Goal: Task Accomplishment & Management: Manage account settings

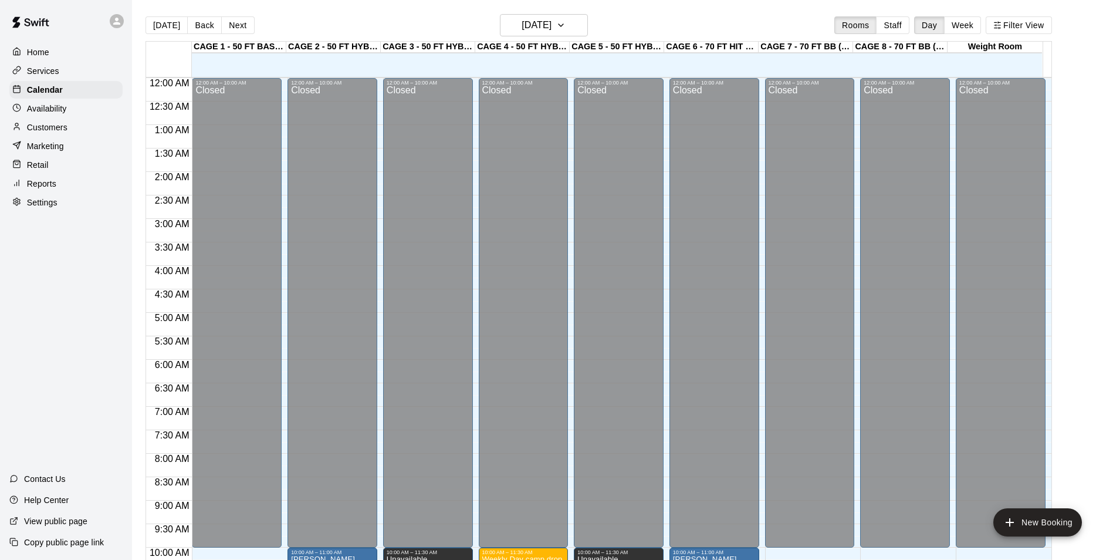
scroll to position [379, 0]
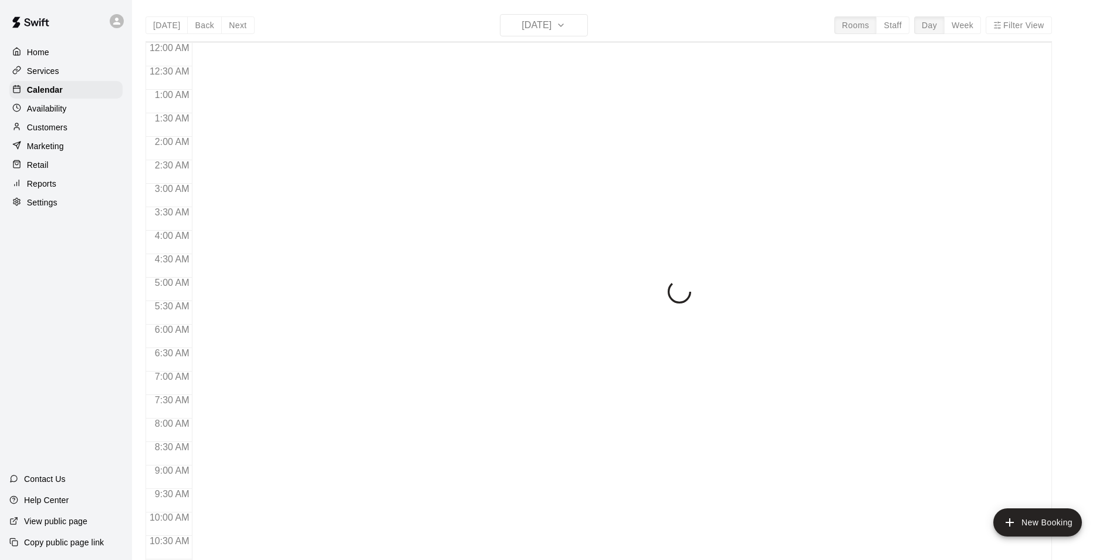
scroll to position [595, 0]
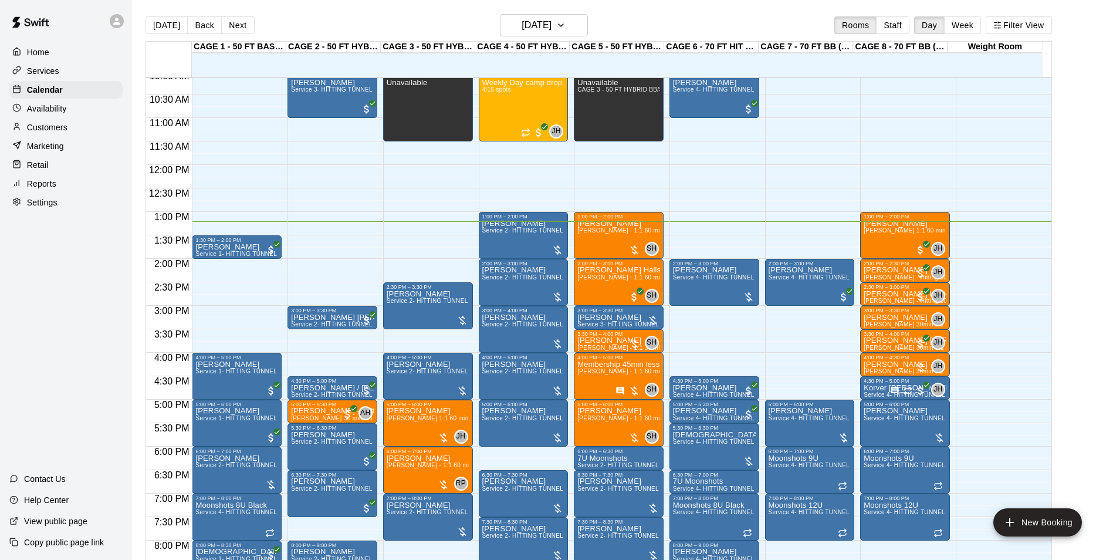
scroll to position [479, 0]
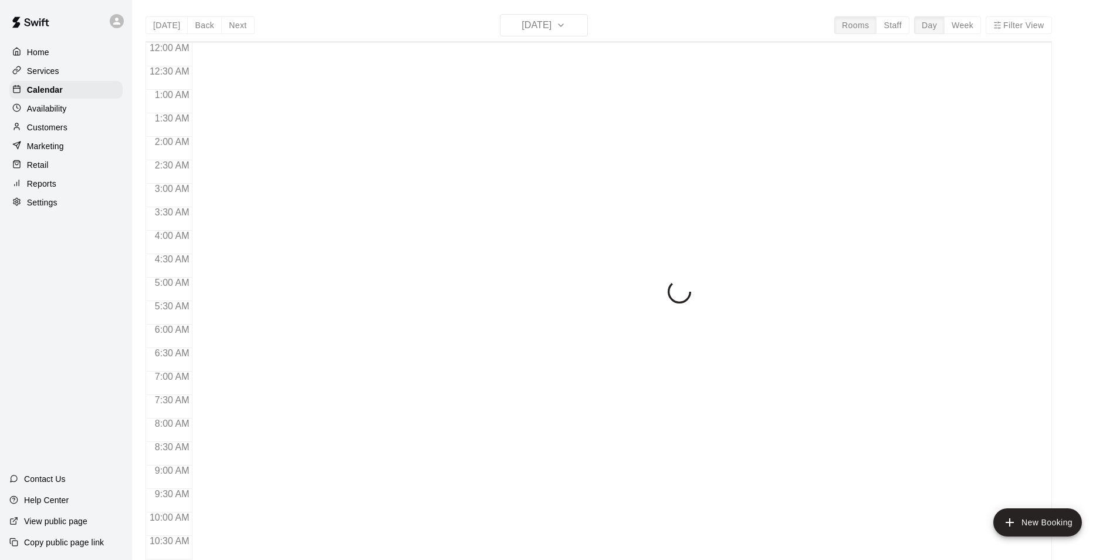
scroll to position [596, 0]
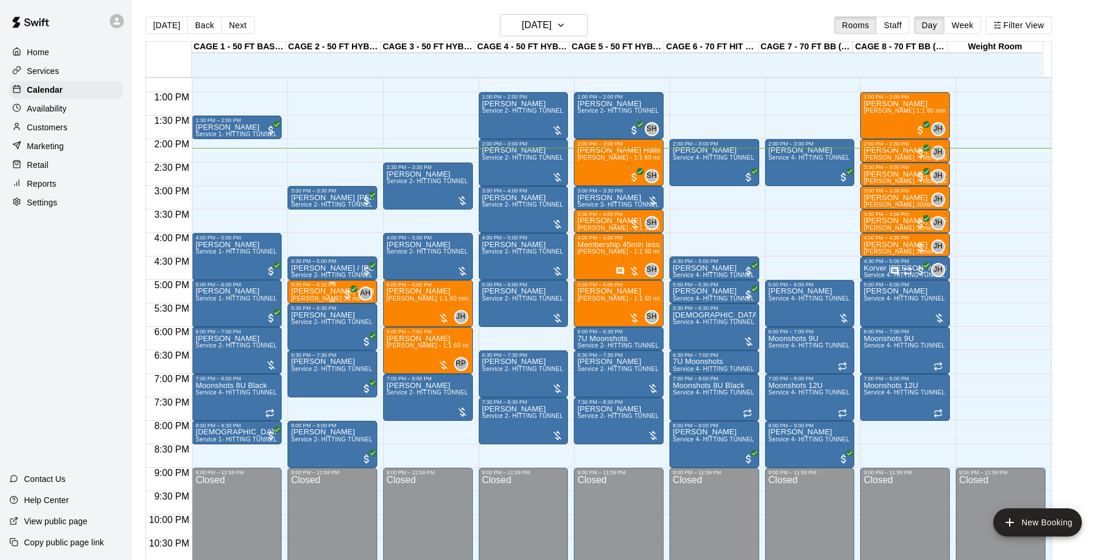
click at [312, 291] on p "[PERSON_NAME] - softball" at bounding box center [332, 291] width 83 height 0
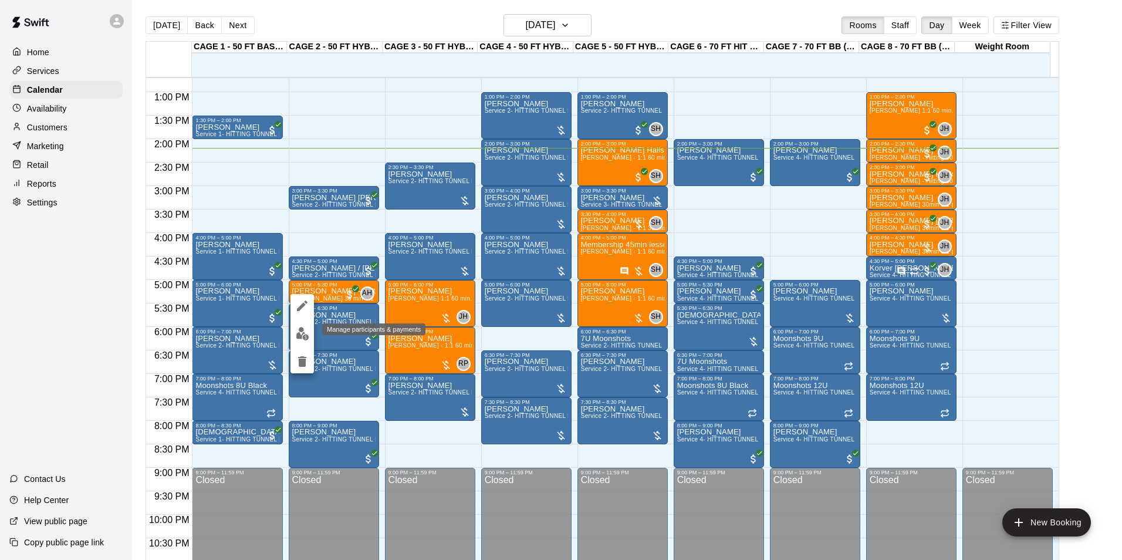
click at [308, 333] on img "edit" at bounding box center [302, 333] width 13 height 13
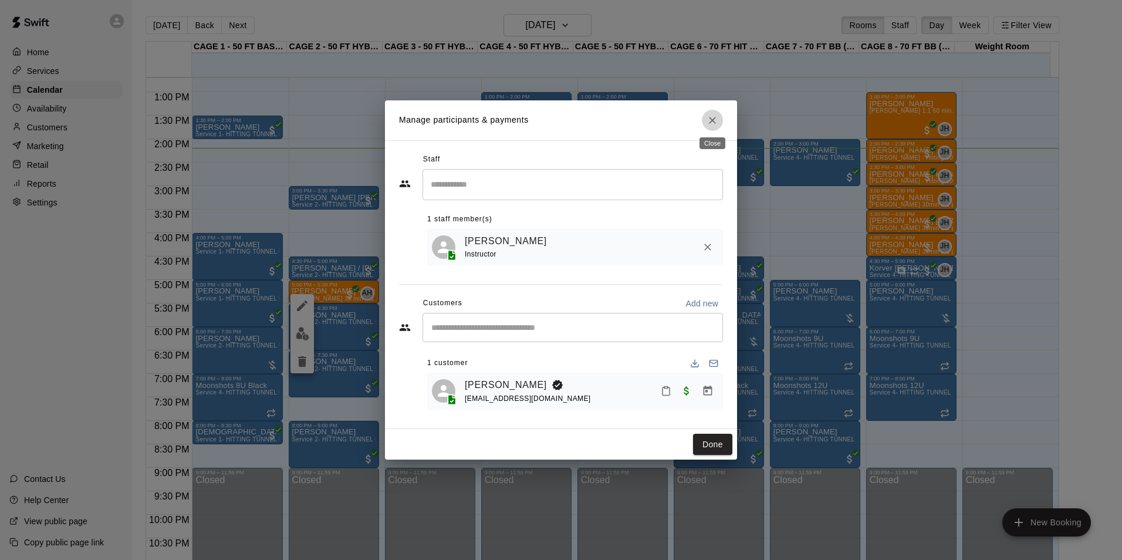
click at [714, 120] on icon "Close" at bounding box center [712, 120] width 7 height 7
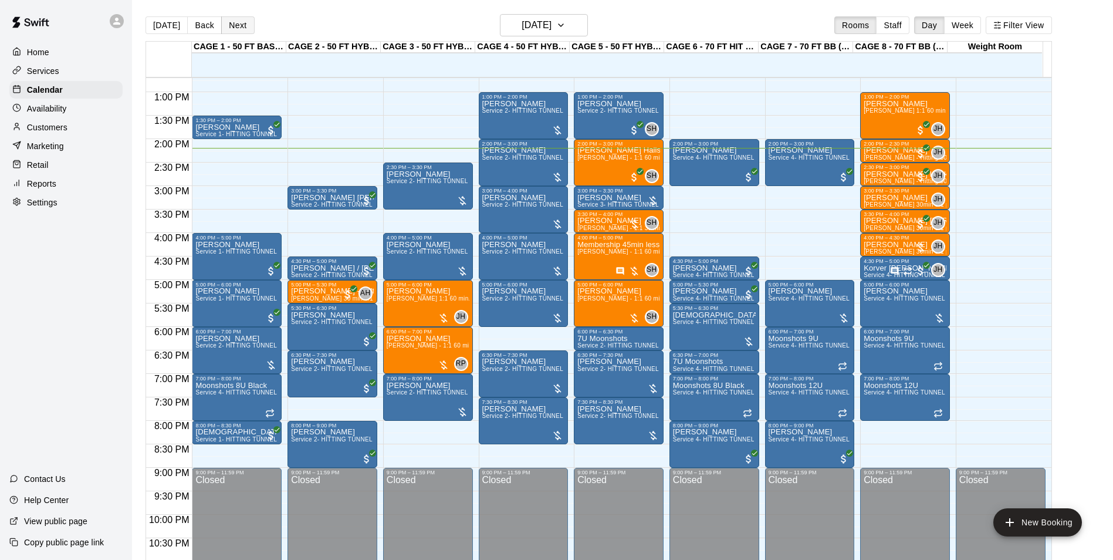
click at [242, 25] on button "Next" at bounding box center [237, 25] width 33 height 18
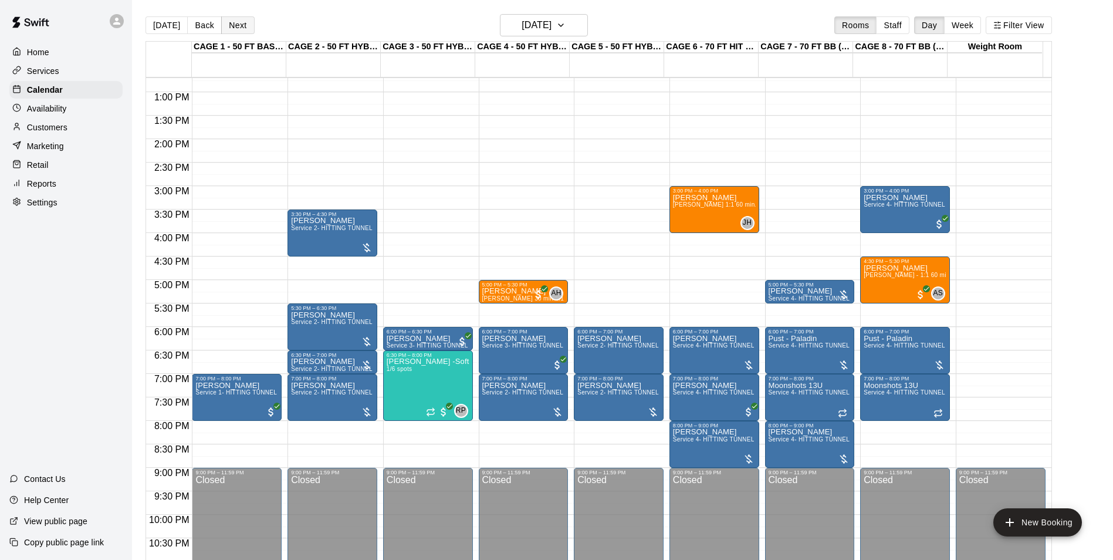
click at [241, 30] on button "Next" at bounding box center [237, 25] width 33 height 18
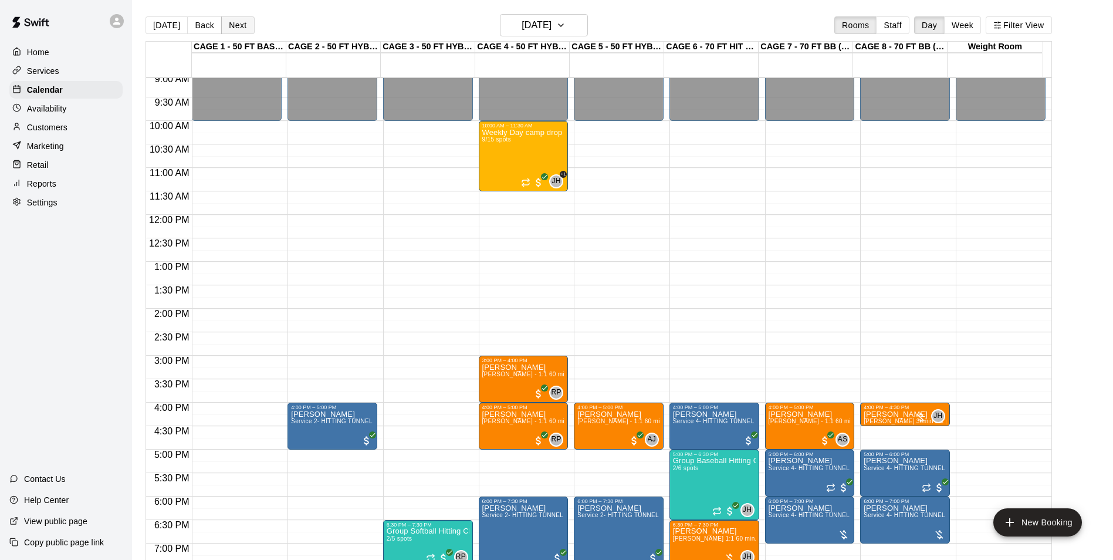
scroll to position [410, 0]
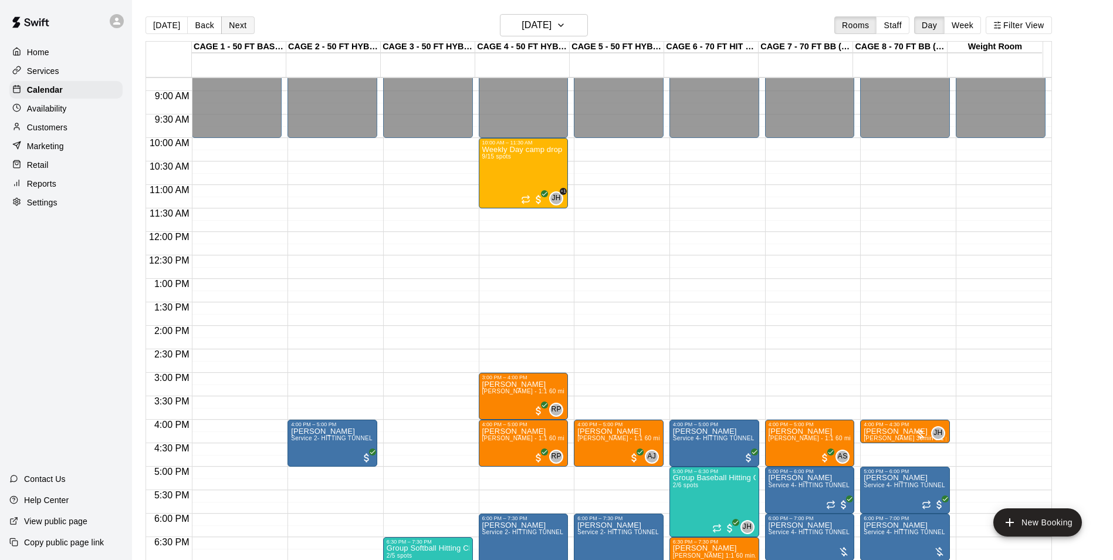
click at [235, 25] on button "Next" at bounding box center [237, 25] width 33 height 18
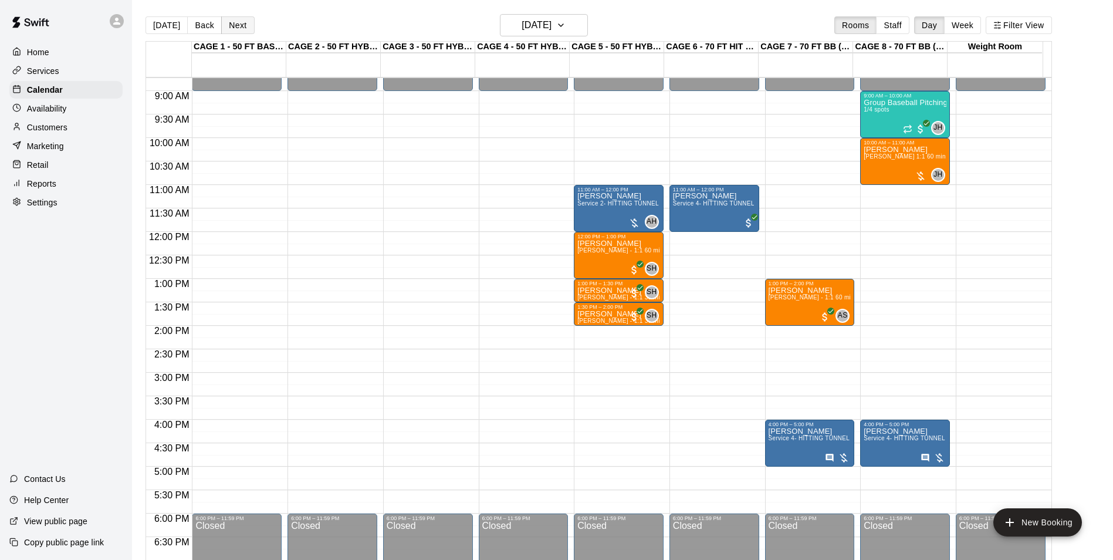
click at [231, 29] on button "Next" at bounding box center [237, 25] width 33 height 18
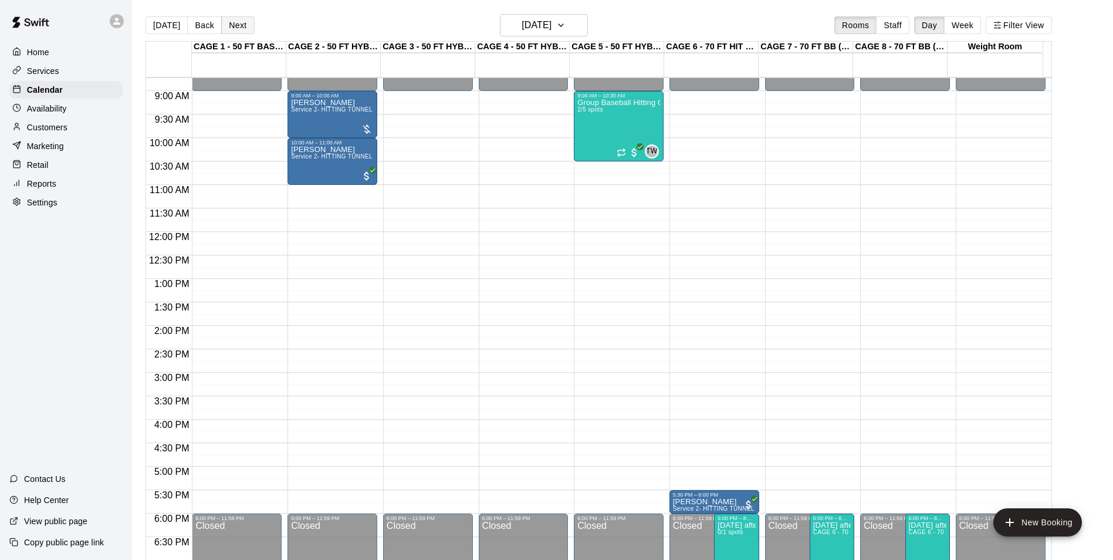
click at [229, 24] on button "Next" at bounding box center [237, 25] width 33 height 18
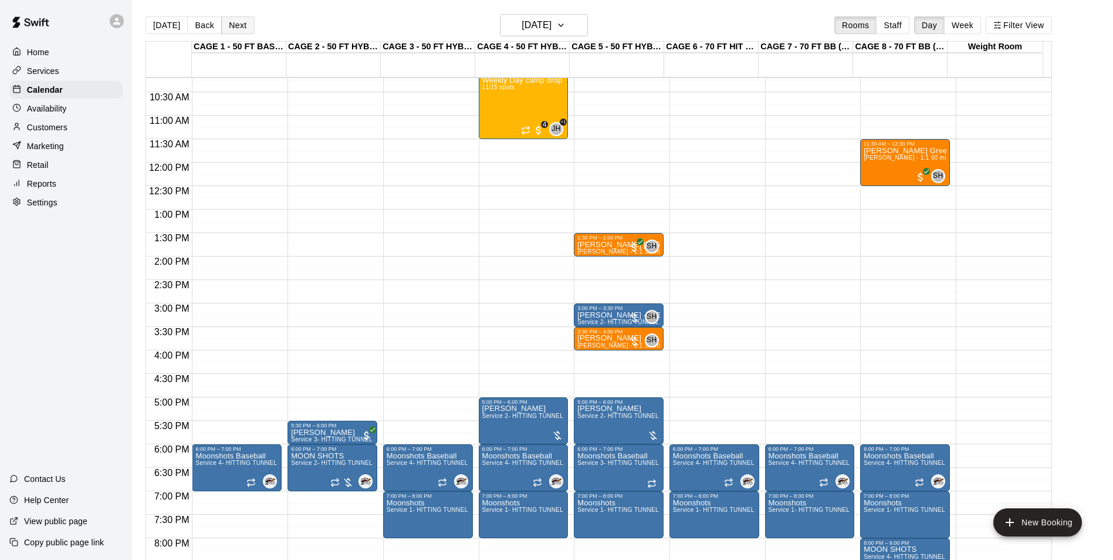
scroll to position [434, 0]
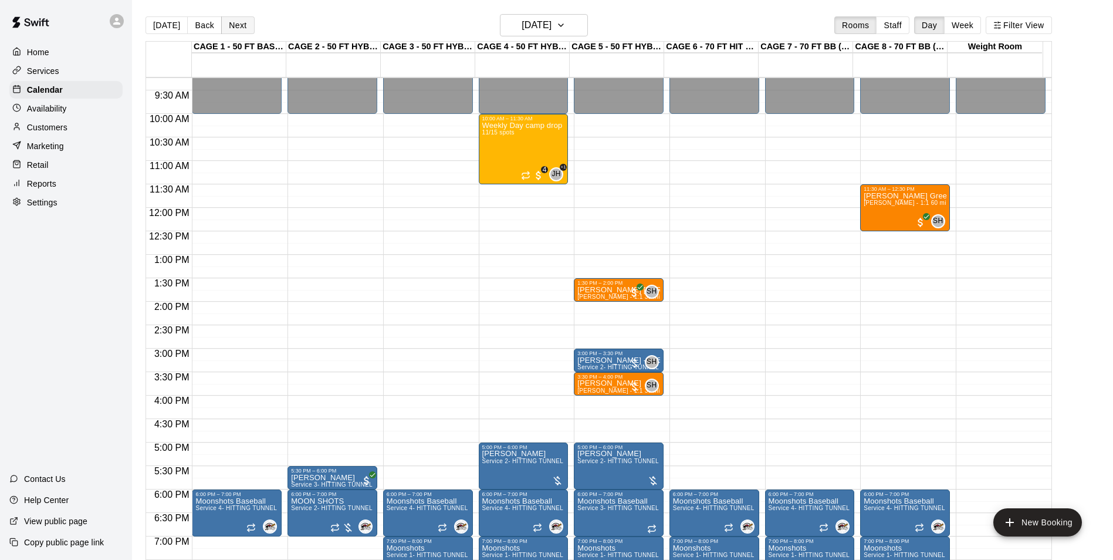
click at [229, 33] on button "Next" at bounding box center [237, 25] width 33 height 18
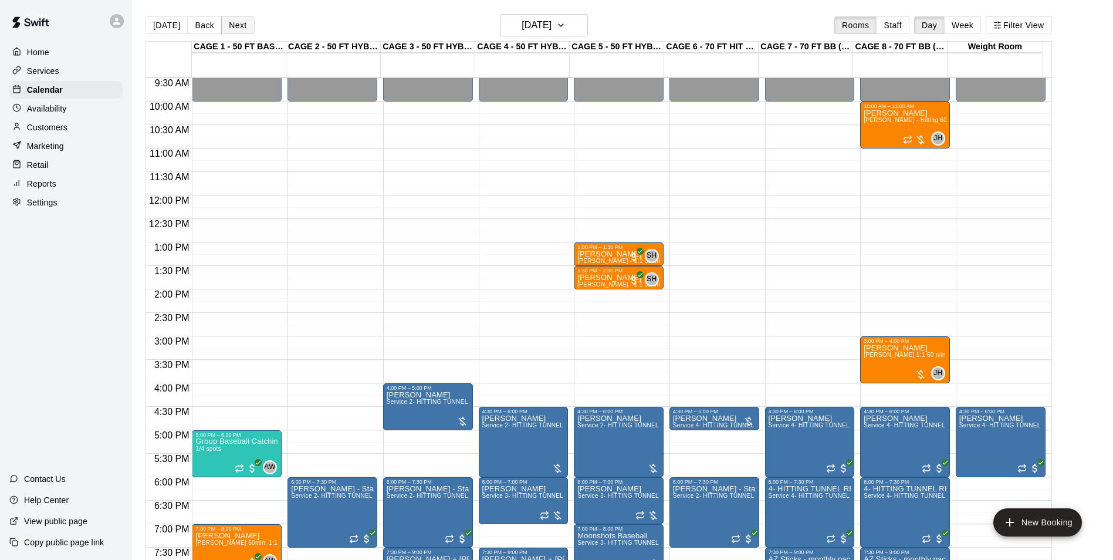
scroll to position [445, 0]
click at [228, 32] on button "Next" at bounding box center [237, 25] width 33 height 18
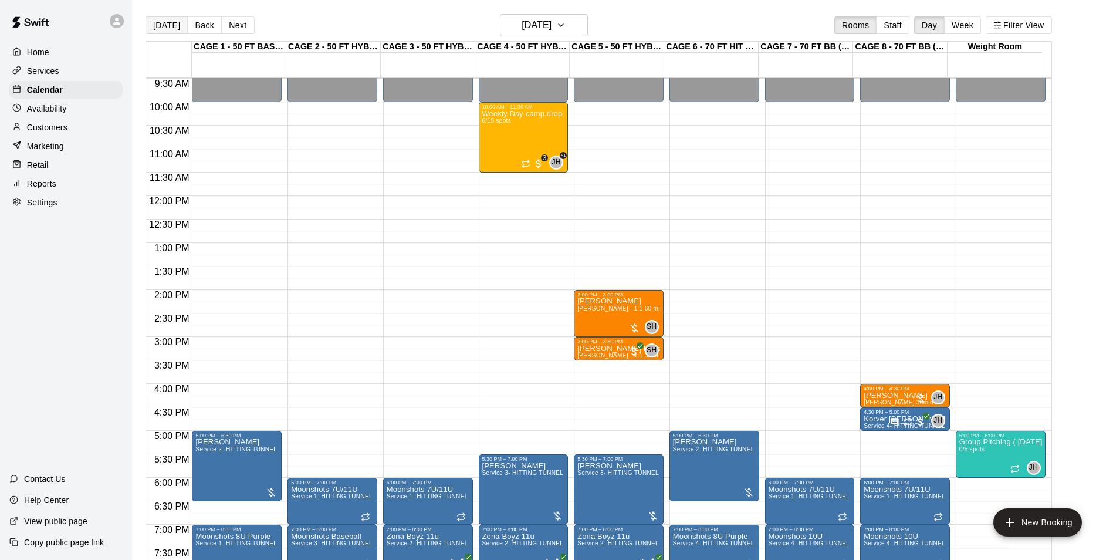
click at [161, 26] on button "[DATE]" at bounding box center [167, 25] width 42 height 18
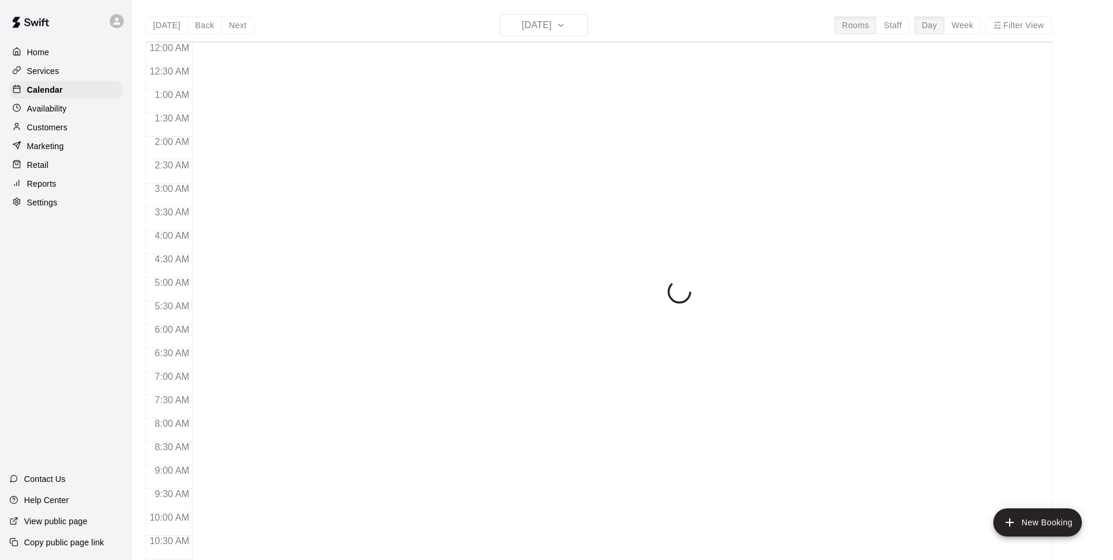
scroll to position [596, 0]
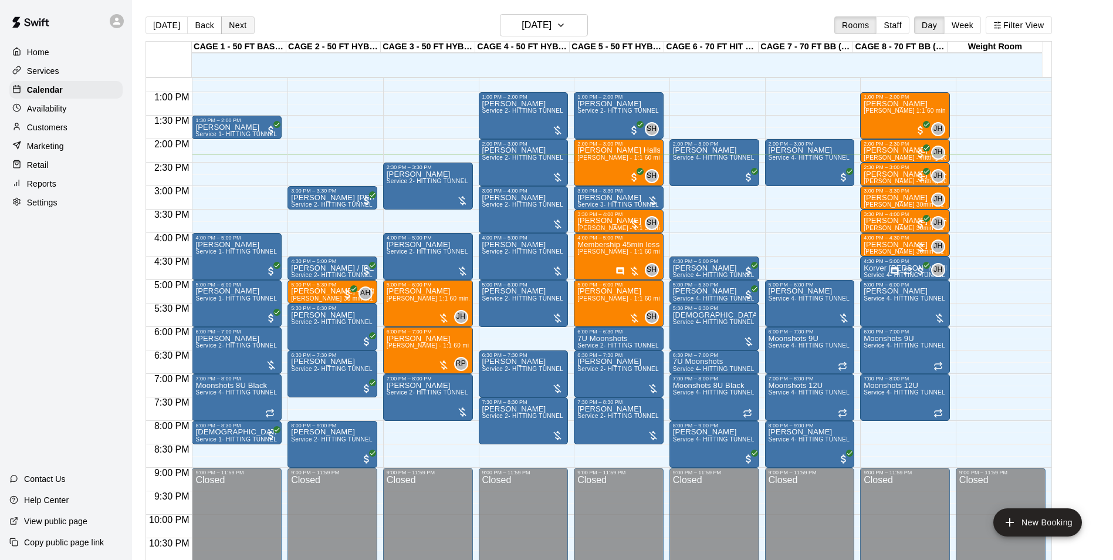
click at [232, 23] on button "Next" at bounding box center [237, 25] width 33 height 18
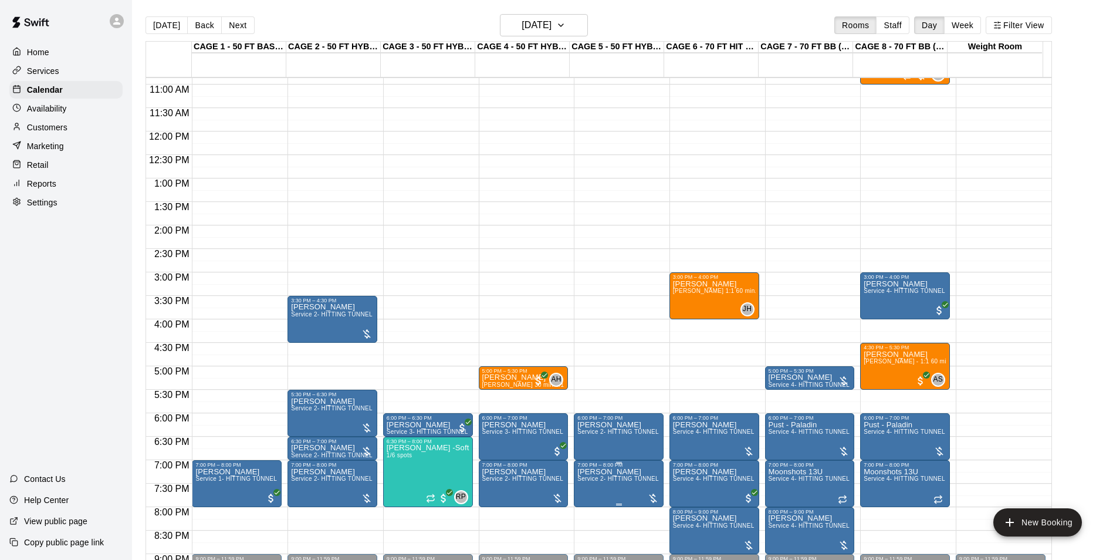
scroll to position [538, 0]
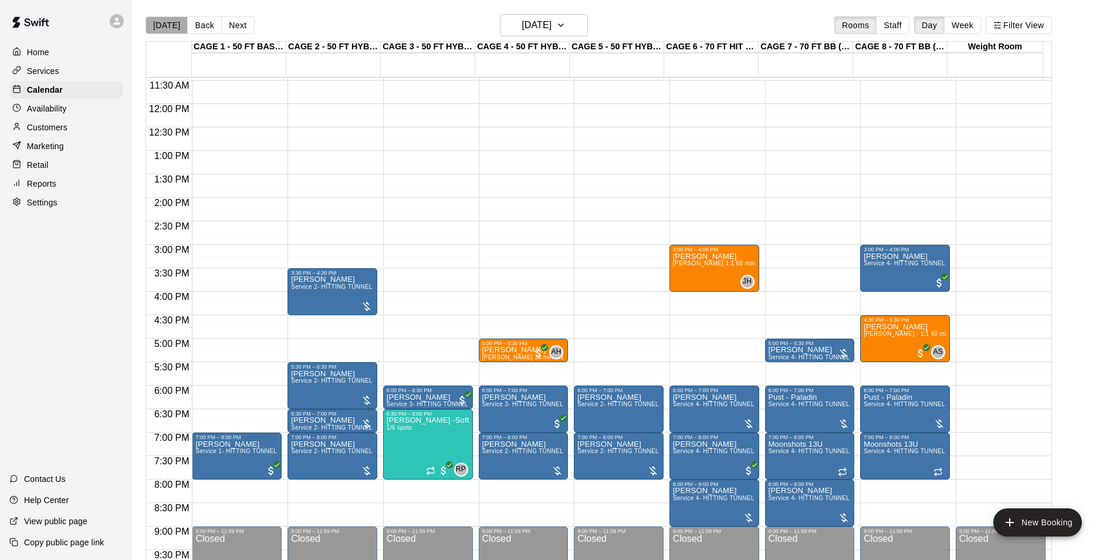
click at [177, 25] on button "[DATE]" at bounding box center [167, 25] width 42 height 18
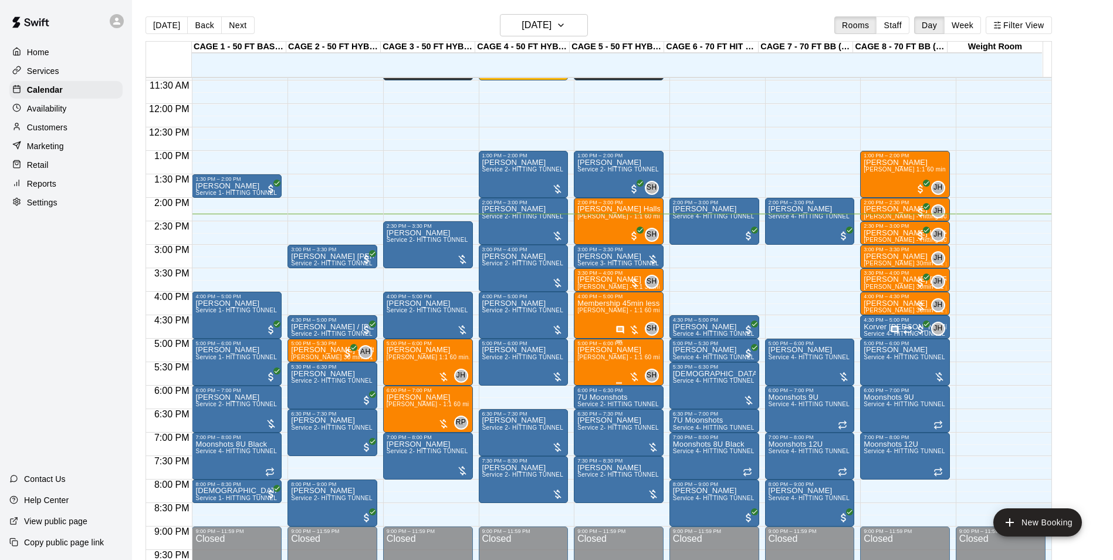
click at [604, 360] on span "[PERSON_NAME] - 1:1 60 min Baseball Hitting instruction" at bounding box center [658, 357] width 163 height 6
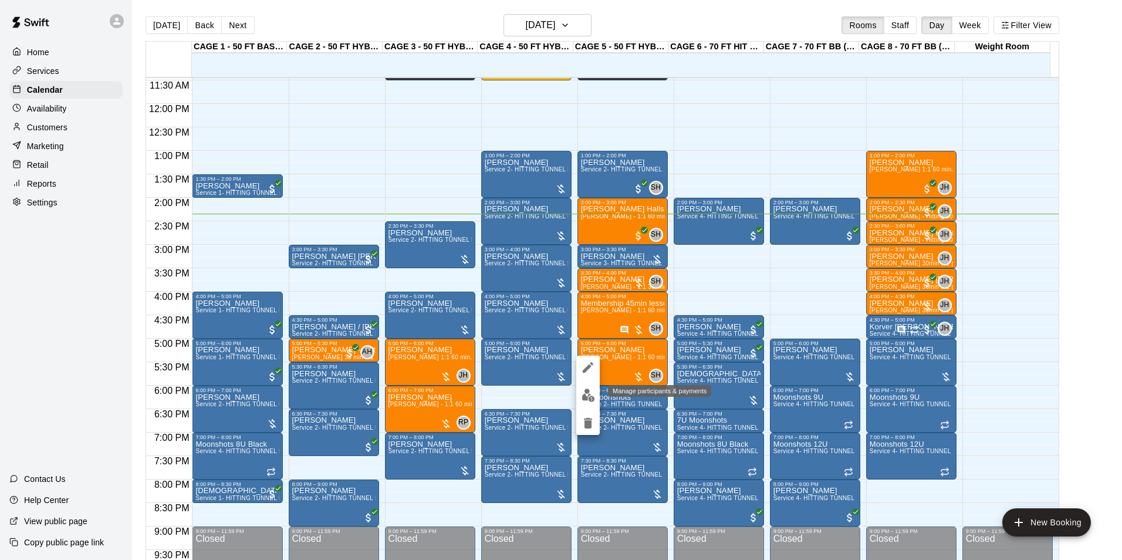
click at [582, 395] on img "edit" at bounding box center [588, 395] width 13 height 13
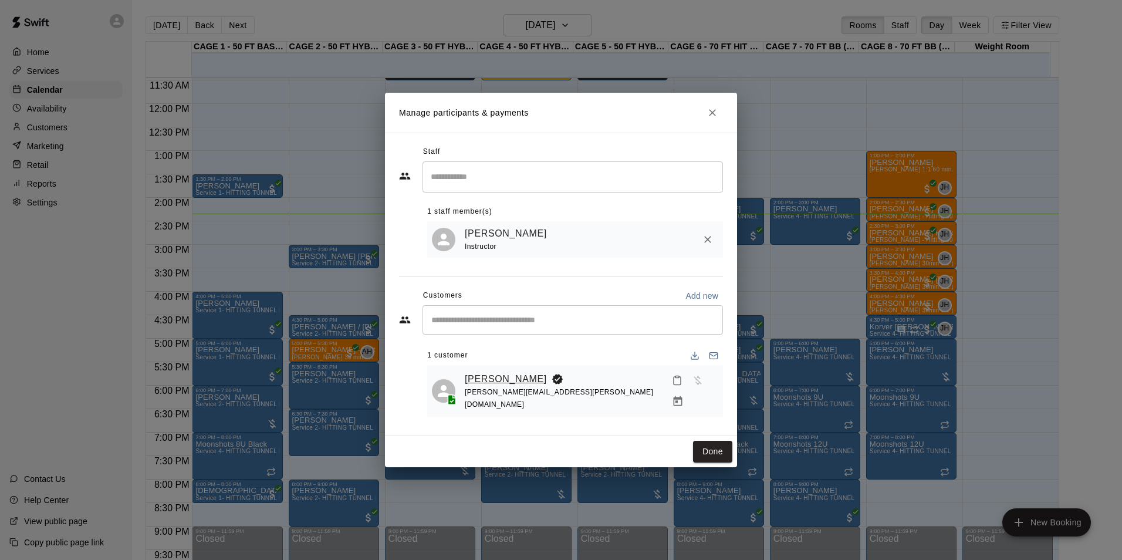
click at [504, 378] on link "[PERSON_NAME]" at bounding box center [506, 379] width 82 height 15
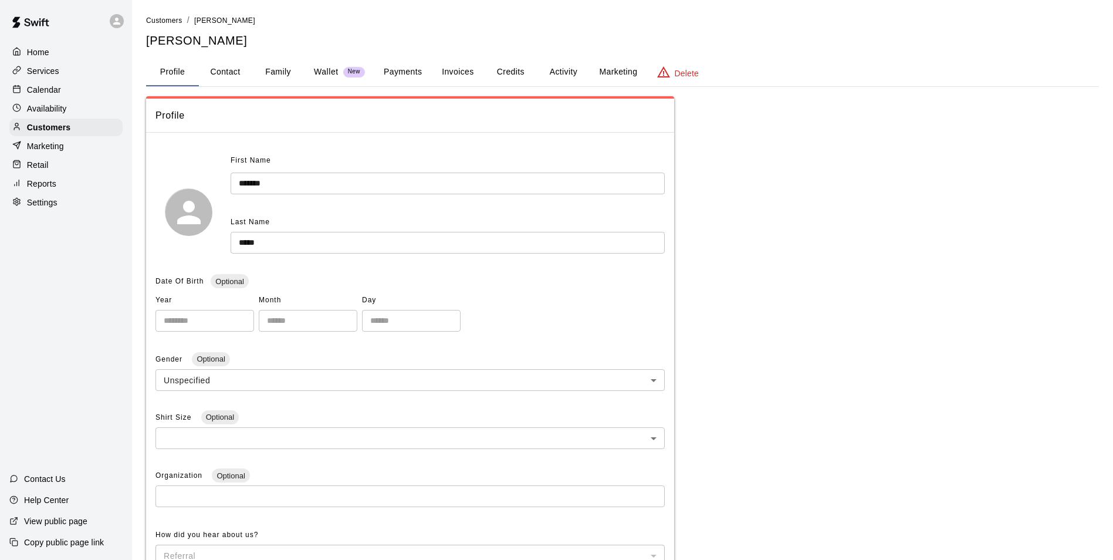
click at [284, 70] on button "Family" at bounding box center [278, 72] width 53 height 28
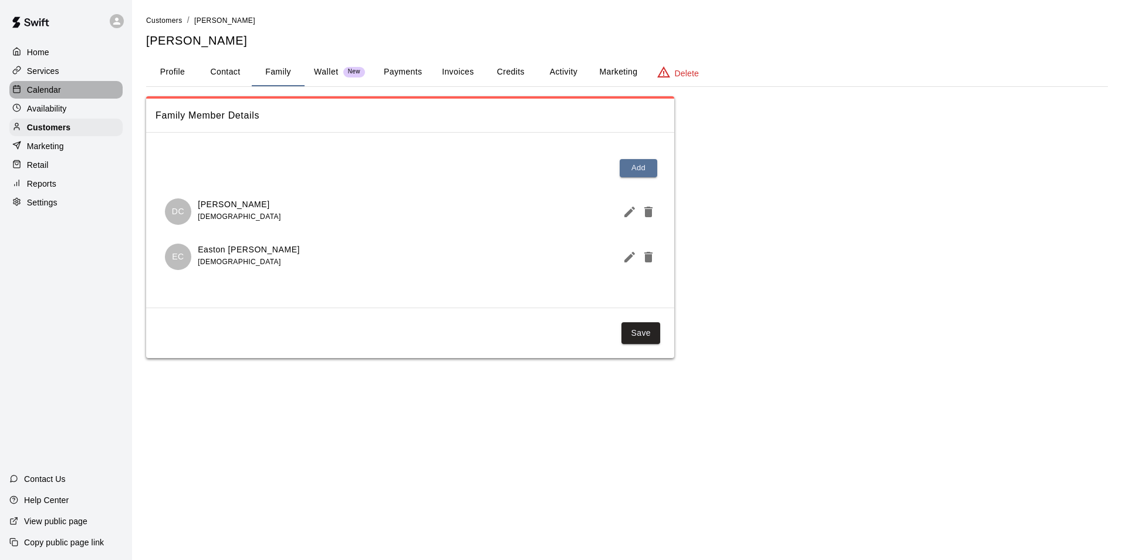
click at [62, 90] on div "Calendar" at bounding box center [65, 90] width 113 height 18
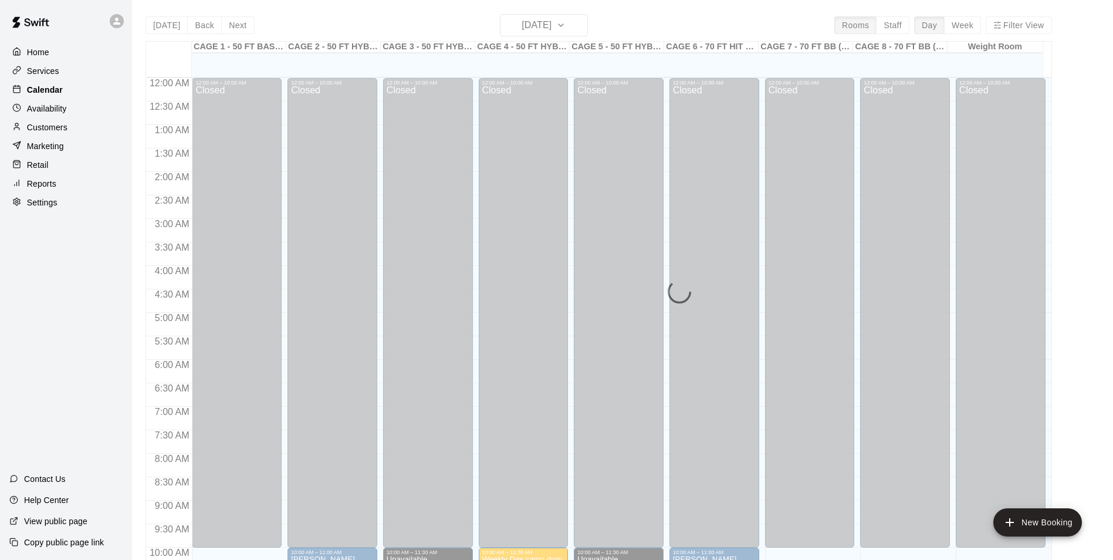
scroll to position [596, 0]
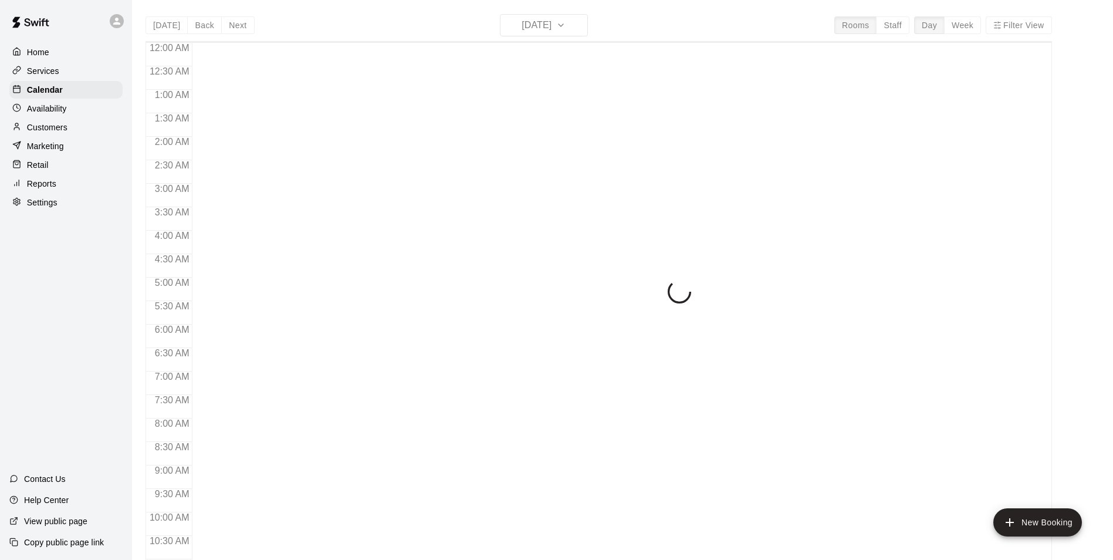
scroll to position [596, 0]
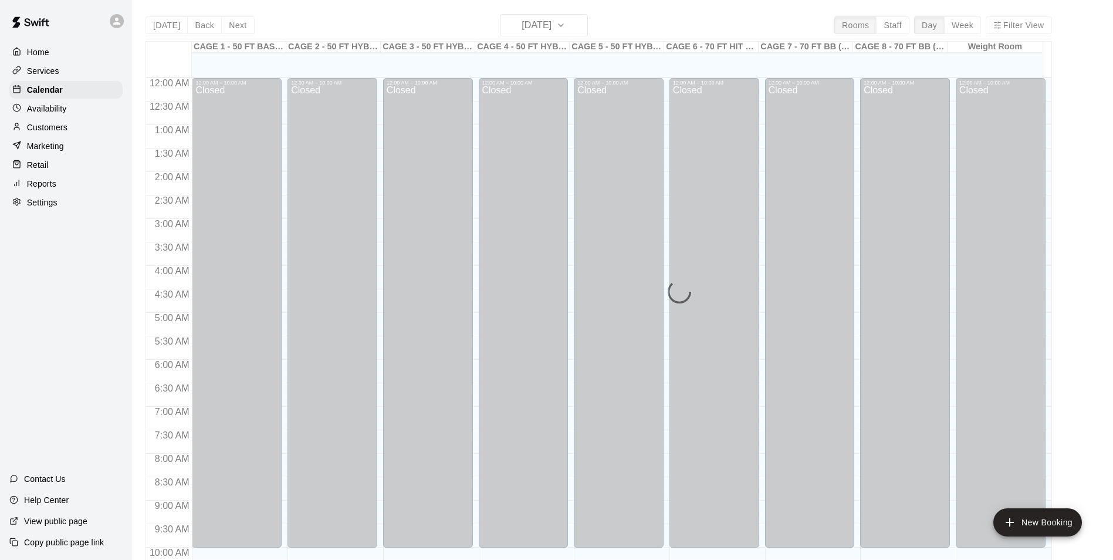
scroll to position [596, 0]
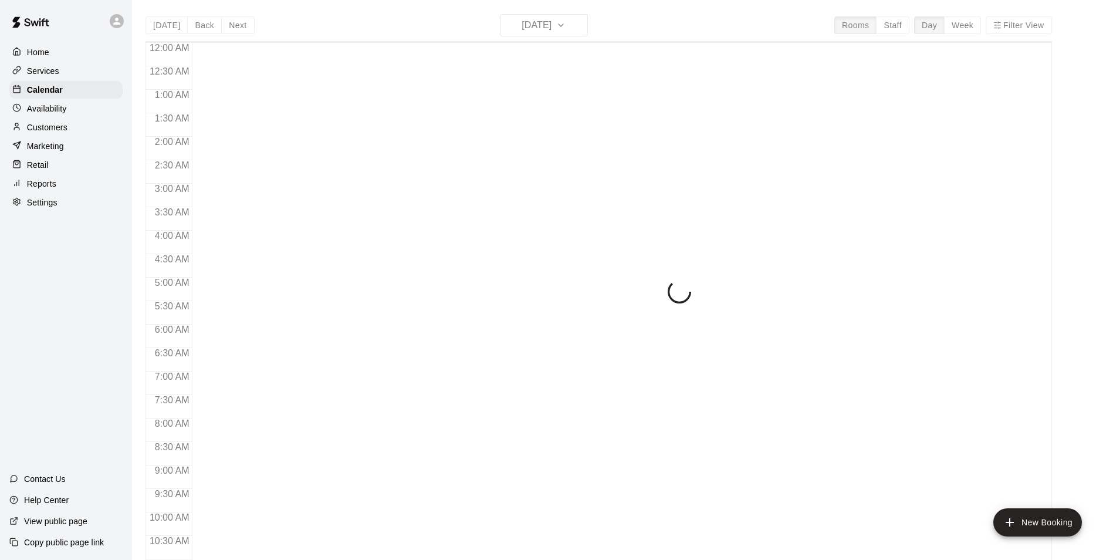
scroll to position [596, 0]
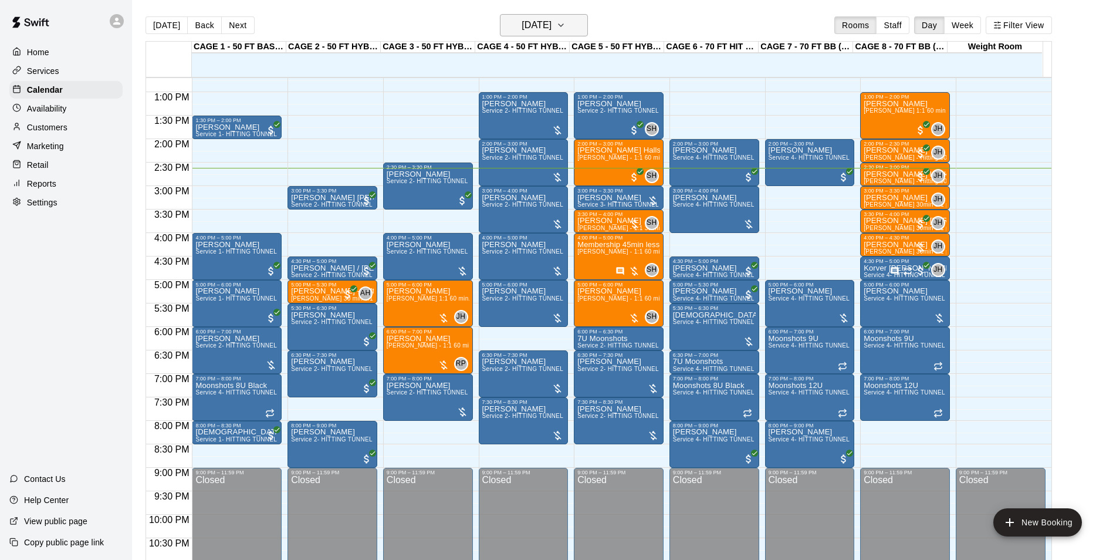
click at [552, 26] on h6 "[DATE]" at bounding box center [537, 25] width 30 height 16
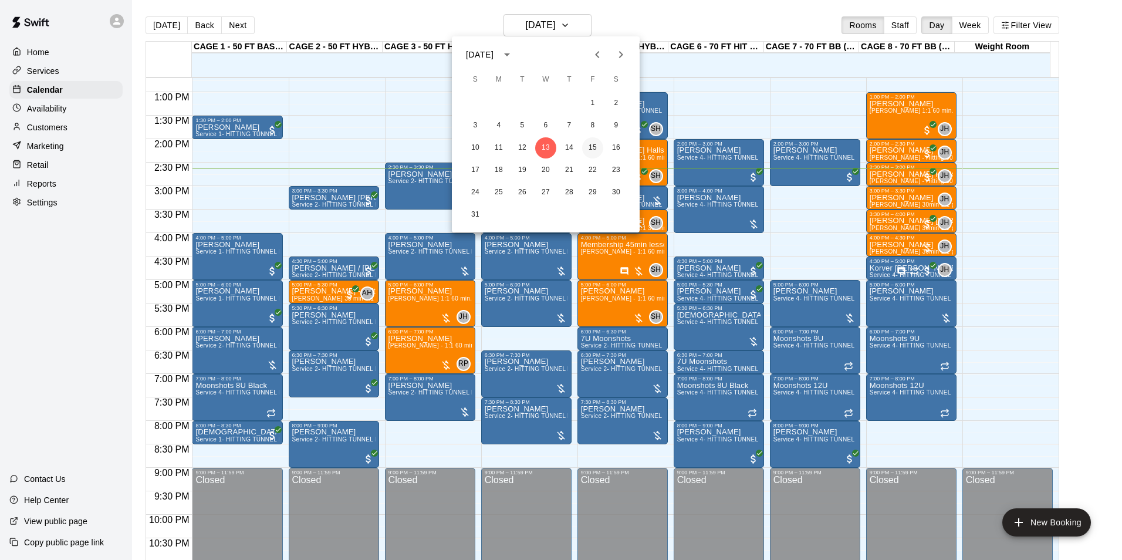
click at [597, 144] on button "15" at bounding box center [592, 147] width 21 height 21
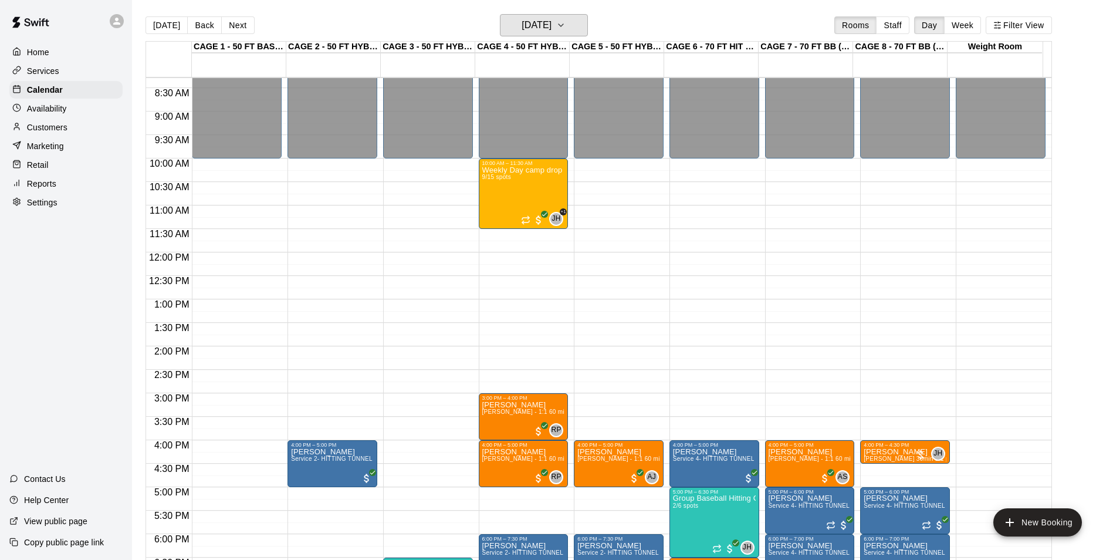
scroll to position [362, 0]
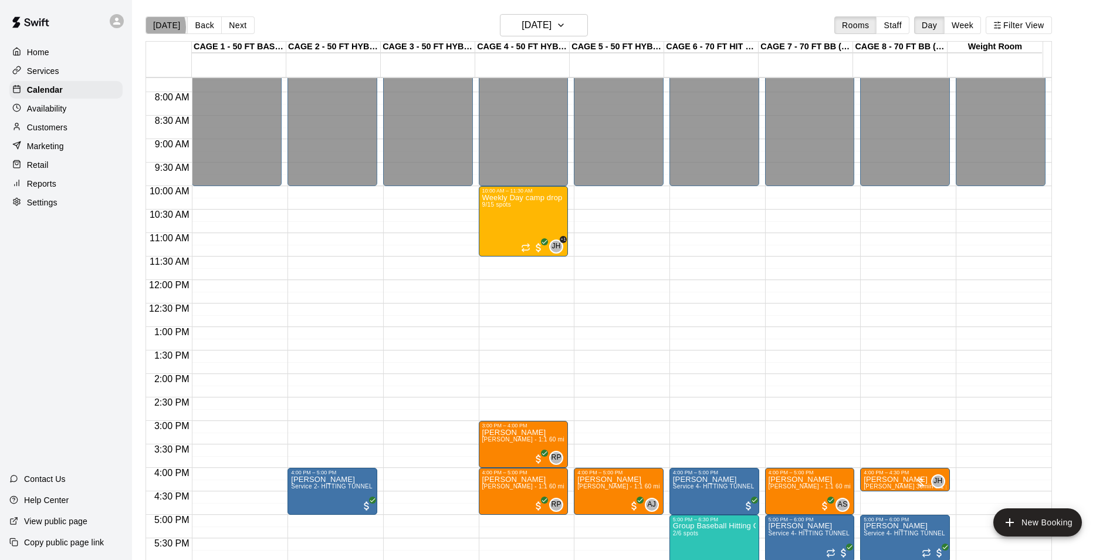
click at [153, 26] on button "[DATE]" at bounding box center [167, 25] width 42 height 18
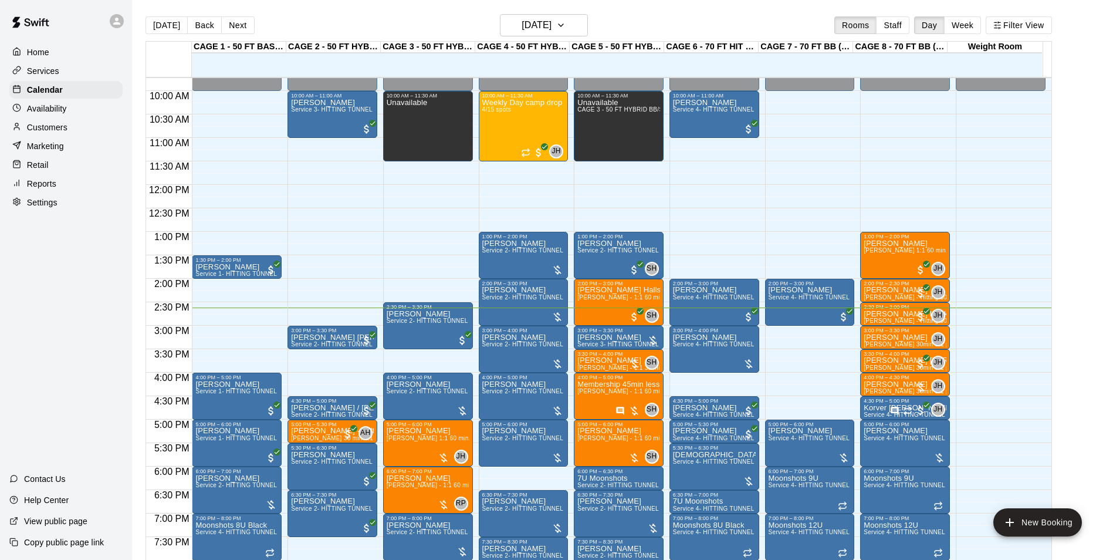
scroll to position [479, 0]
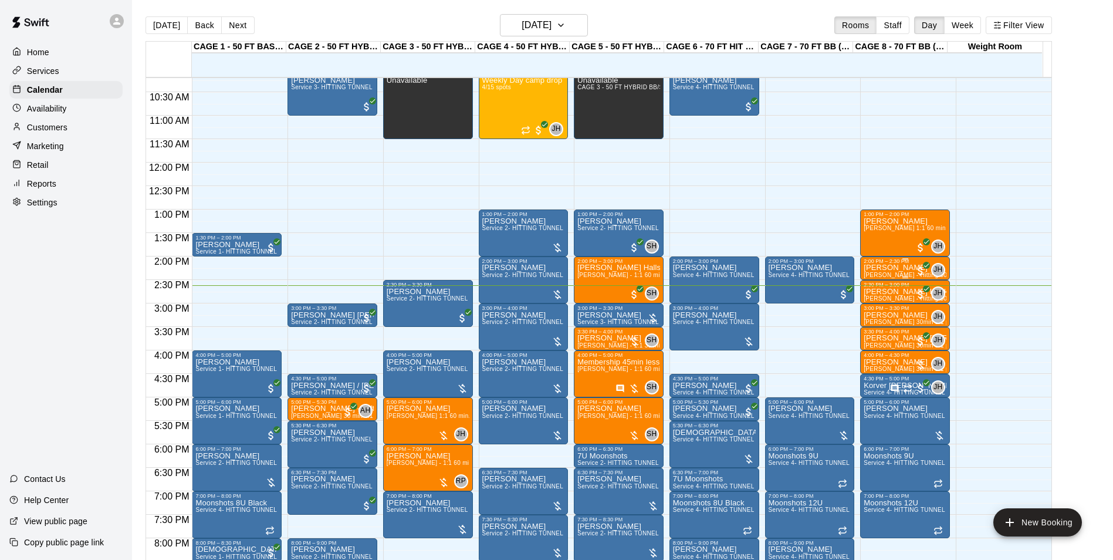
click at [894, 264] on div "2:00 PM – 2:30 PM" at bounding box center [905, 261] width 83 height 6
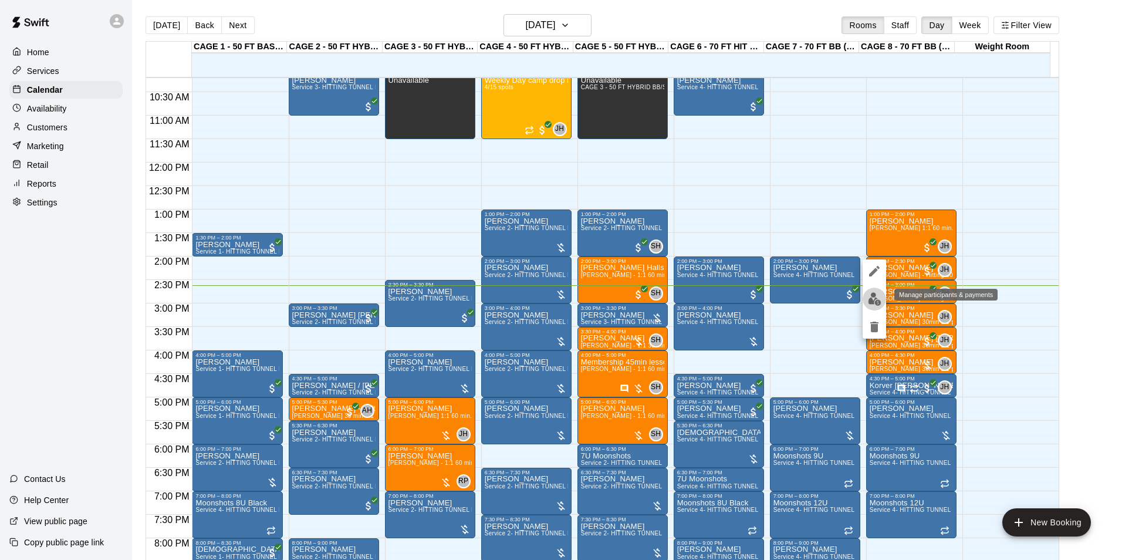
click at [873, 293] on img "edit" at bounding box center [874, 298] width 13 height 13
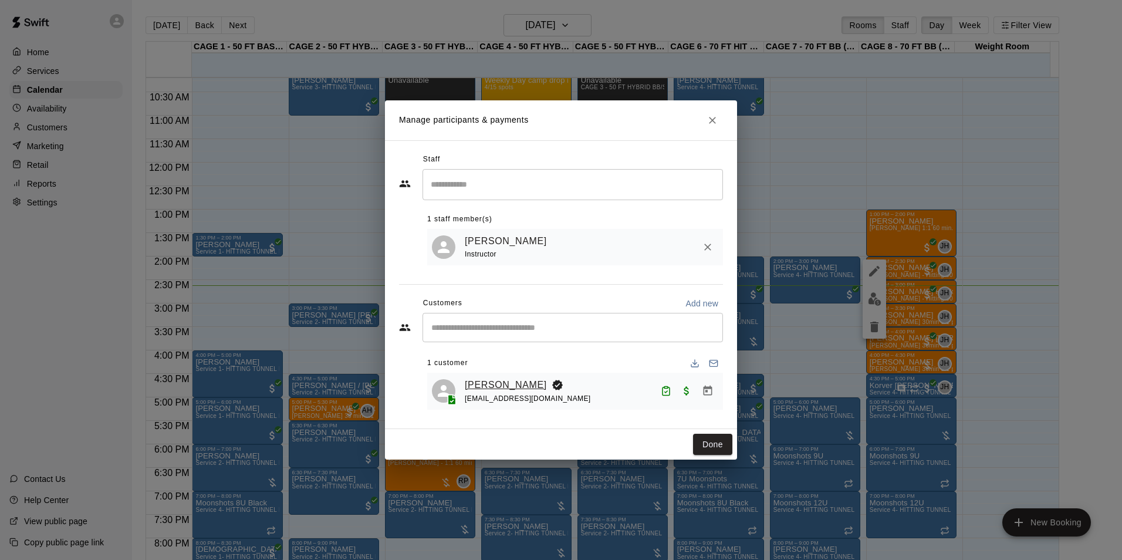
click at [474, 384] on link "[PERSON_NAME]" at bounding box center [506, 384] width 82 height 15
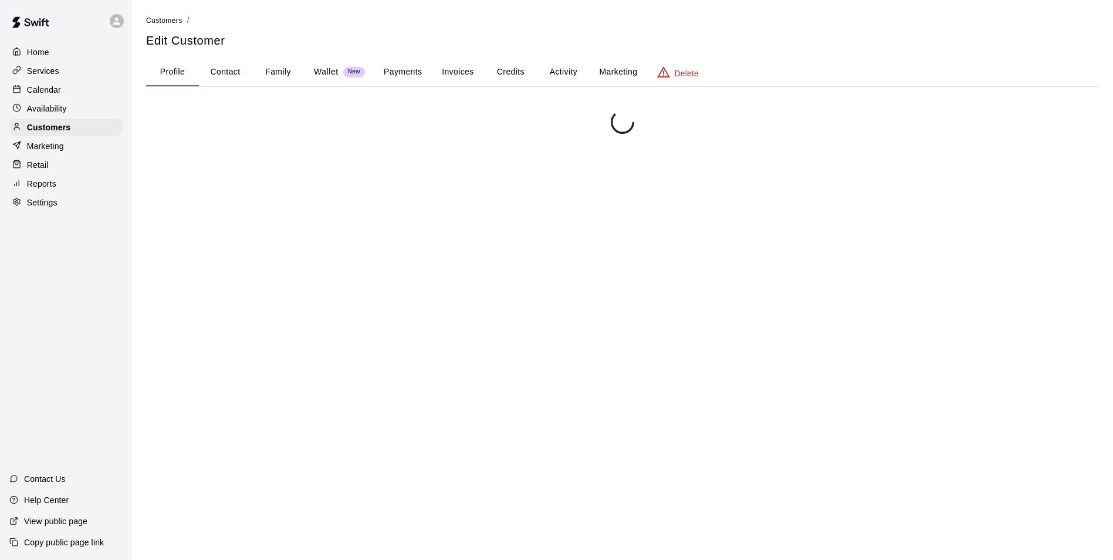
click at [280, 75] on button "Family" at bounding box center [278, 72] width 53 height 28
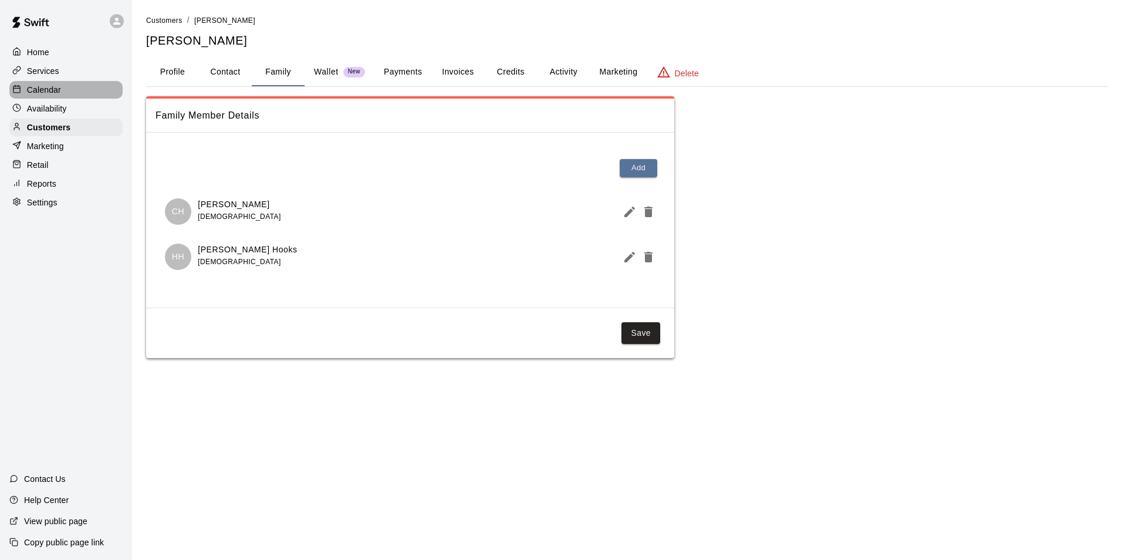
click at [70, 94] on div "Calendar" at bounding box center [65, 90] width 113 height 18
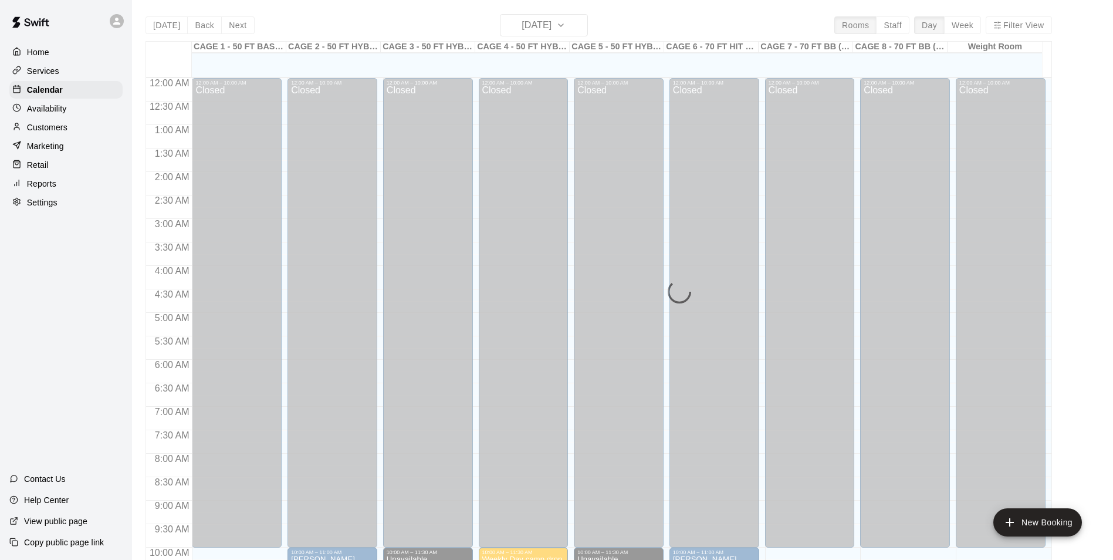
scroll to position [596, 0]
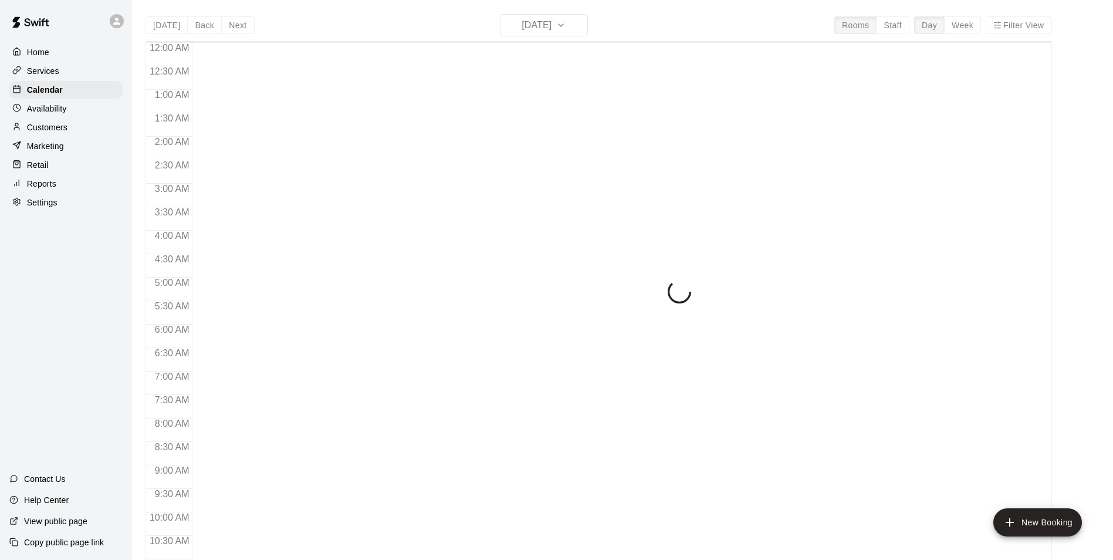
scroll to position [596, 0]
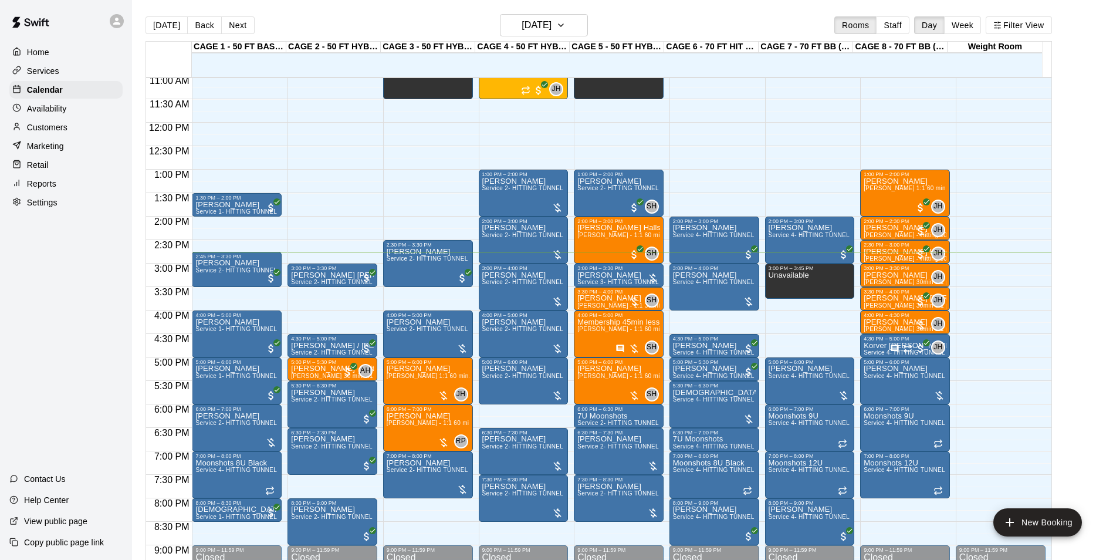
scroll to position [538, 0]
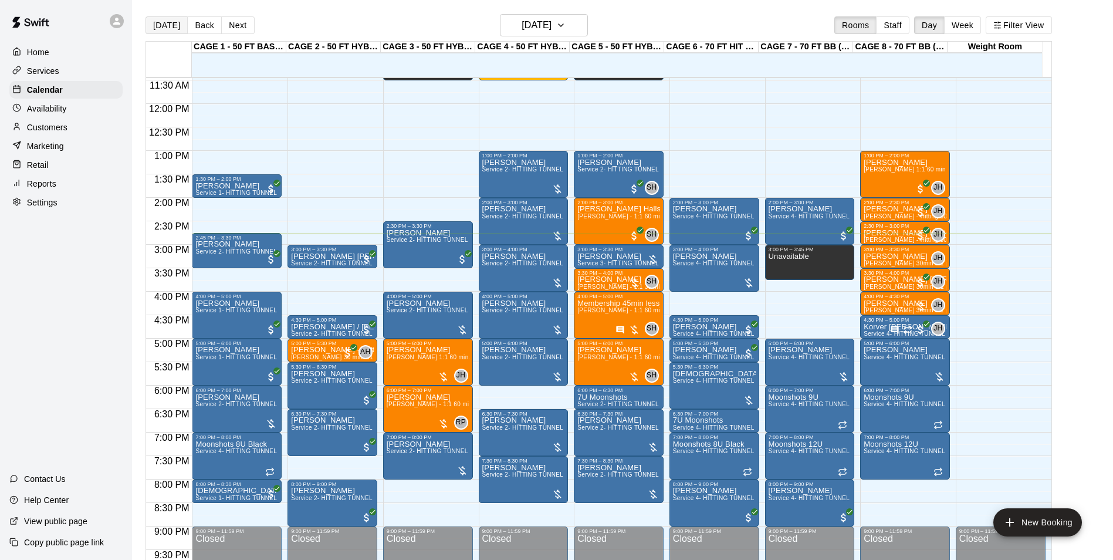
click at [157, 29] on button "[DATE]" at bounding box center [167, 25] width 42 height 18
click at [552, 29] on h6 "[DATE]" at bounding box center [537, 25] width 30 height 16
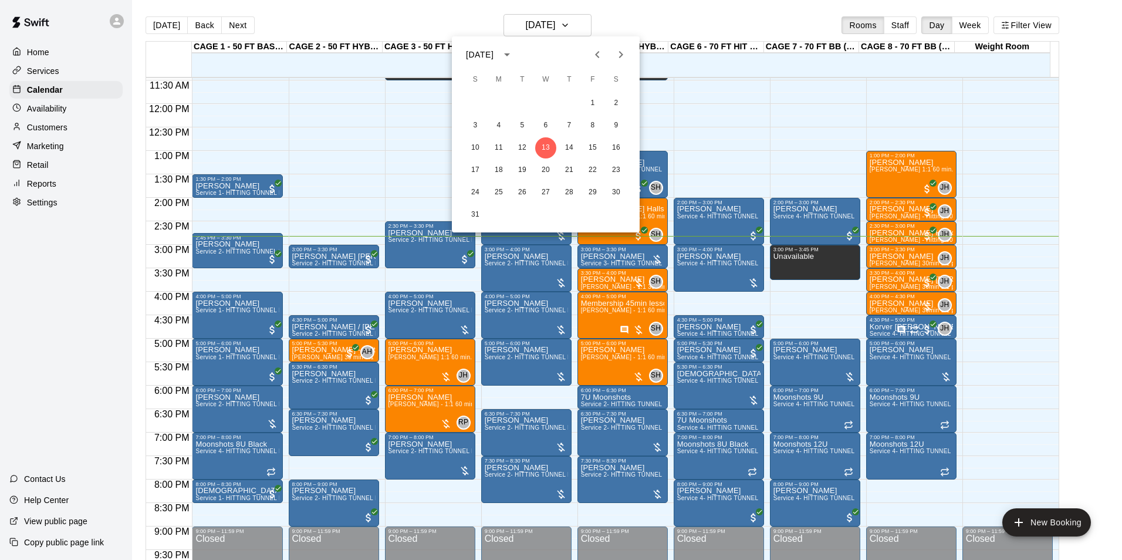
click at [264, 29] on div at bounding box center [561, 280] width 1122 height 560
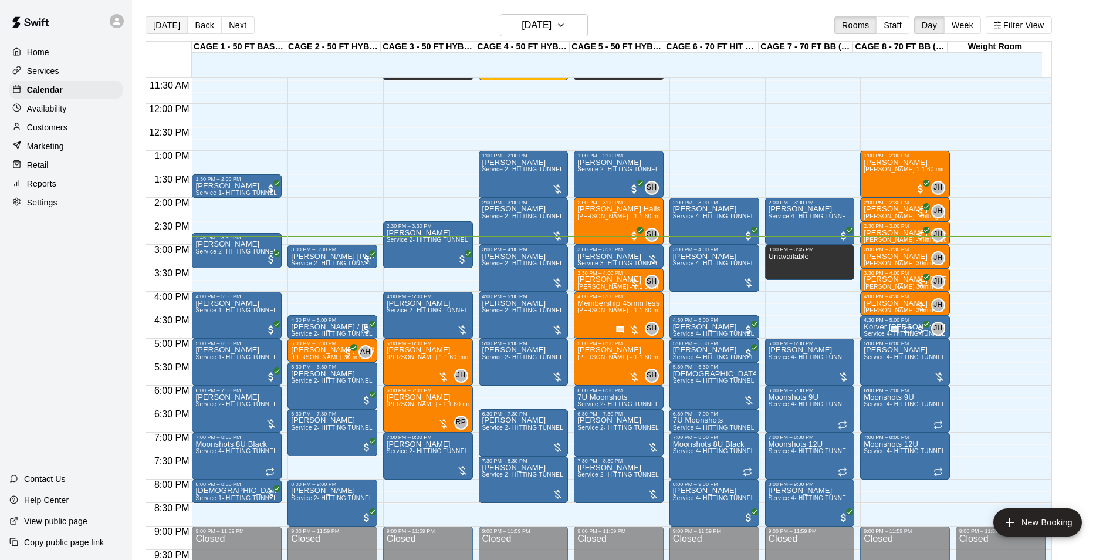
click at [163, 26] on button "[DATE]" at bounding box center [167, 25] width 42 height 18
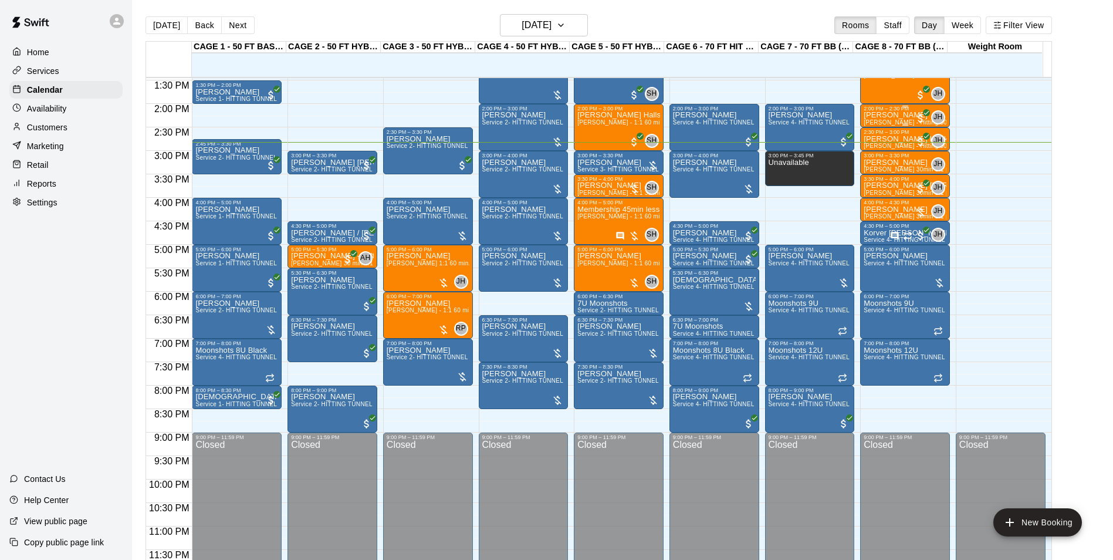
scroll to position [633, 0]
click at [168, 30] on button "[DATE]" at bounding box center [167, 25] width 42 height 18
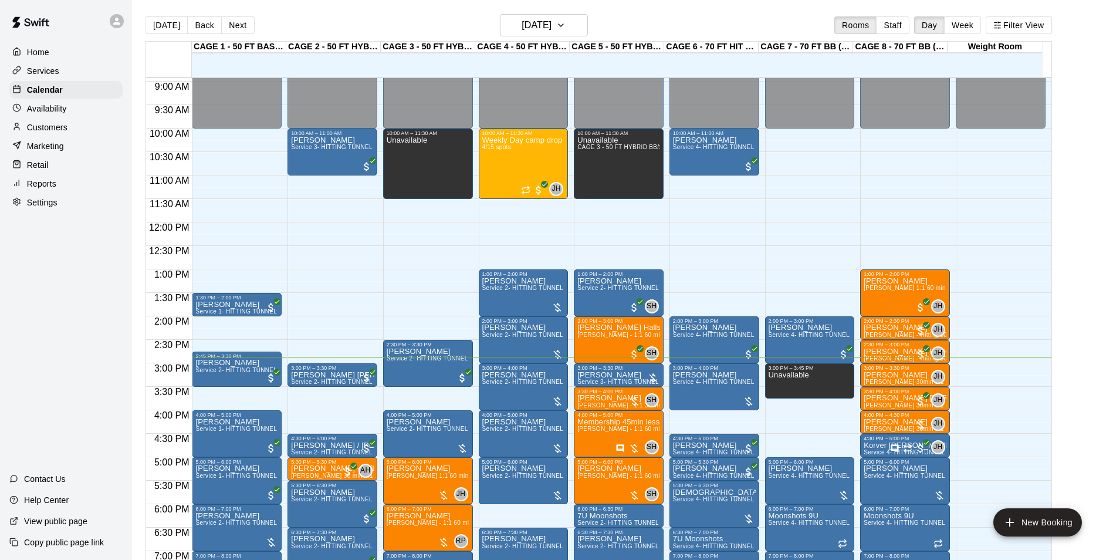
scroll to position [398, 0]
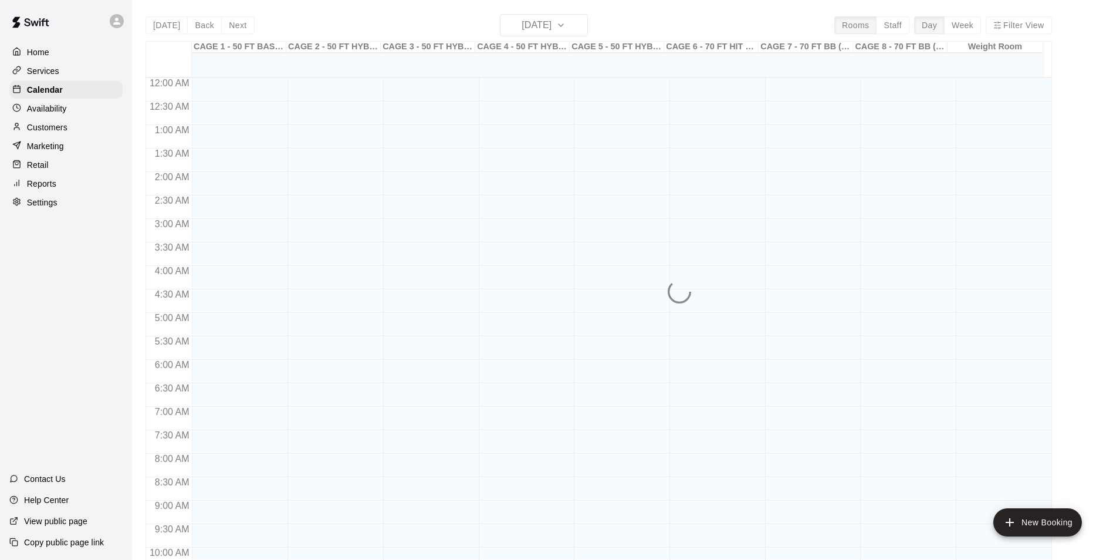
scroll to position [596, 0]
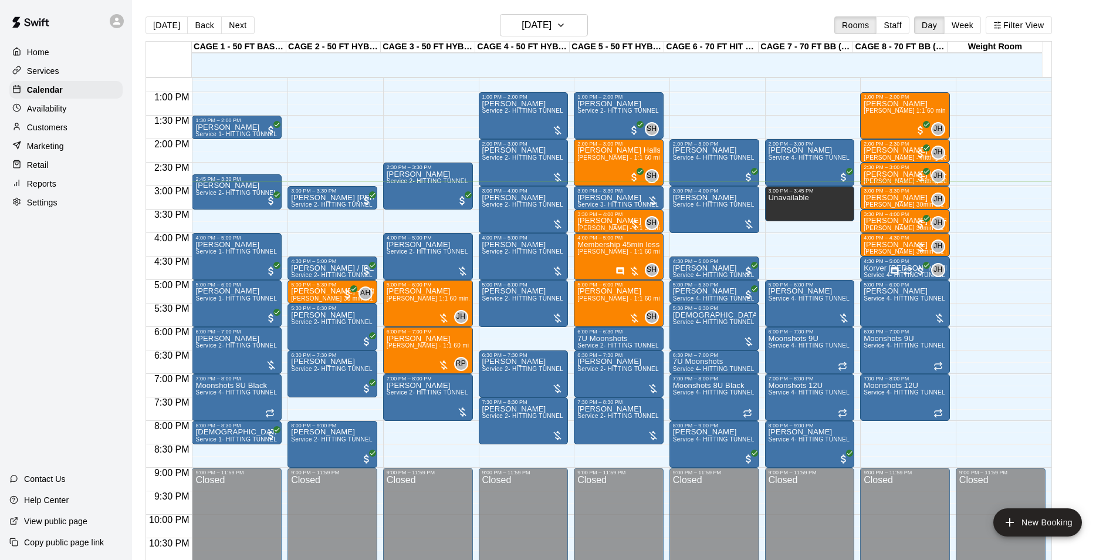
click at [53, 293] on div "Home Services Calendar Availability Customers Marketing Retail Reports Settings…" at bounding box center [66, 280] width 132 height 560
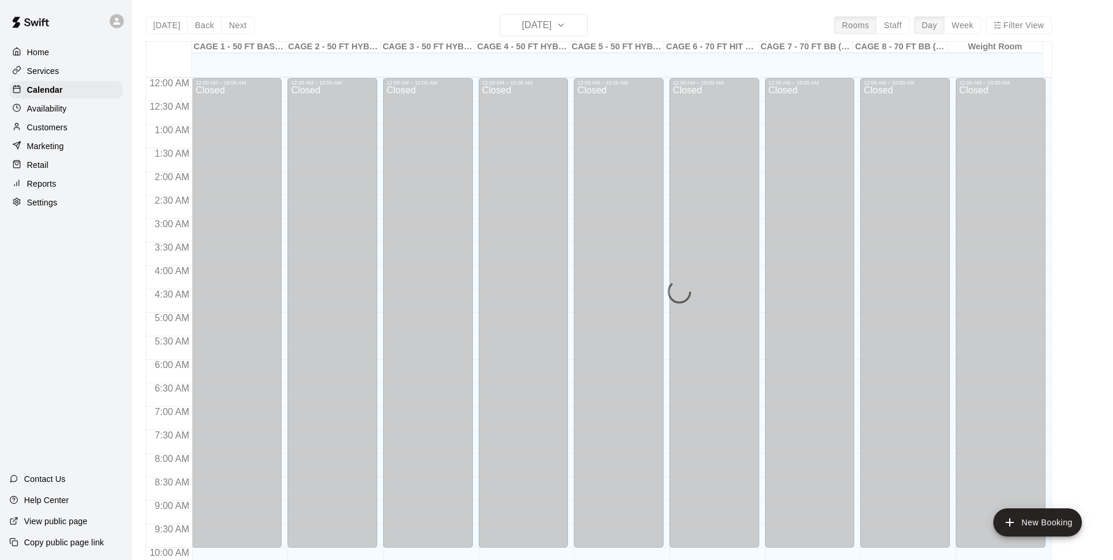
scroll to position [596, 0]
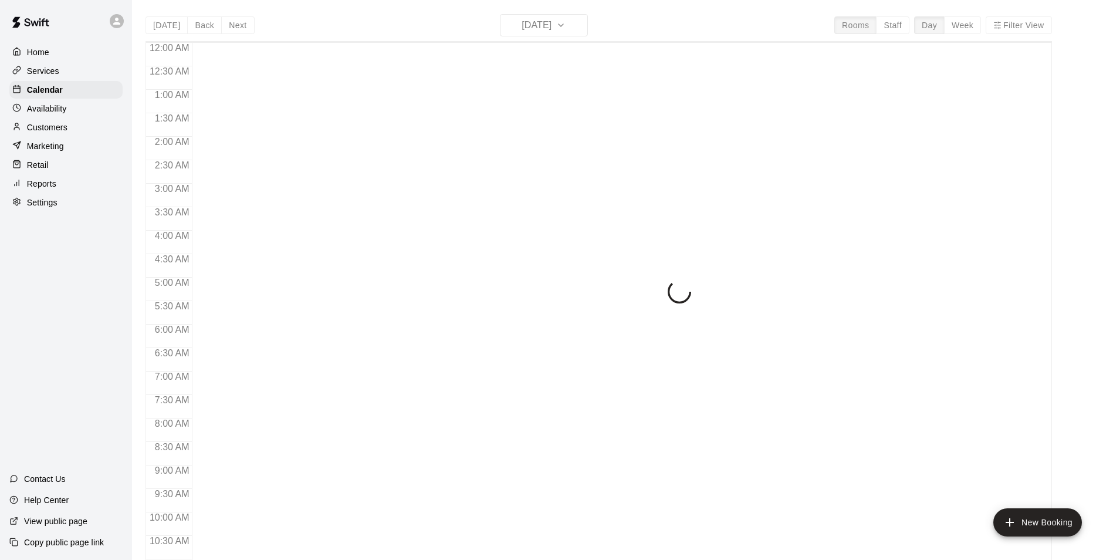
scroll to position [596, 0]
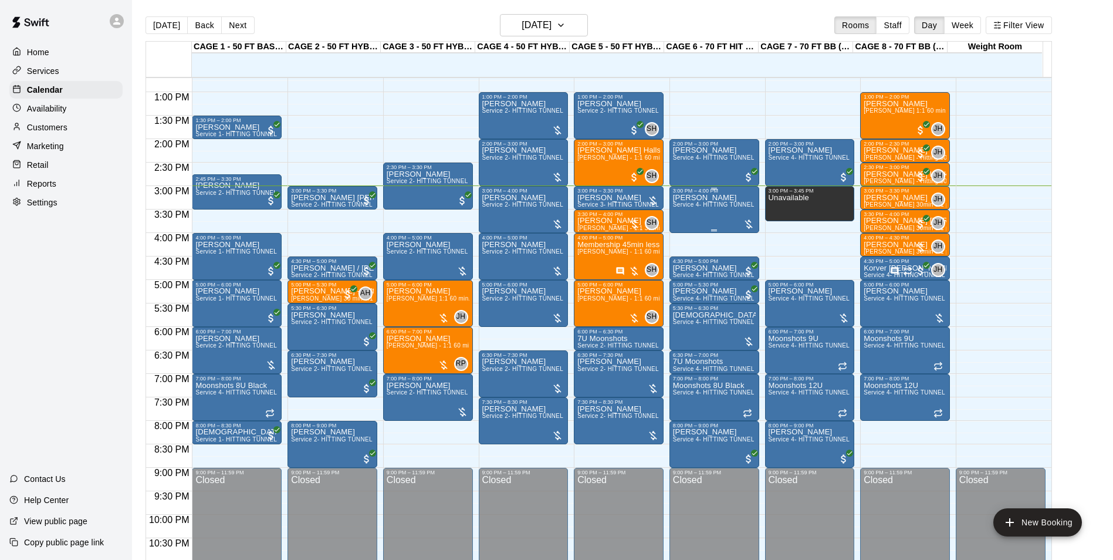
click at [708, 215] on div "[PERSON_NAME] Service 4- HITTING TUNNEL RENTAL - 70ft Baseball" at bounding box center [714, 474] width 83 height 560
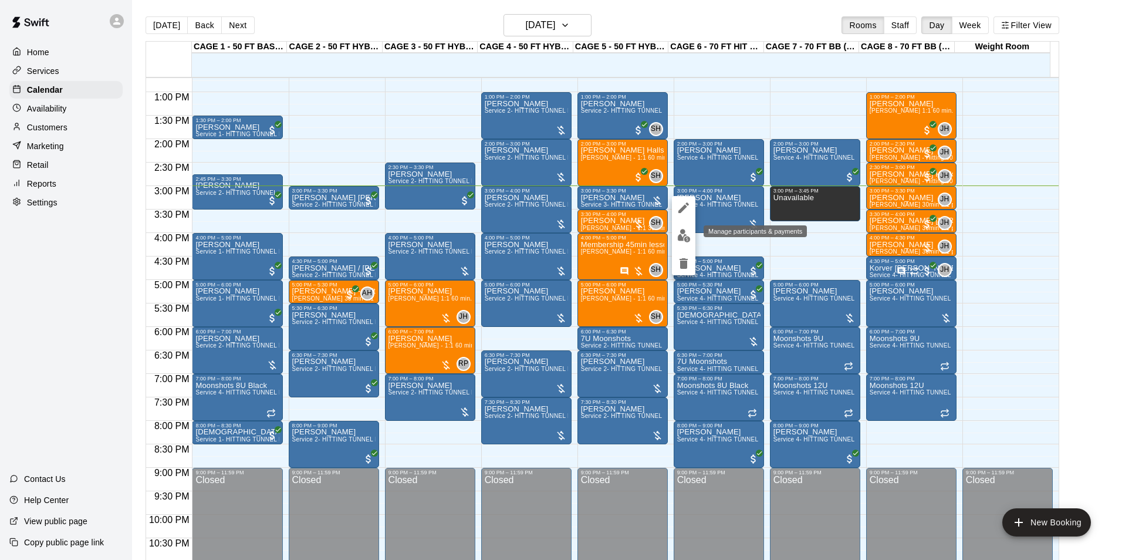
click at [684, 233] on img "edit" at bounding box center [683, 235] width 13 height 13
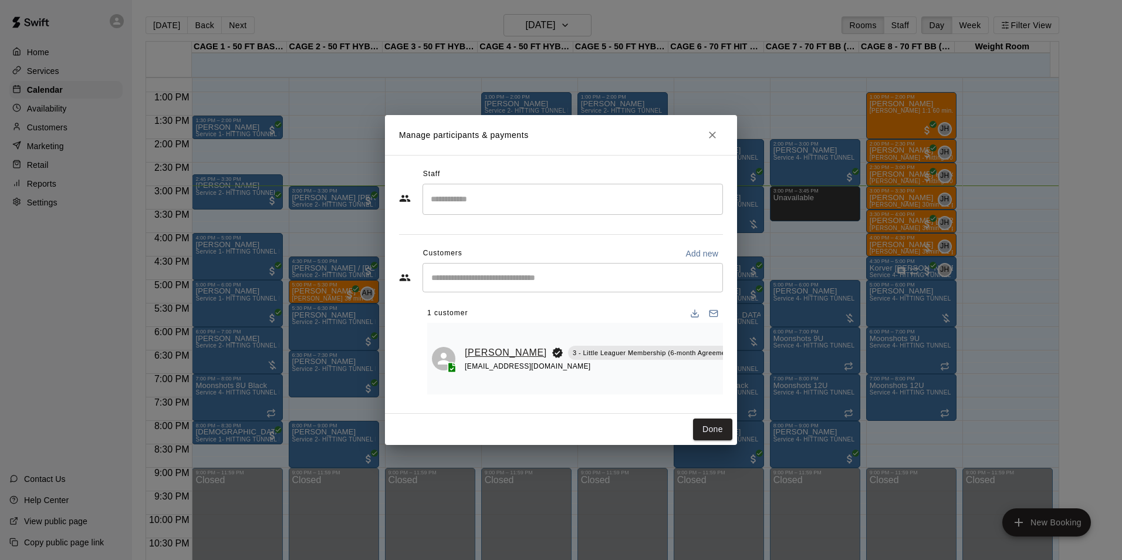
click at [477, 354] on link "[PERSON_NAME]" at bounding box center [506, 352] width 82 height 15
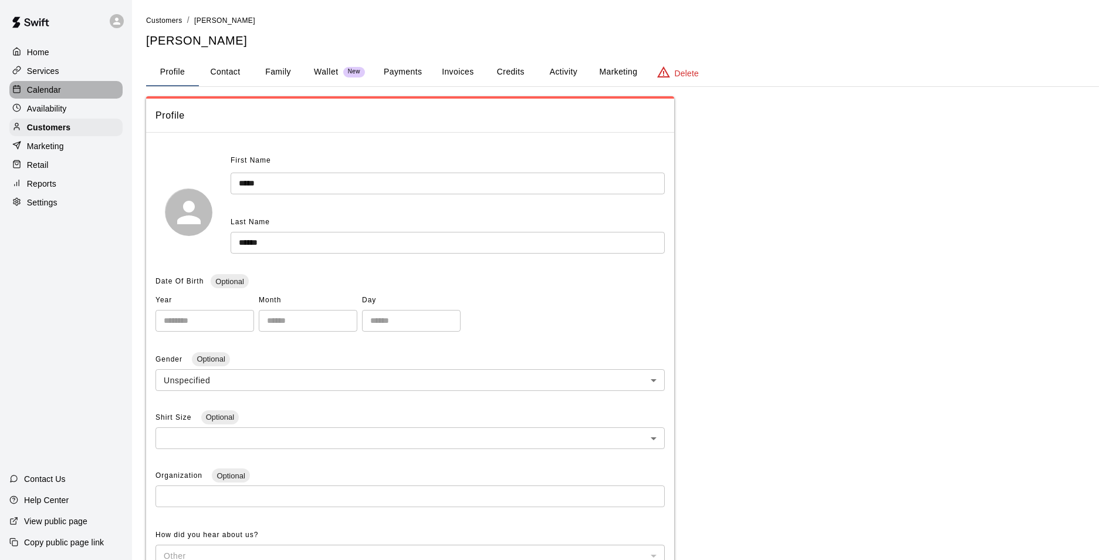
click at [73, 86] on div "Calendar" at bounding box center [65, 90] width 113 height 18
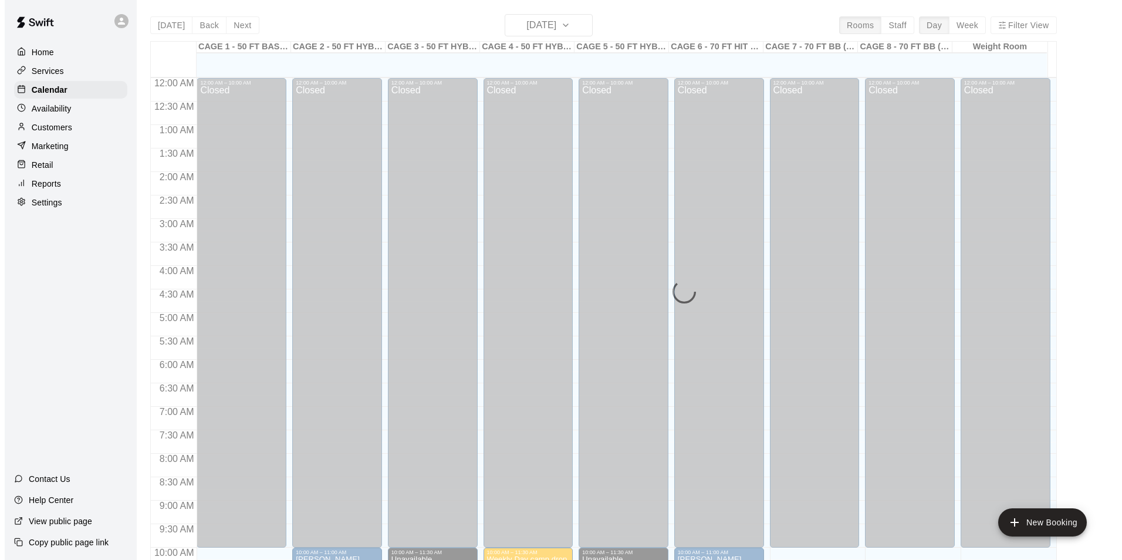
scroll to position [596, 0]
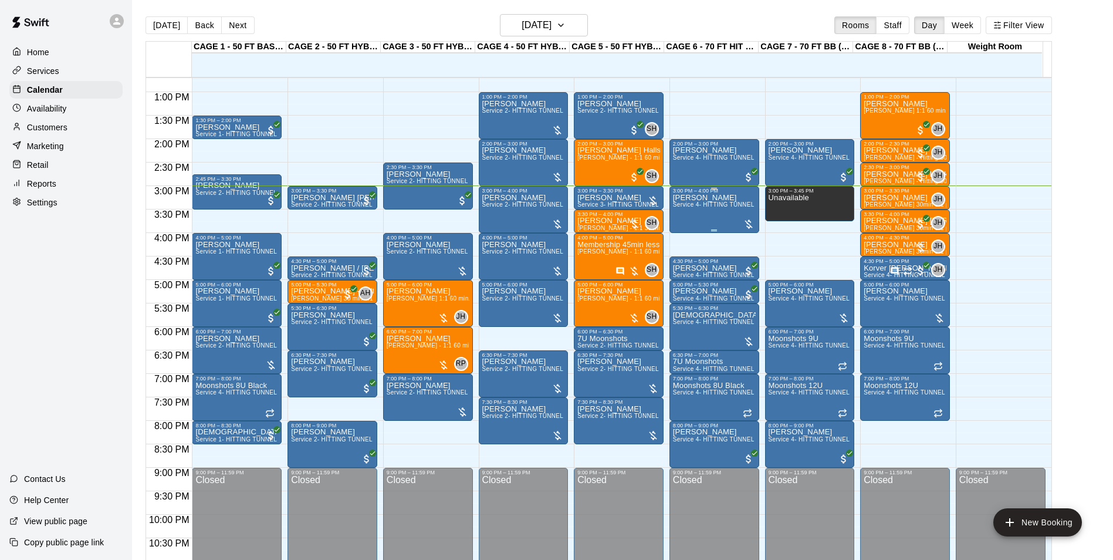
click at [678, 203] on span "Service 4- HITTING TUNNEL RENTAL - 70ft Baseball" at bounding box center [747, 204] width 149 height 6
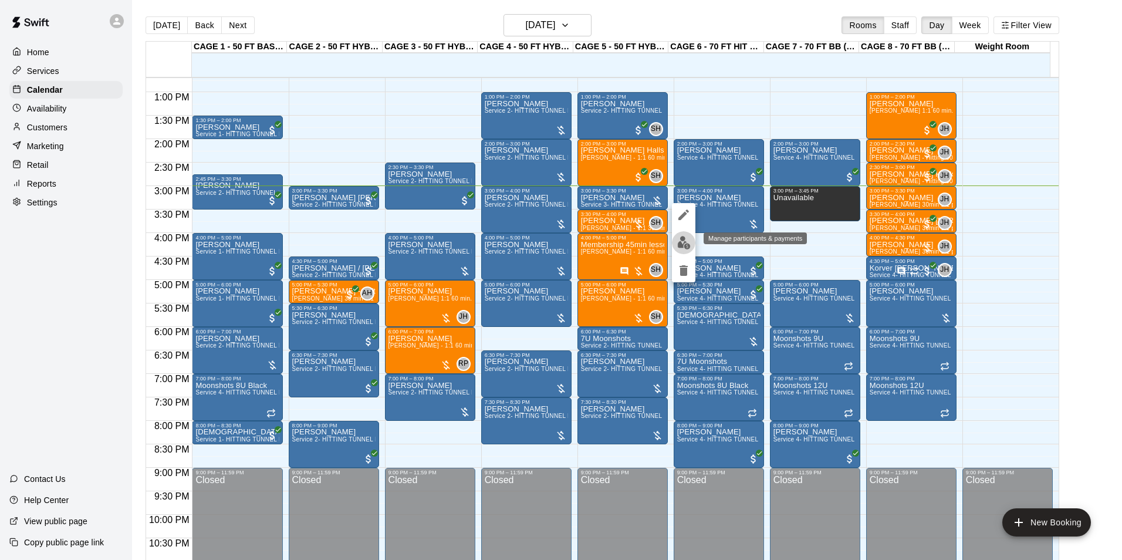
click at [677, 237] on img "edit" at bounding box center [683, 242] width 13 height 13
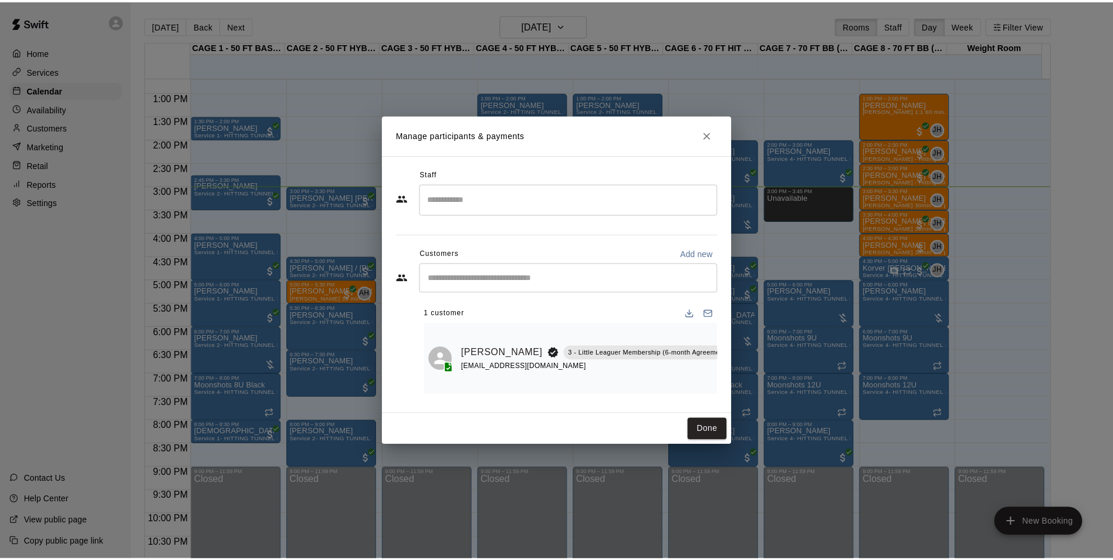
scroll to position [0, 50]
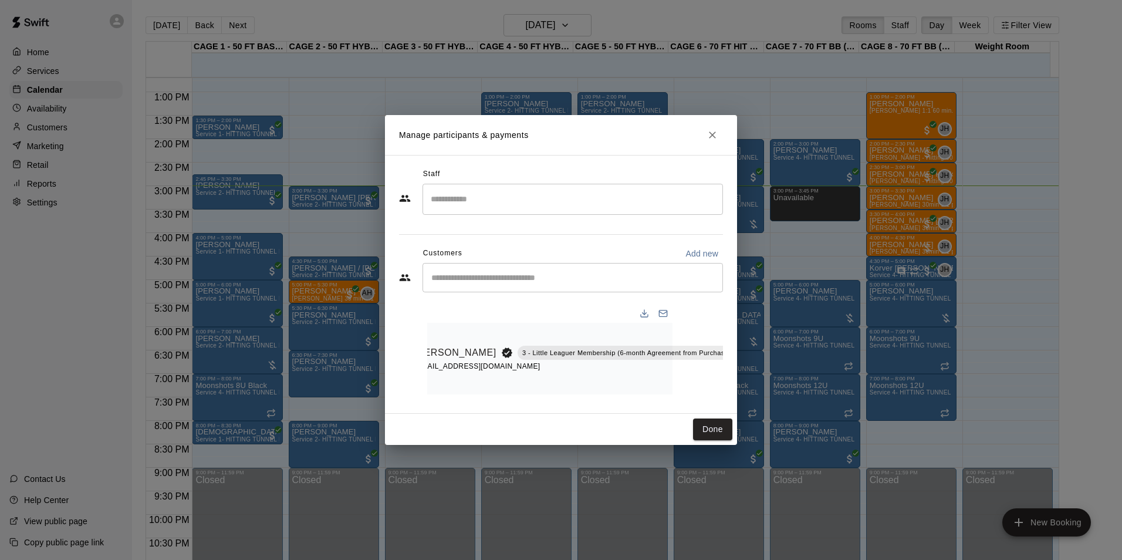
click at [757, 374] on icon "Manage bookings & payment" at bounding box center [763, 379] width 12 height 12
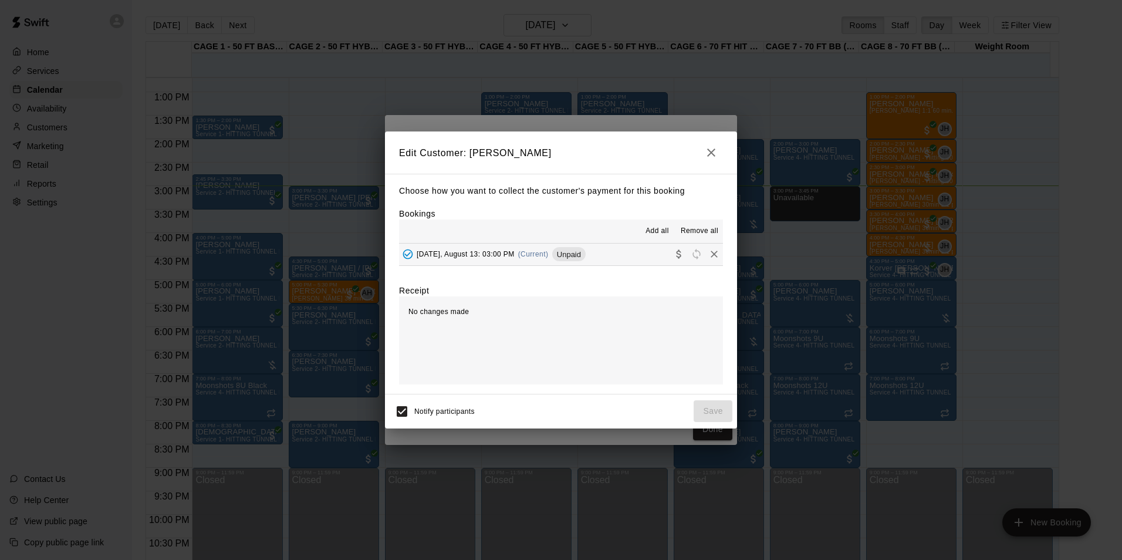
click at [616, 259] on button "Wednesday, August 13: 03:00 PM (Current) Unpaid" at bounding box center [561, 255] width 324 height 22
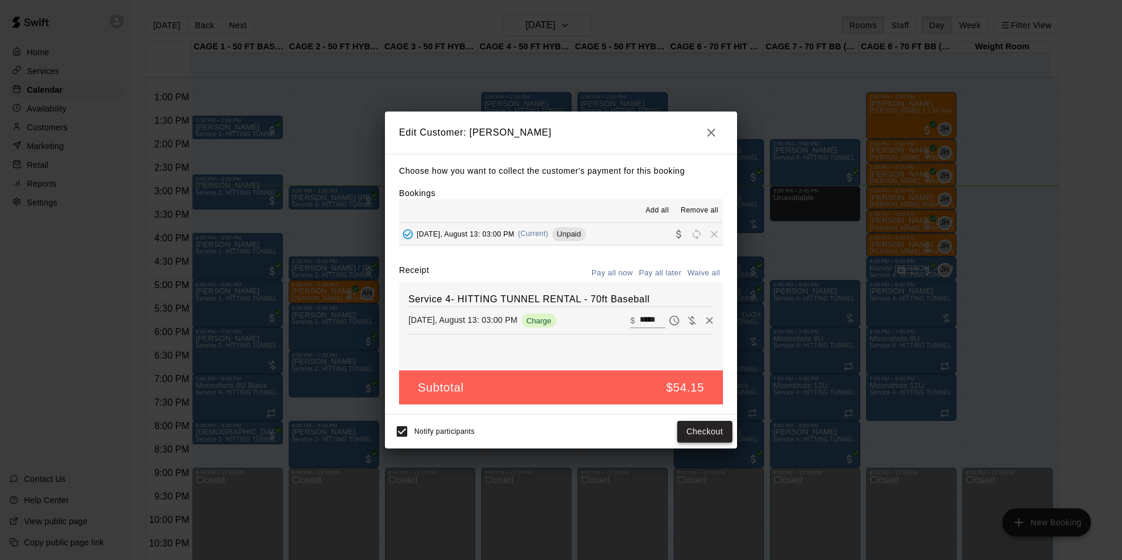
click at [703, 441] on button "Checkout" at bounding box center [704, 432] width 55 height 22
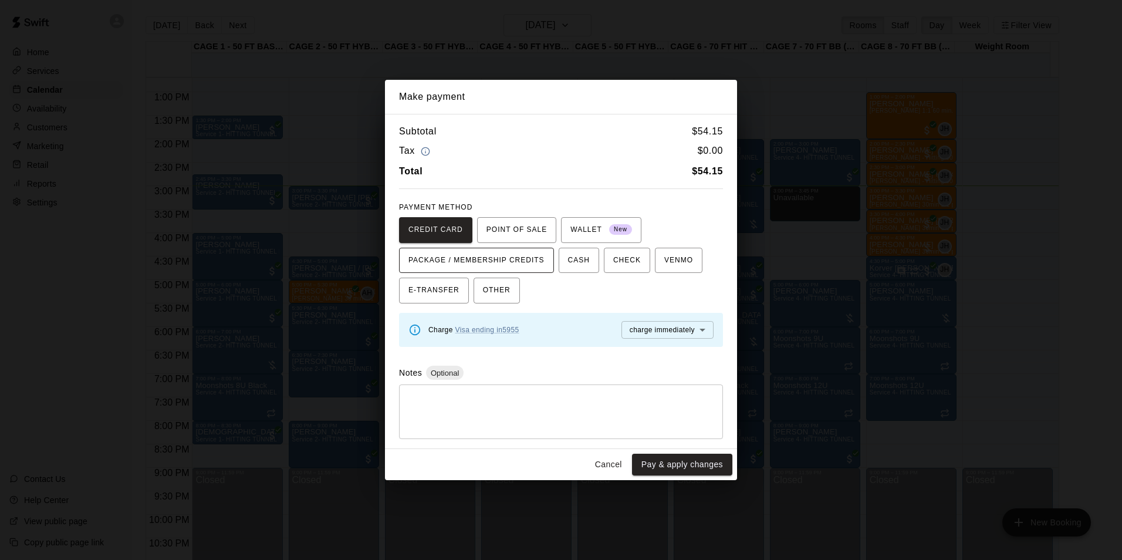
click at [531, 262] on span "PACKAGE / MEMBERSHIP CREDITS" at bounding box center [476, 260] width 136 height 19
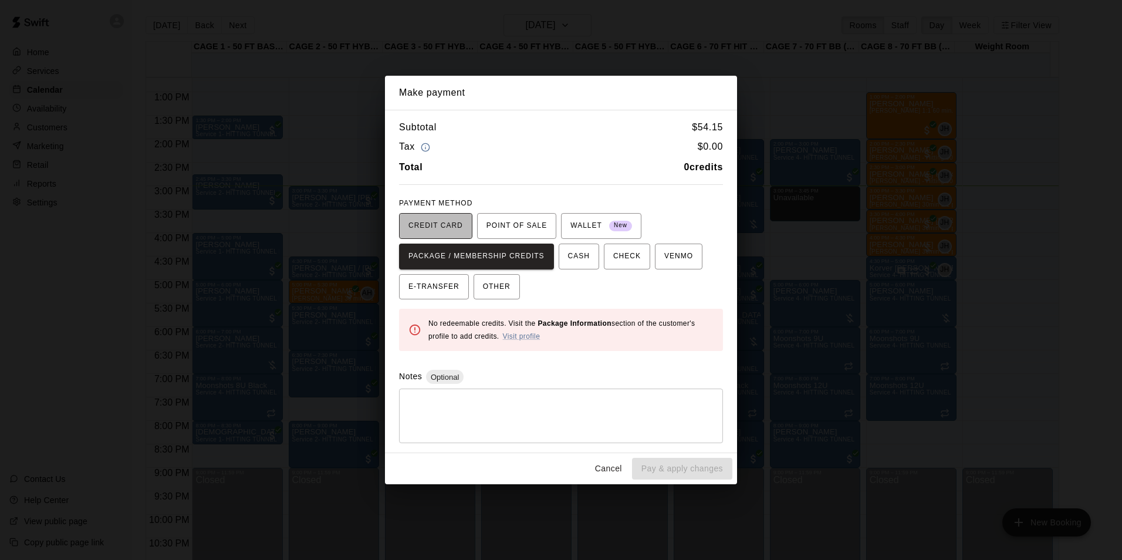
click at [443, 223] on span "CREDIT CARD" at bounding box center [435, 226] width 55 height 19
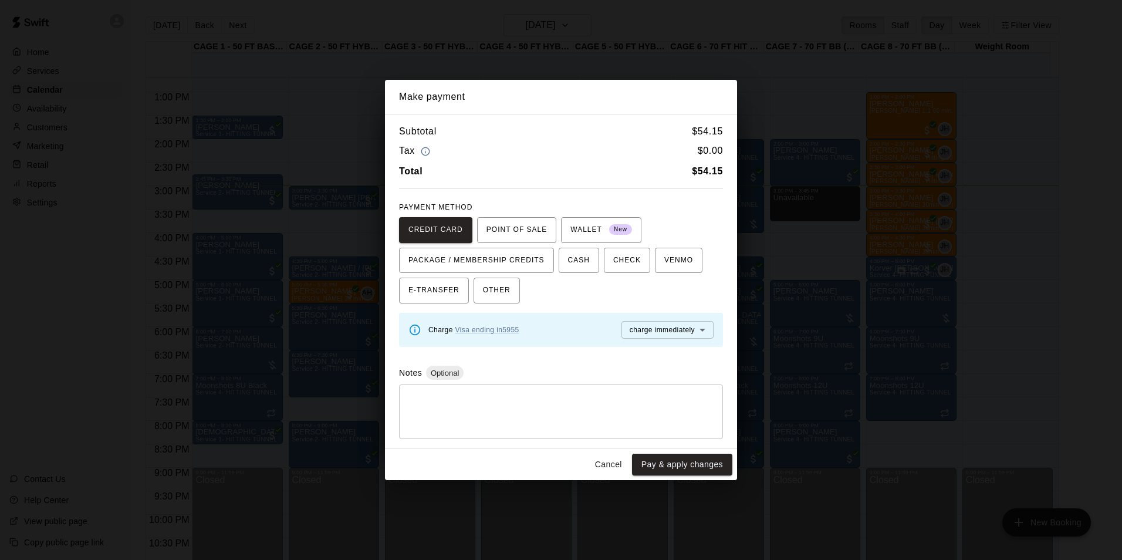
click at [613, 464] on button "Cancel" at bounding box center [609, 465] width 38 height 22
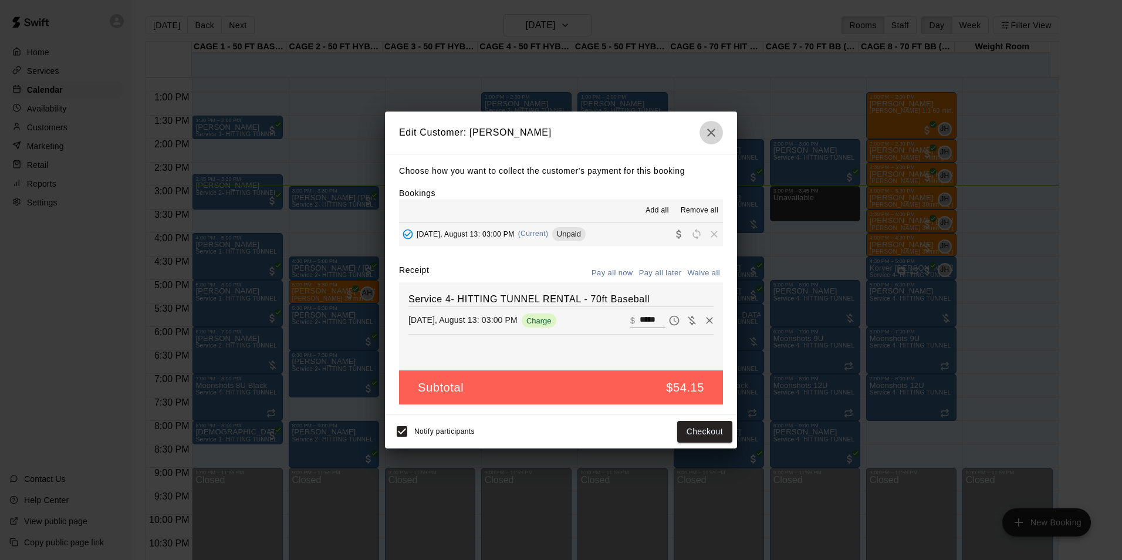
click at [708, 131] on icon "button" at bounding box center [711, 133] width 14 height 14
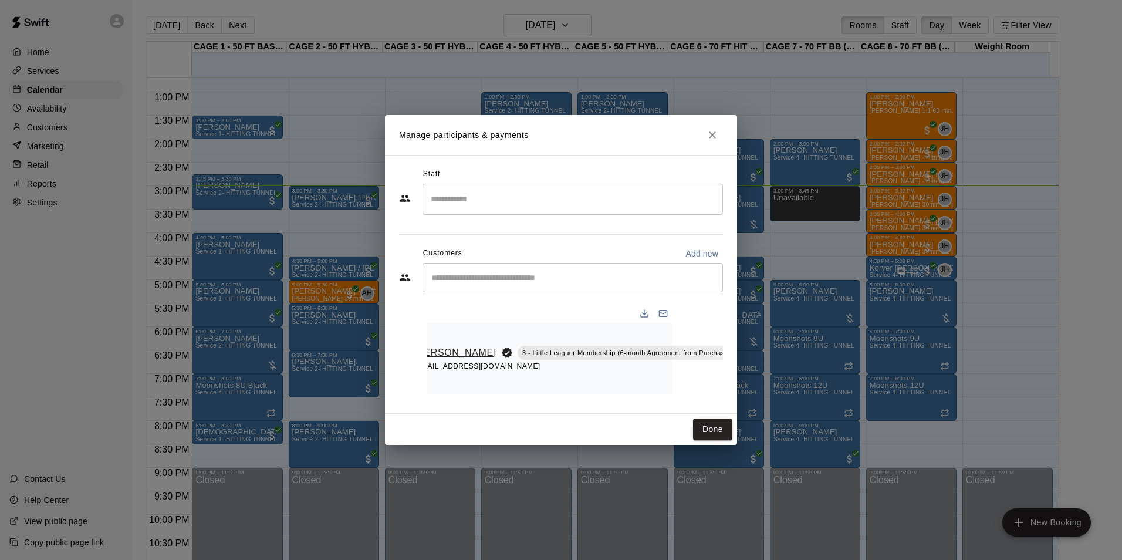
click at [439, 359] on link "[PERSON_NAME]" at bounding box center [455, 352] width 82 height 15
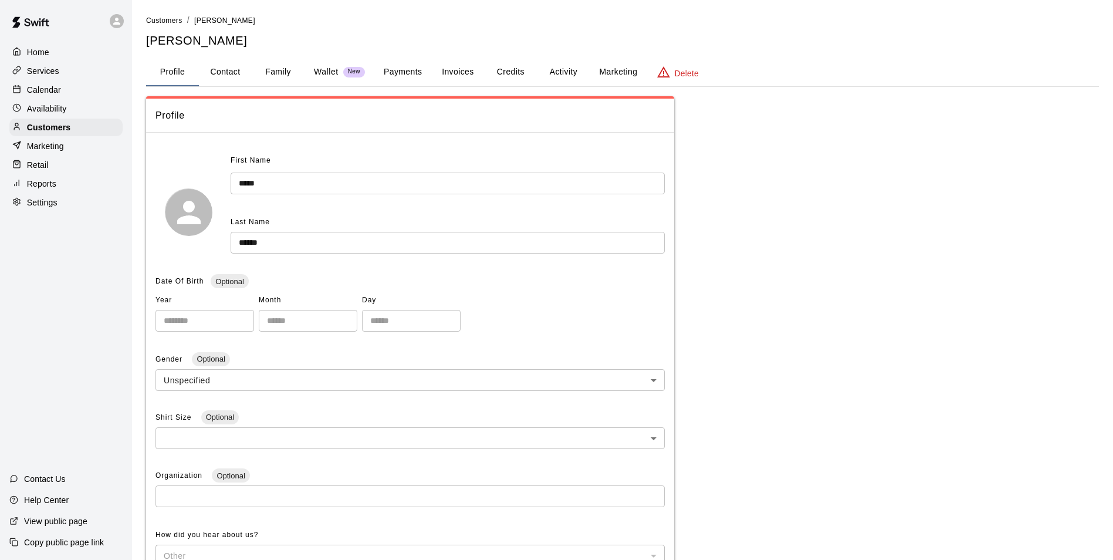
click at [412, 70] on button "Payments" at bounding box center [402, 72] width 57 height 28
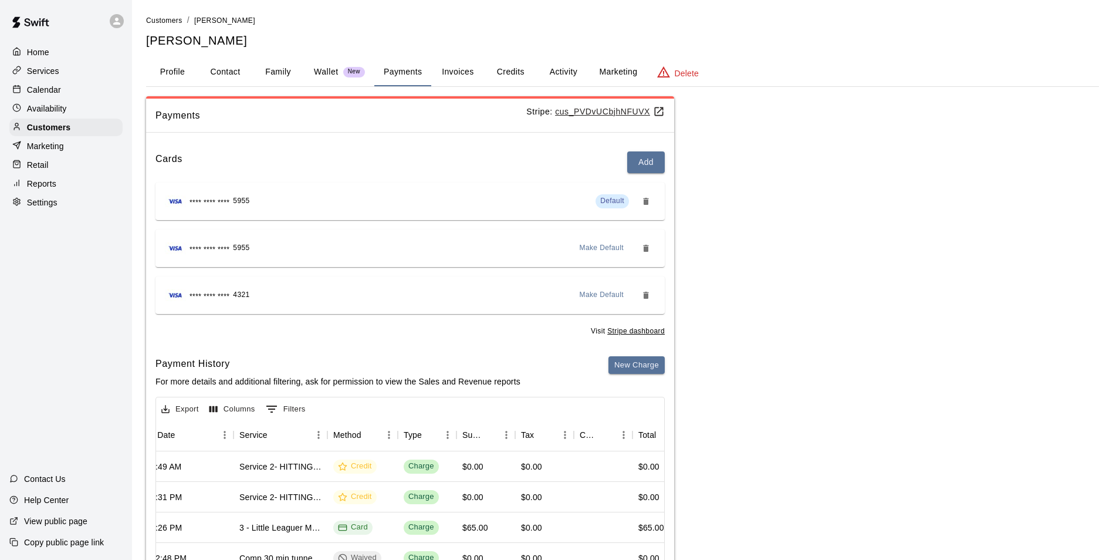
click at [514, 73] on button "Credits" at bounding box center [510, 72] width 53 height 28
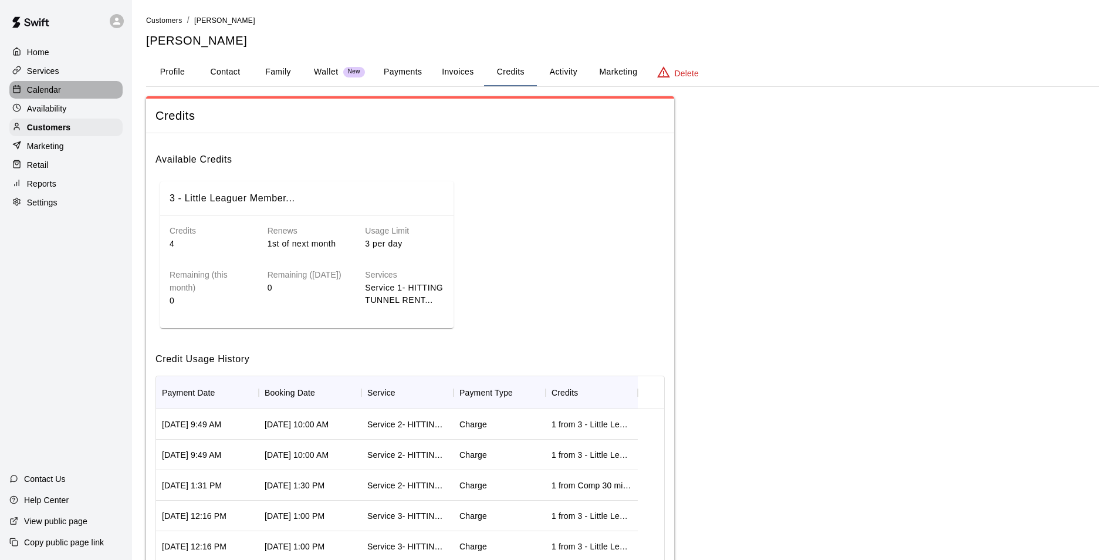
click at [80, 89] on div "Calendar" at bounding box center [65, 90] width 113 height 18
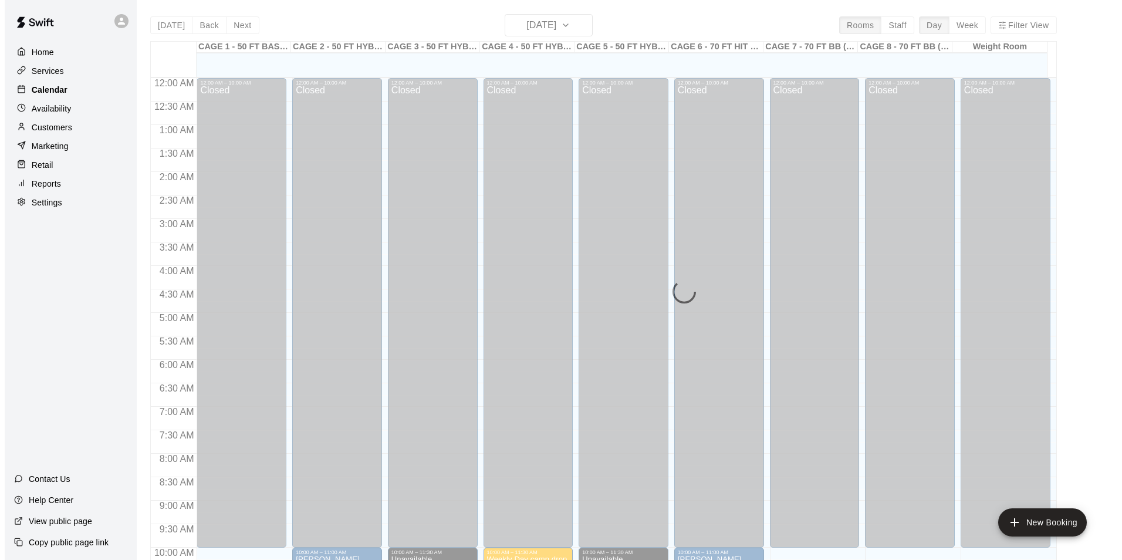
scroll to position [596, 0]
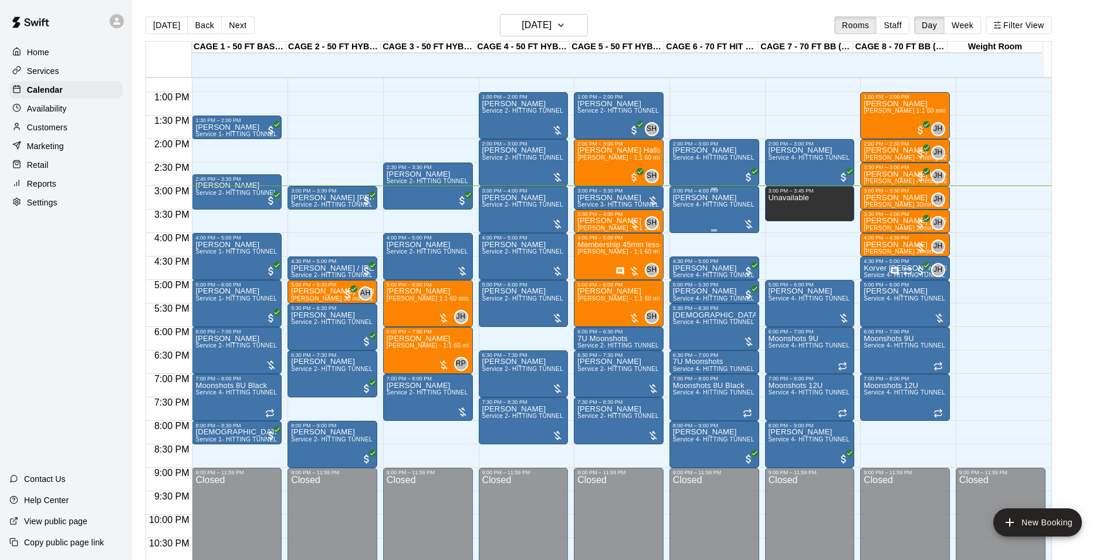
click at [720, 214] on div "Scott Lowrey Service 4- HITTING TUNNEL RENTAL - 70ft Baseball" at bounding box center [714, 474] width 83 height 560
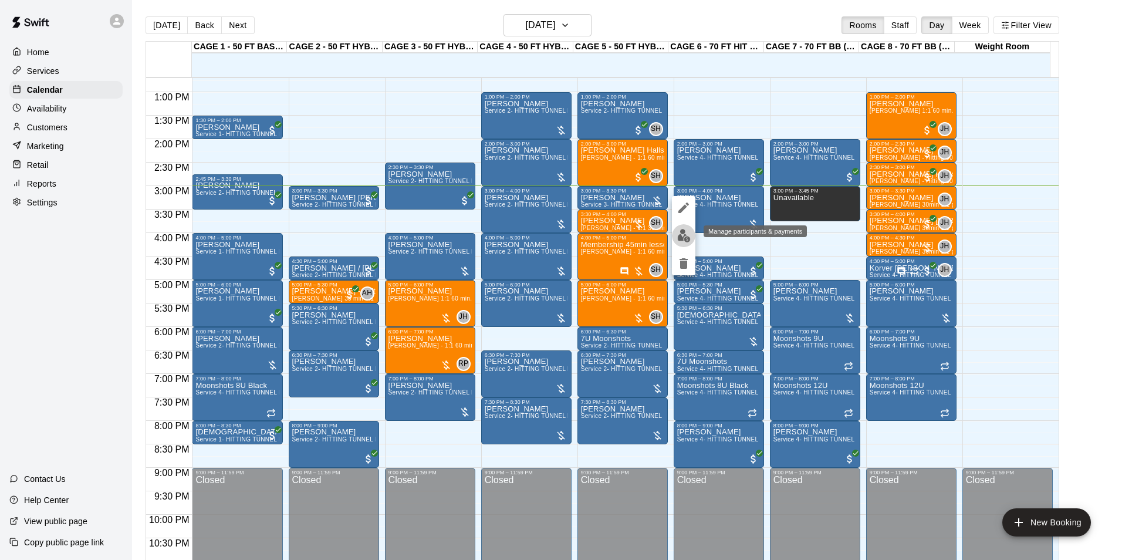
click at [681, 234] on img "edit" at bounding box center [683, 235] width 13 height 13
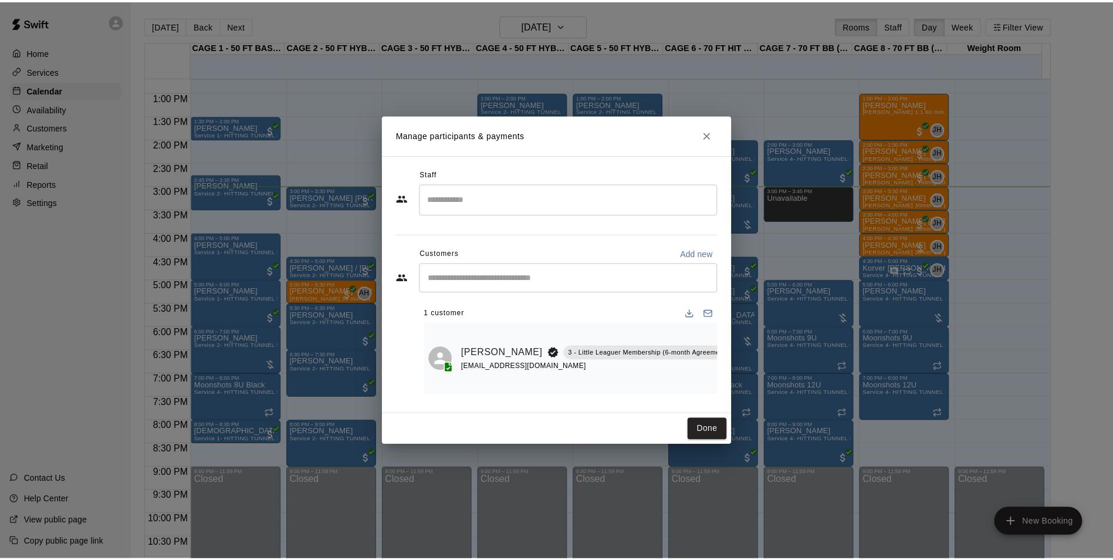
scroll to position [0, 50]
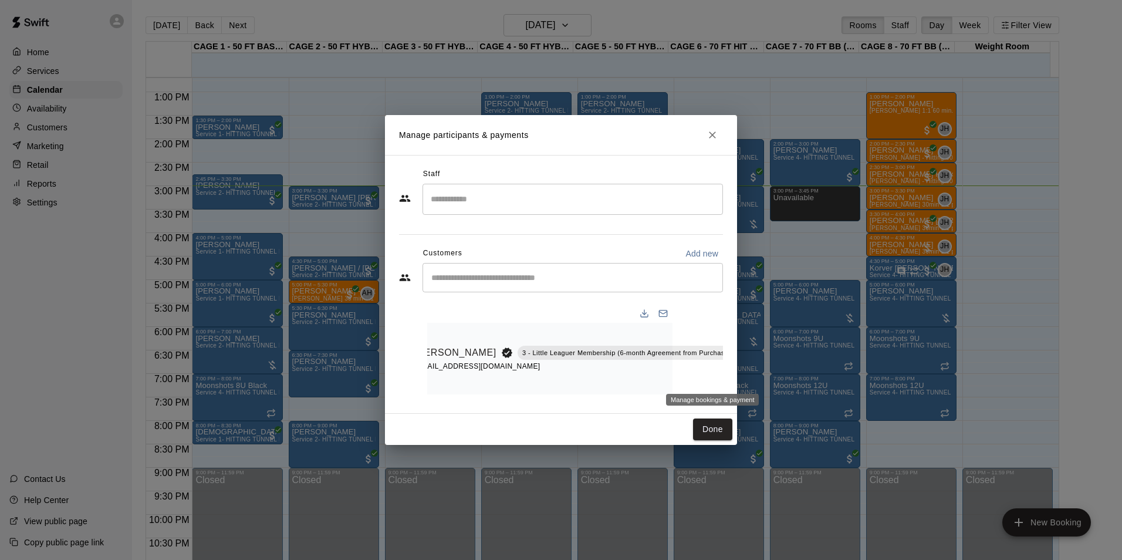
click at [757, 373] on icon "Manage bookings & payment" at bounding box center [763, 379] width 12 height 12
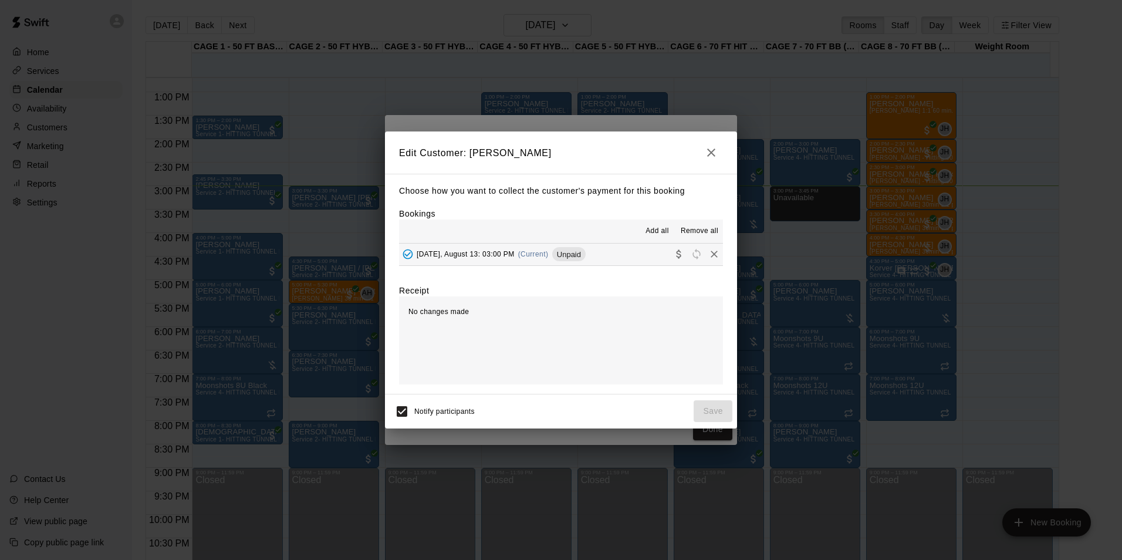
click at [541, 250] on div "Wednesday, August 13: 03:00 PM (Current) Unpaid" at bounding box center [492, 254] width 187 height 18
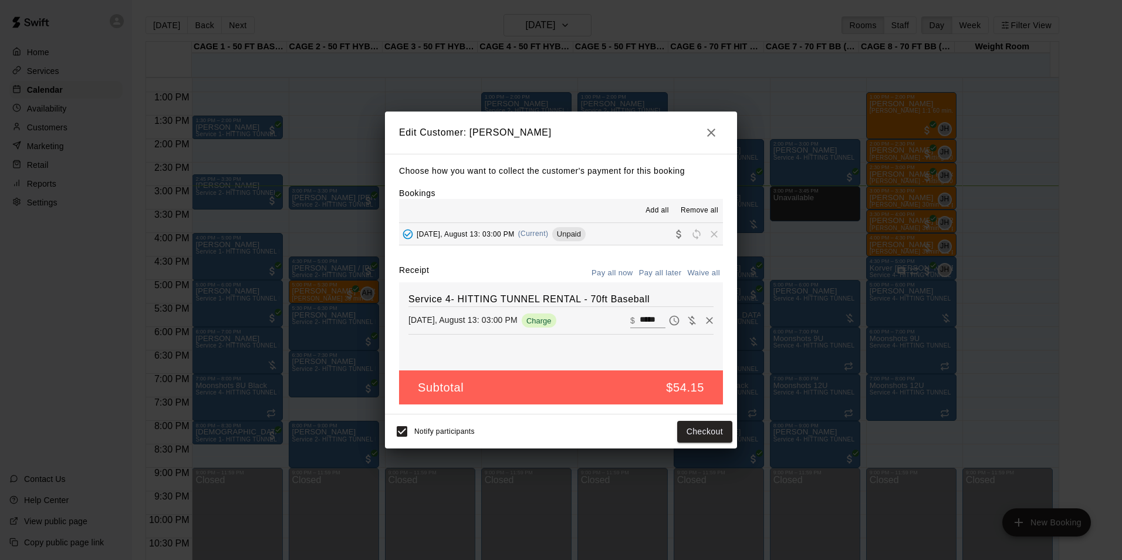
click at [714, 131] on icon "button" at bounding box center [711, 133] width 14 height 14
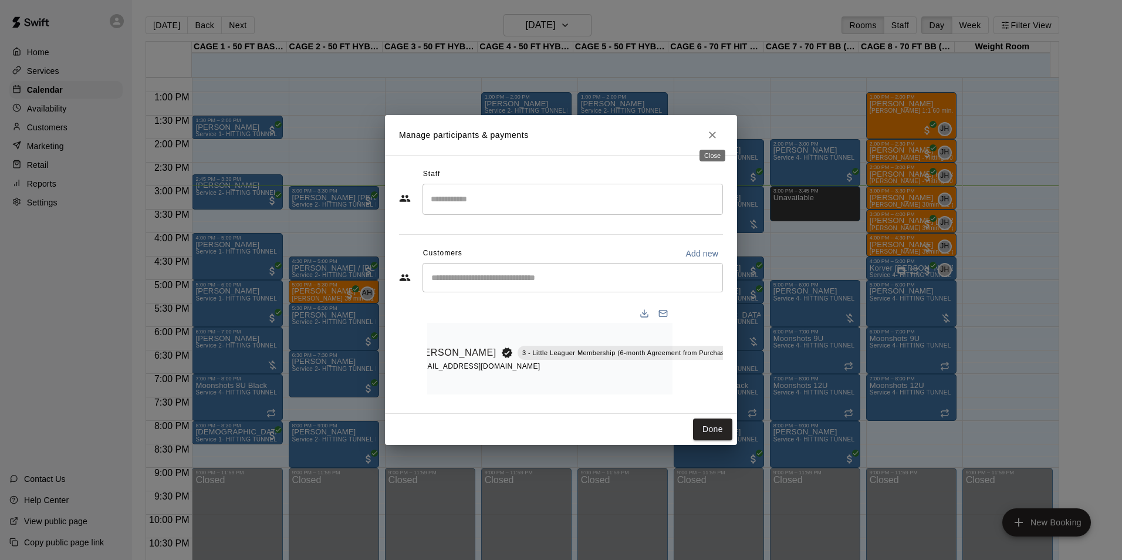
click at [710, 130] on icon "Close" at bounding box center [713, 135] width 12 height 12
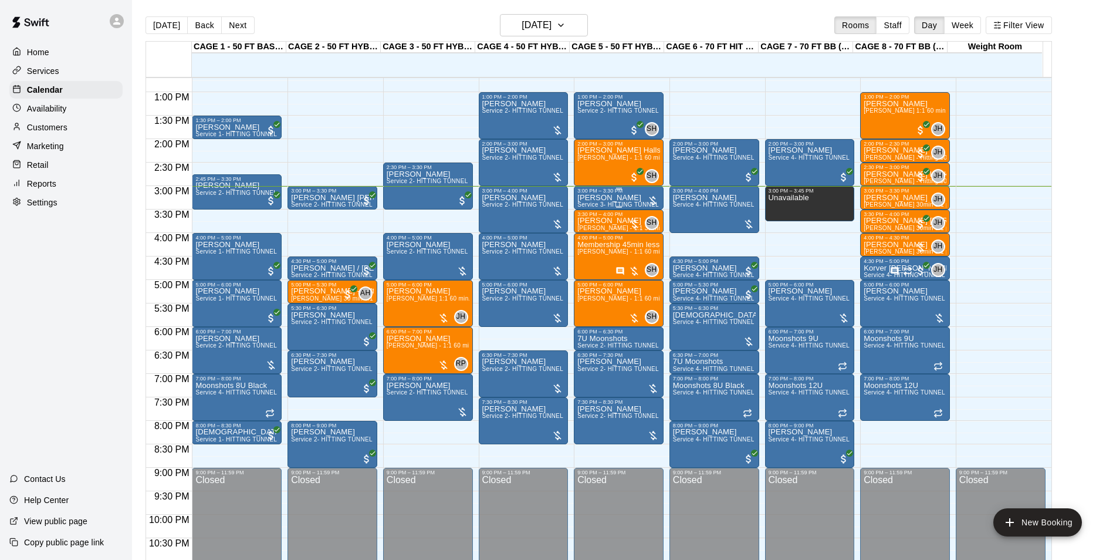
click at [632, 198] on p "[PERSON_NAME]" at bounding box center [618, 198] width 83 height 0
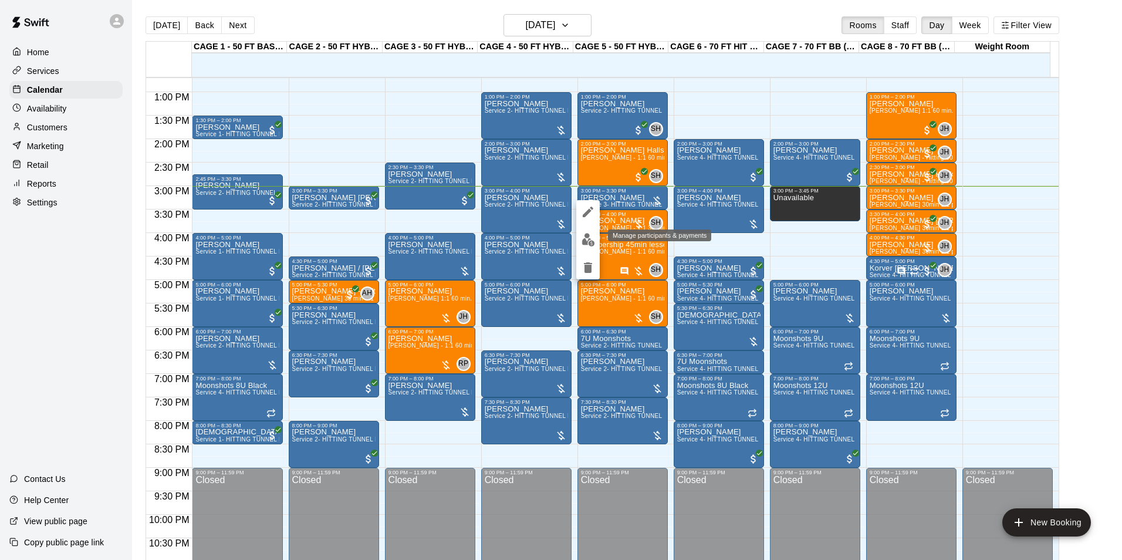
click at [588, 240] on img "edit" at bounding box center [588, 239] width 13 height 13
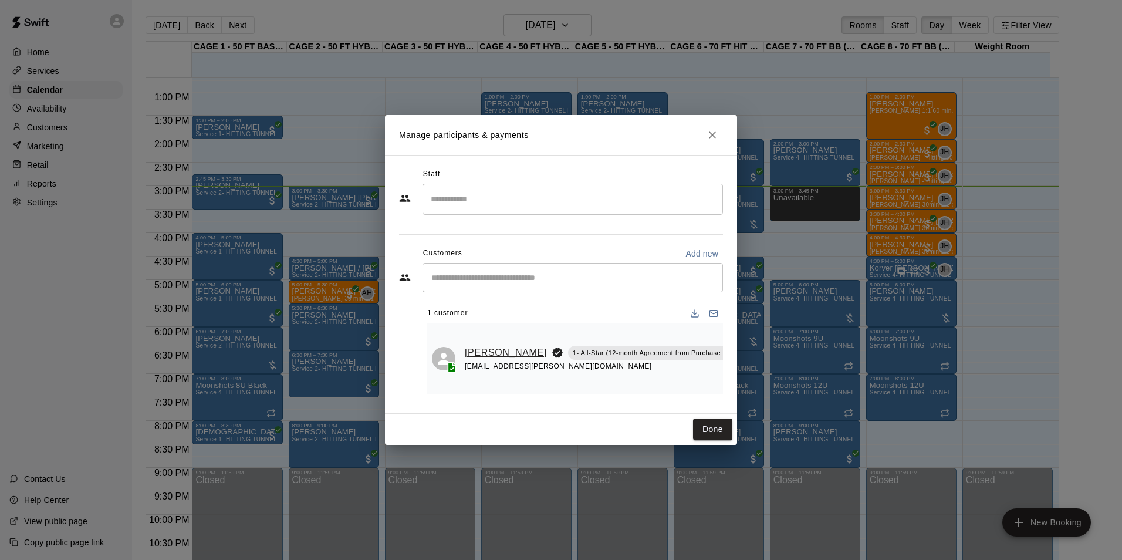
click at [473, 345] on link "[PERSON_NAME]" at bounding box center [506, 352] width 82 height 15
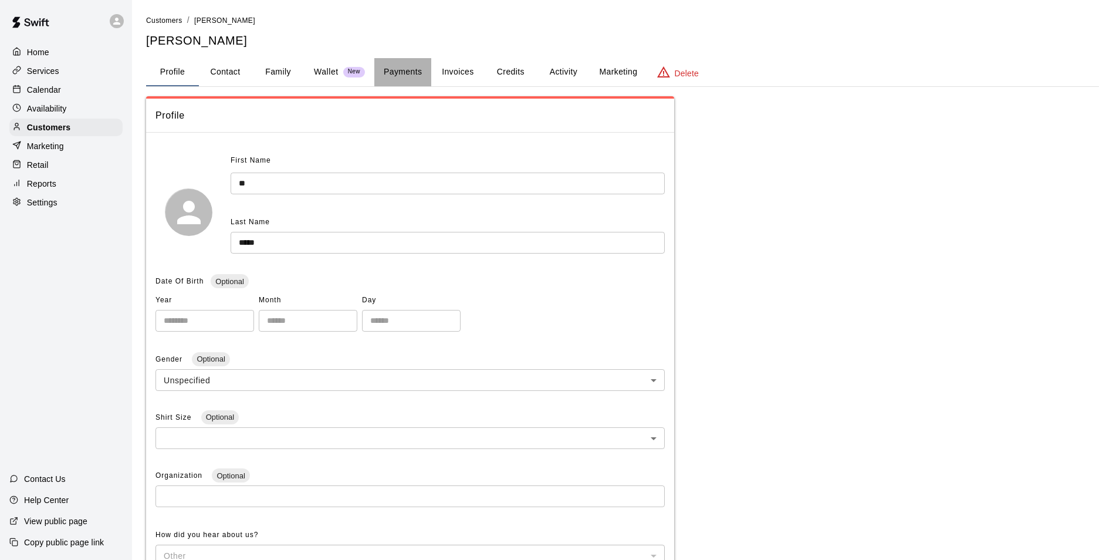
click at [414, 72] on button "Payments" at bounding box center [402, 72] width 57 height 28
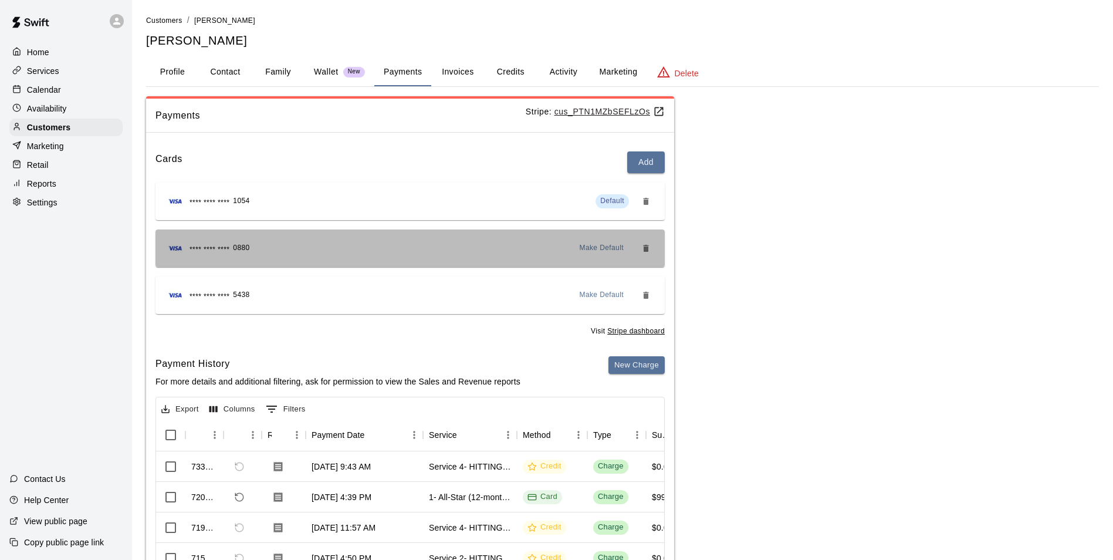
click at [313, 254] on div "**** **** **** 0880 Make Default" at bounding box center [410, 248] width 491 height 19
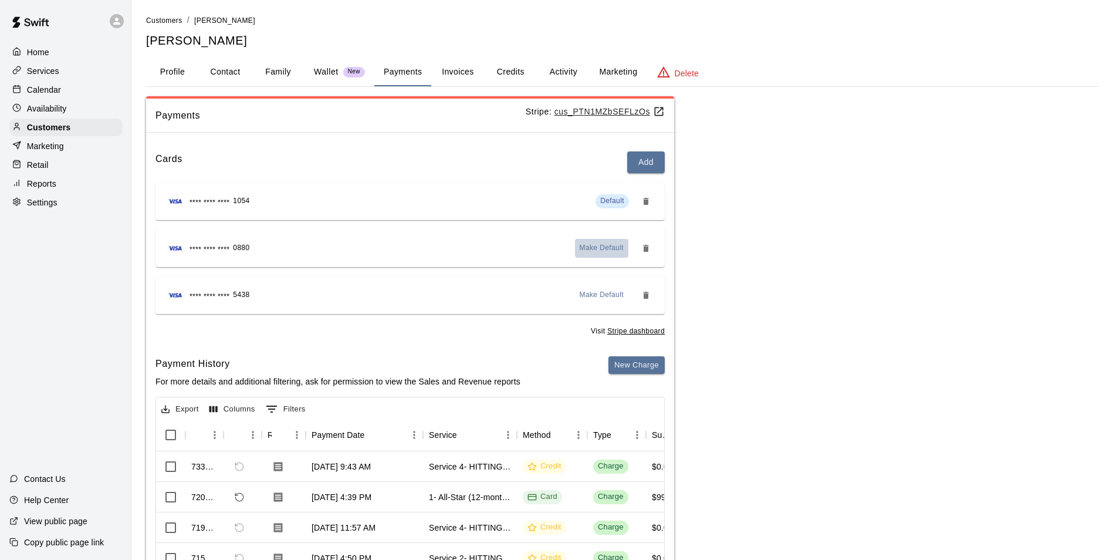
click at [604, 244] on span "Make Default" at bounding box center [602, 248] width 45 height 12
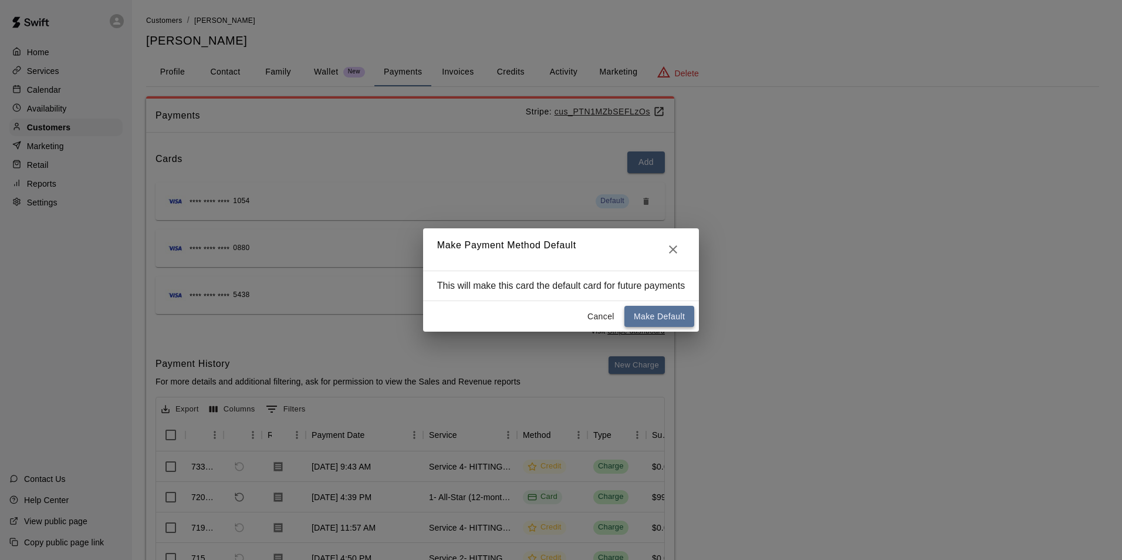
click at [646, 313] on button "Make Default" at bounding box center [659, 317] width 70 height 22
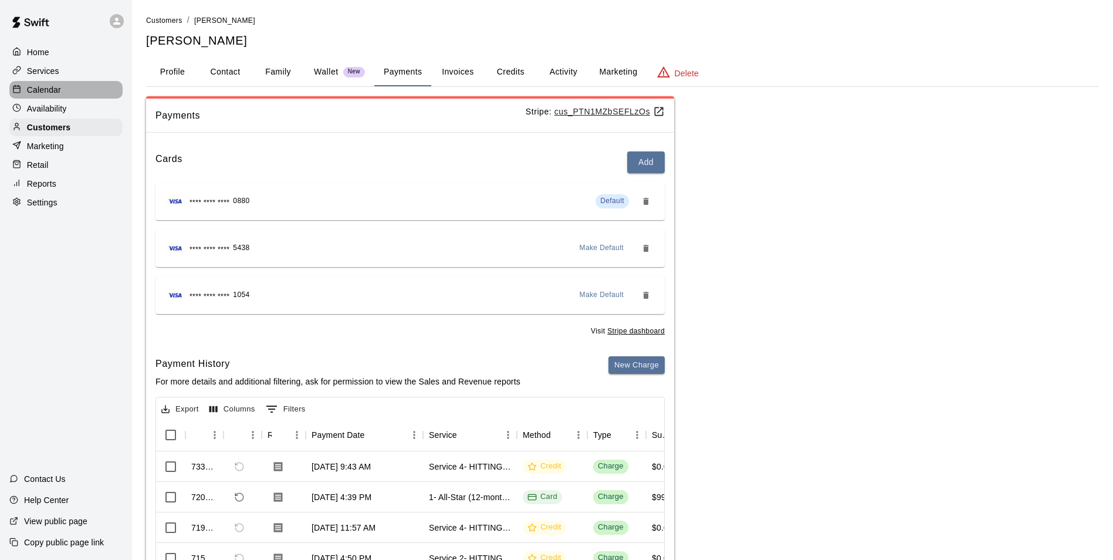
click at [83, 92] on div "Calendar" at bounding box center [65, 90] width 113 height 18
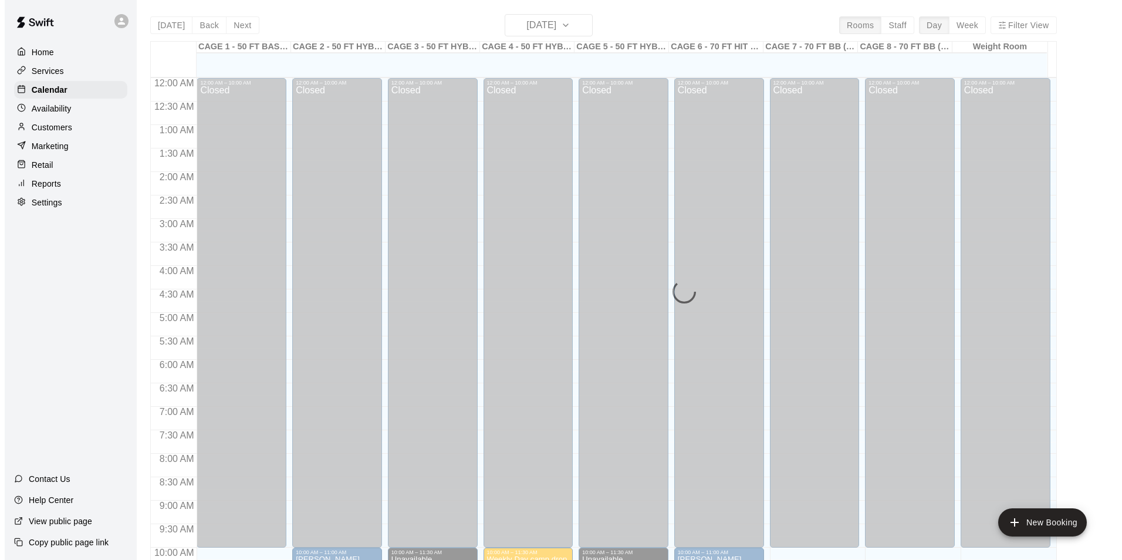
scroll to position [596, 0]
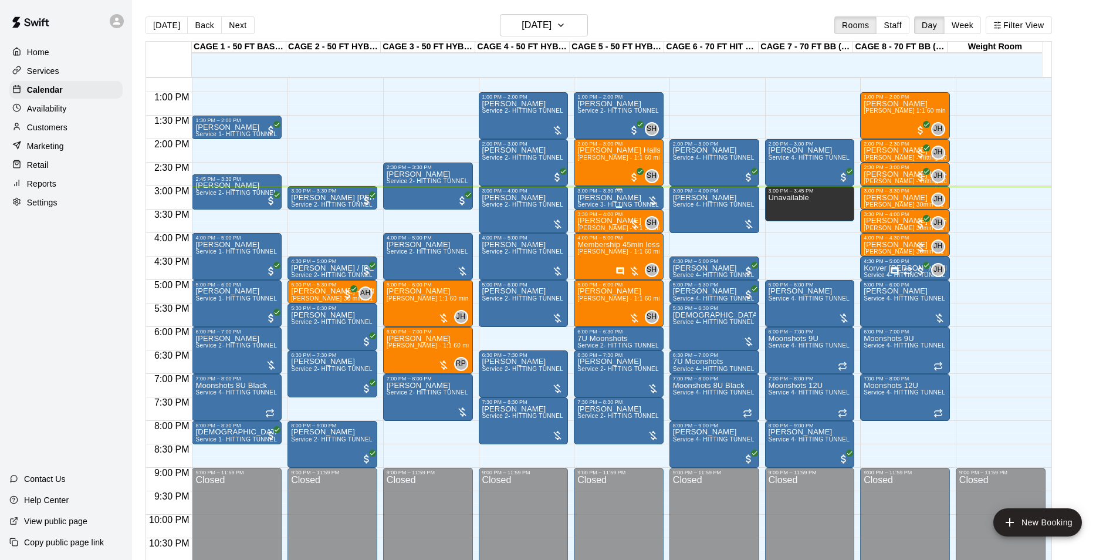
click at [586, 198] on p "[PERSON_NAME]" at bounding box center [618, 198] width 83 height 0
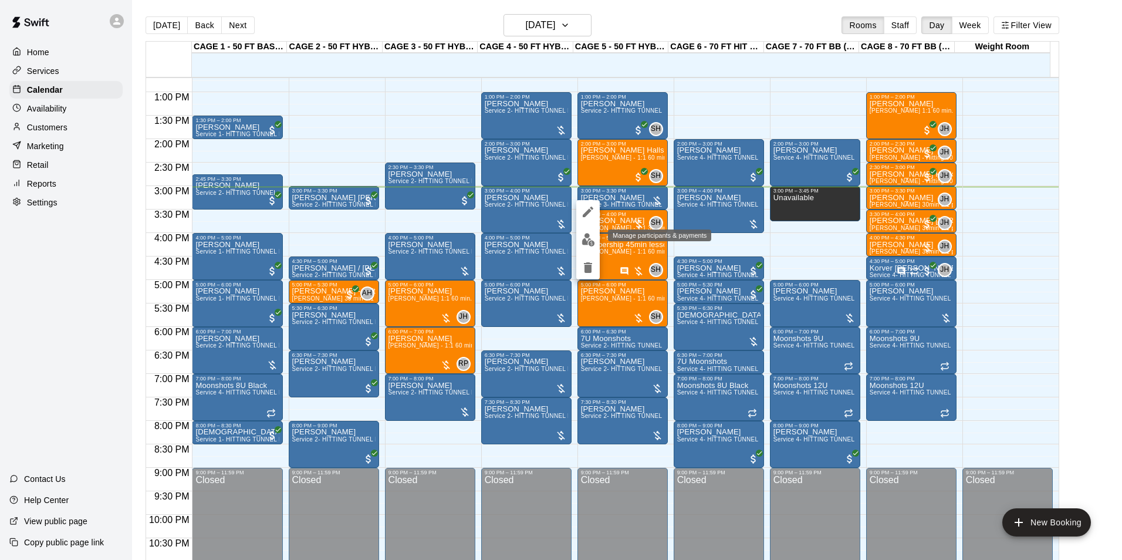
click at [593, 232] on button "edit" at bounding box center [587, 239] width 23 height 23
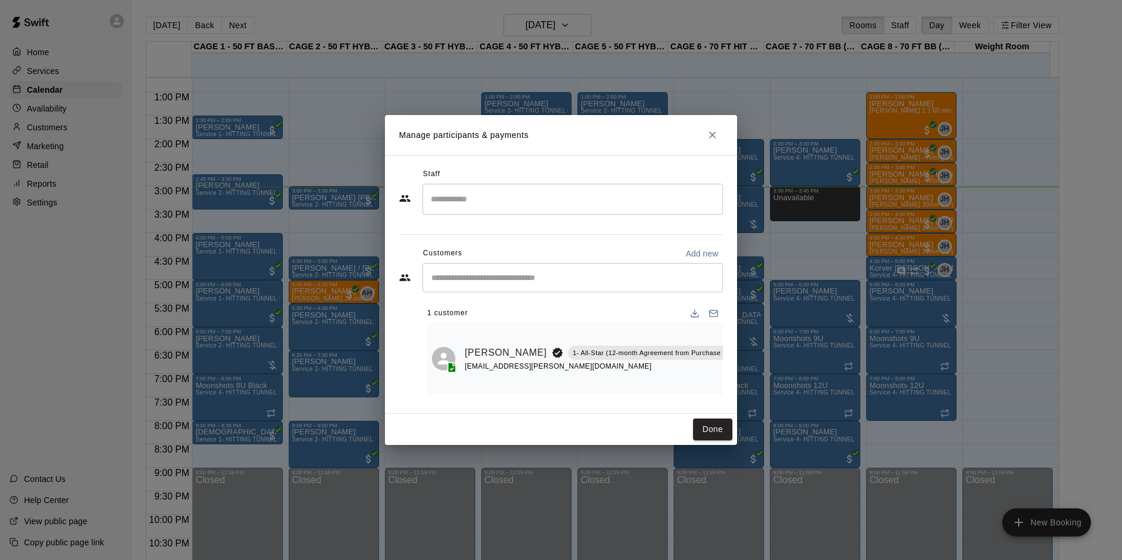
click at [749, 374] on icon "Manage bookings & payment" at bounding box center [755, 379] width 12 height 12
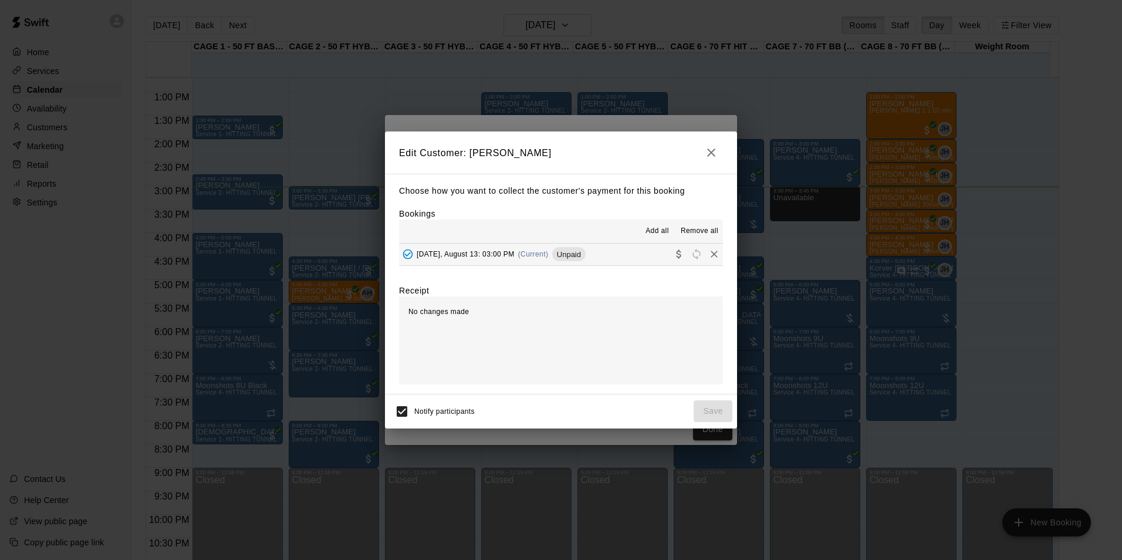
click at [624, 257] on button "Wednesday, August 13: 03:00 PM (Current) Unpaid" at bounding box center [561, 255] width 324 height 22
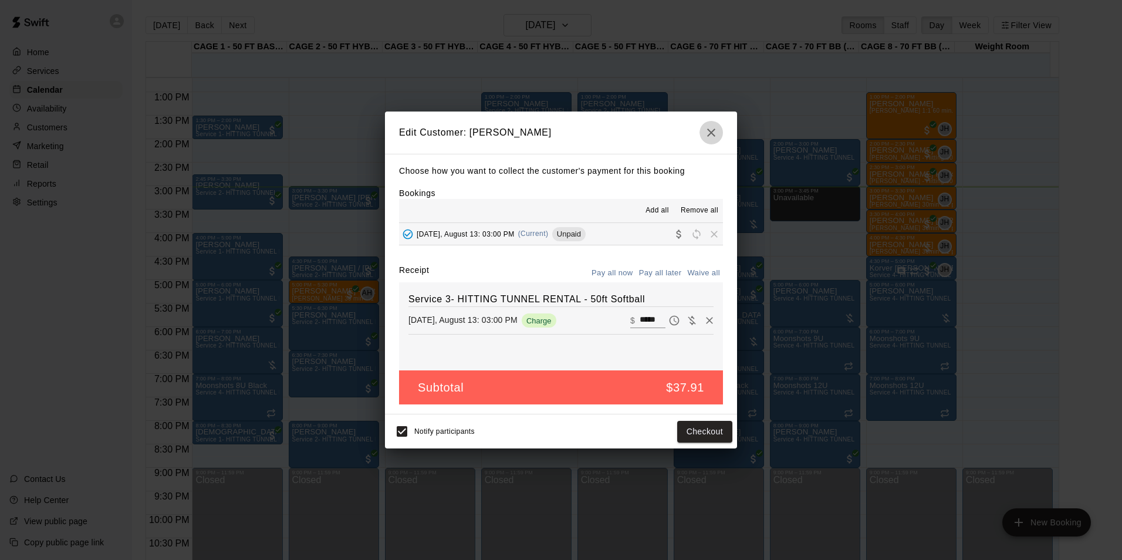
click at [709, 128] on icon "button" at bounding box center [711, 133] width 14 height 14
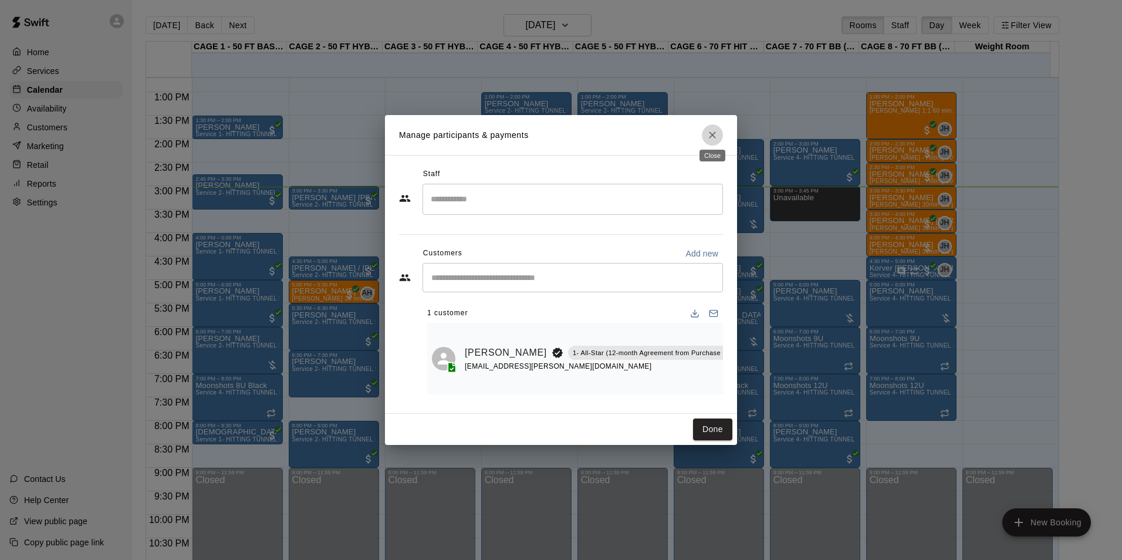
click at [716, 129] on icon "Close" at bounding box center [713, 135] width 12 height 12
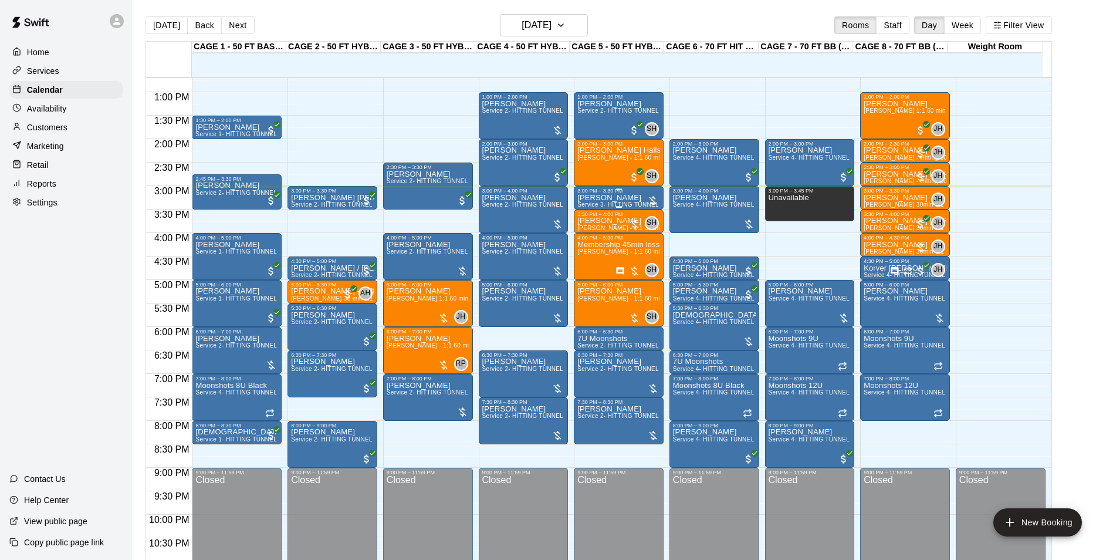
click at [640, 197] on div "DANIELLE BRILL Service 3- HITTING TUNNEL RENTAL - 50ft Softball" at bounding box center [618, 474] width 83 height 560
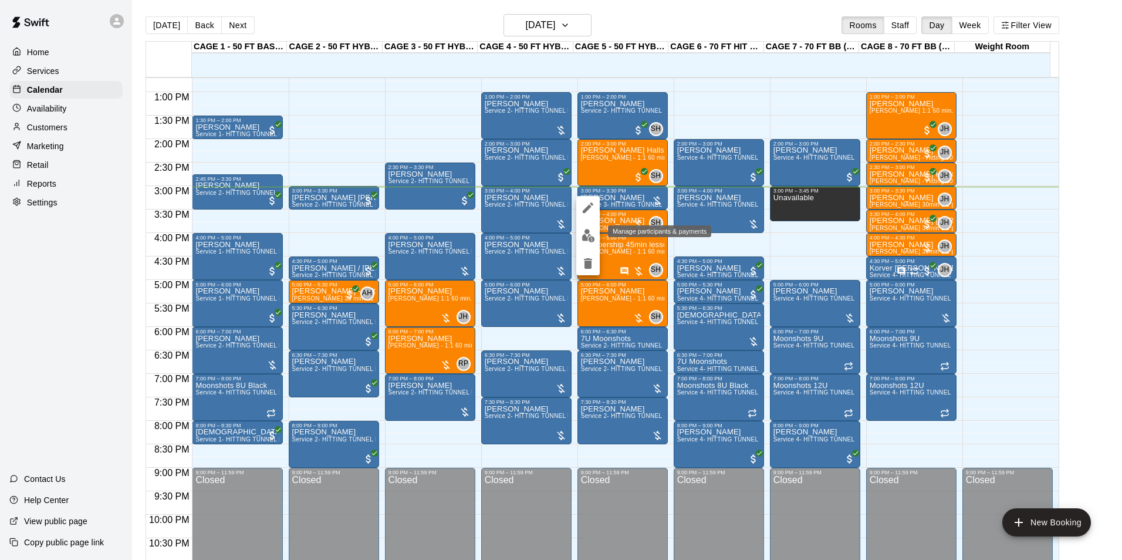
click at [598, 233] on button "edit" at bounding box center [587, 235] width 23 height 23
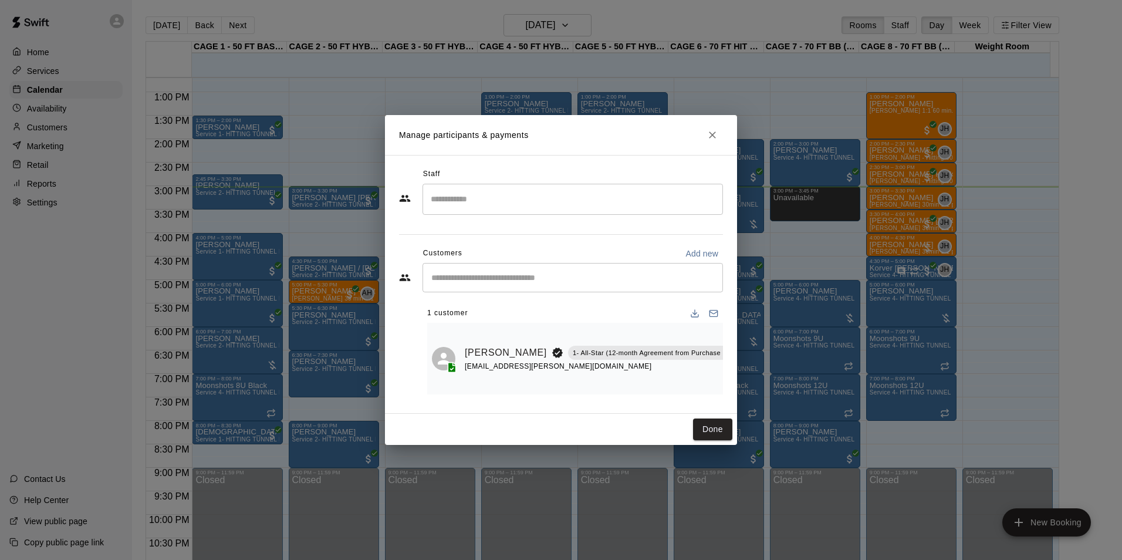
click at [751, 374] on icon "Manage bookings & payment" at bounding box center [755, 379] width 9 height 10
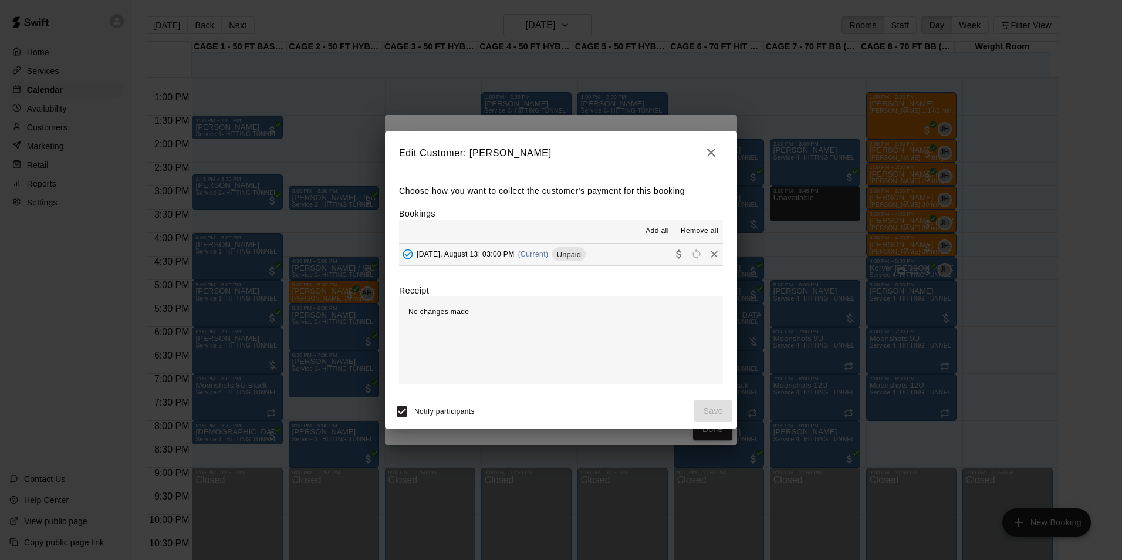
click at [566, 253] on span "Unpaid" at bounding box center [568, 254] width 33 height 9
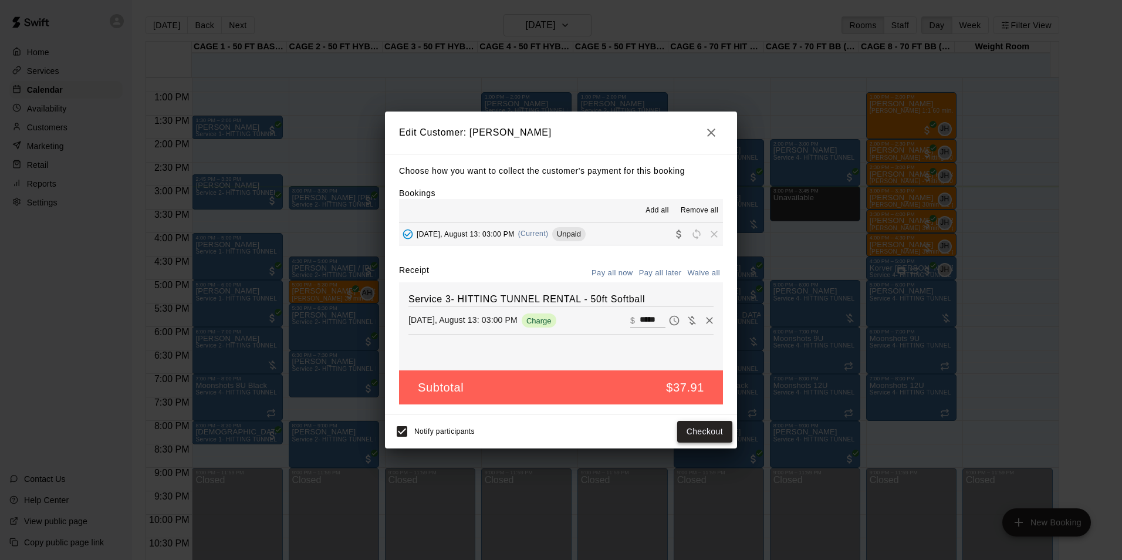
click at [715, 433] on button "Checkout" at bounding box center [704, 432] width 55 height 22
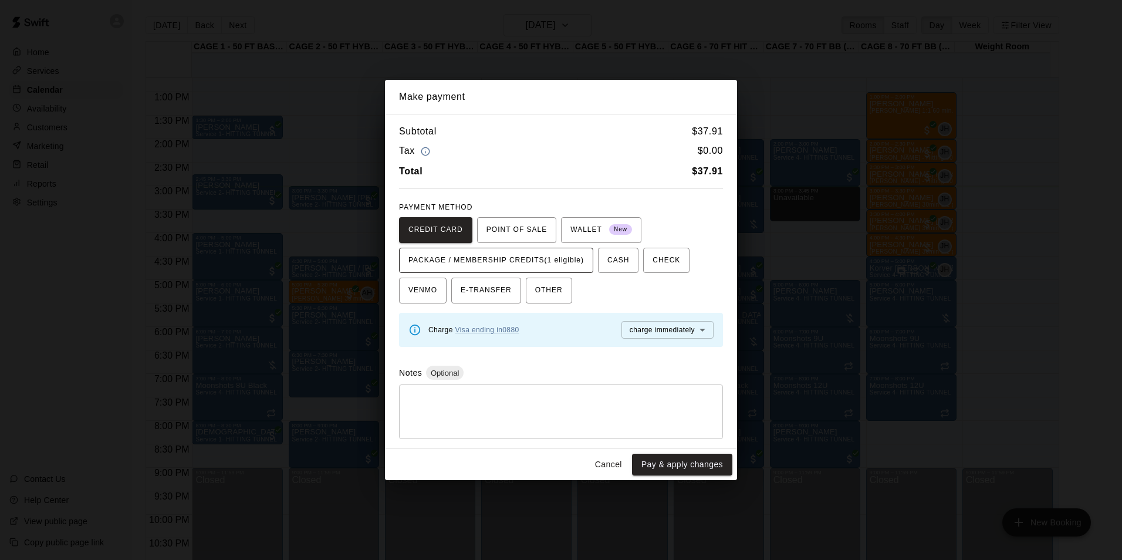
click at [520, 254] on span "PACKAGE / MEMBERSHIP CREDITS (1 eligible)" at bounding box center [495, 260] width 175 height 19
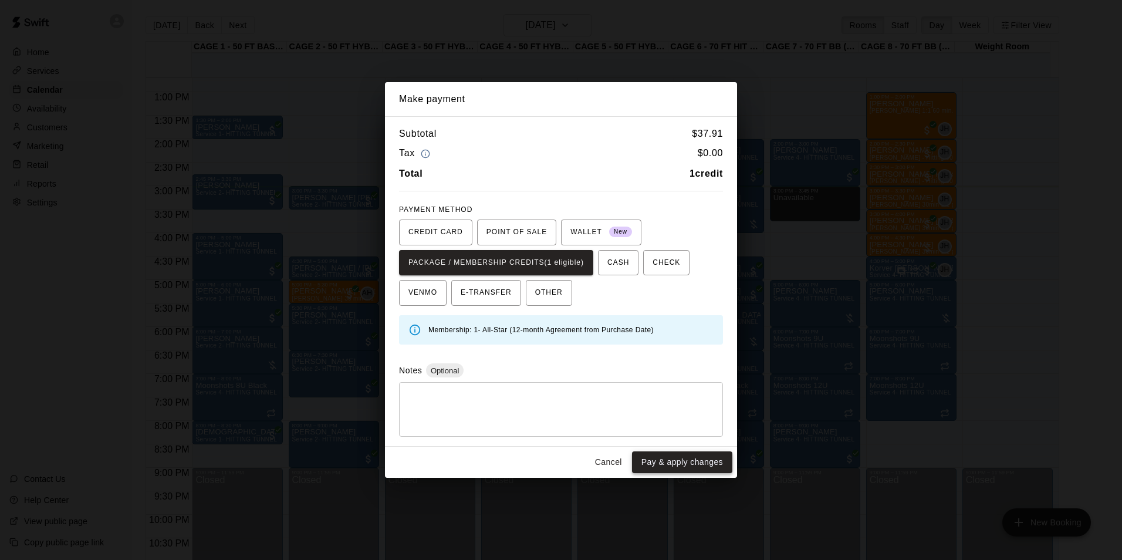
click at [684, 464] on button "Pay & apply changes" at bounding box center [682, 462] width 100 height 22
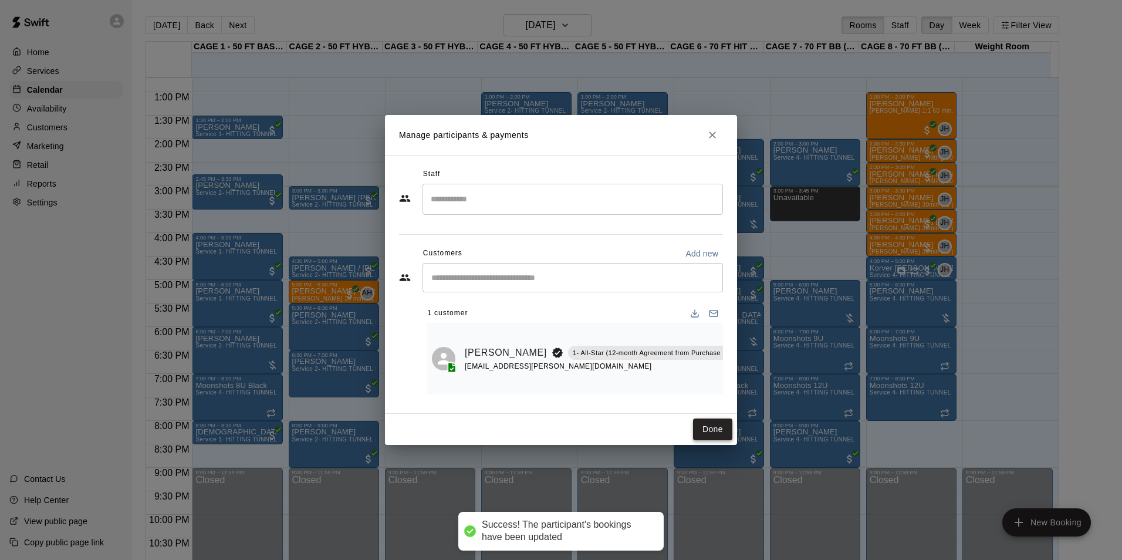
click at [703, 430] on button "Done" at bounding box center [712, 429] width 39 height 22
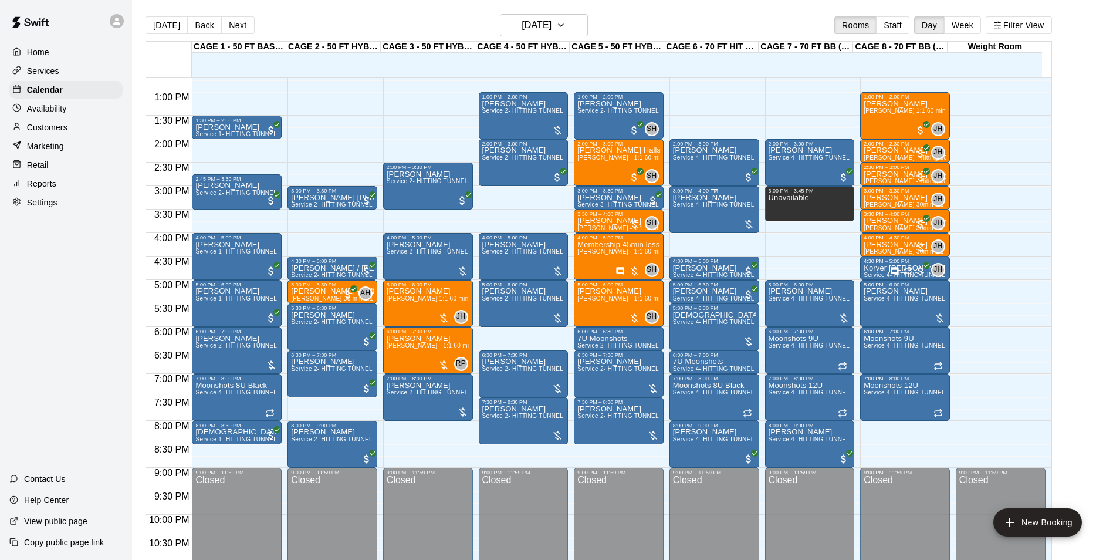
click at [722, 218] on div "Scott Lowrey Service 4- HITTING TUNNEL RENTAL - 70ft Baseball" at bounding box center [714, 474] width 83 height 560
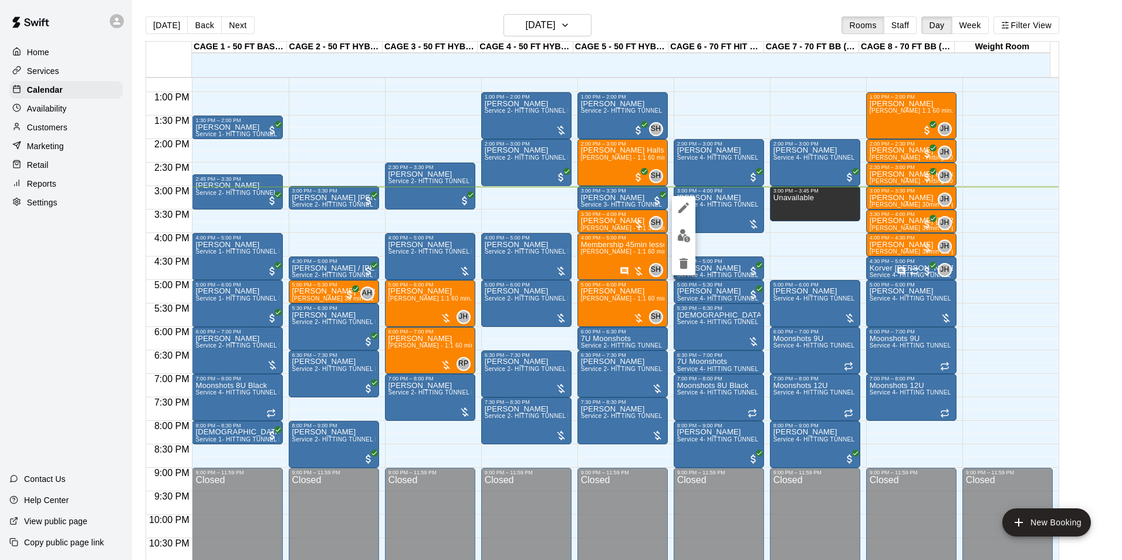
click at [684, 242] on img "edit" at bounding box center [683, 235] width 13 height 13
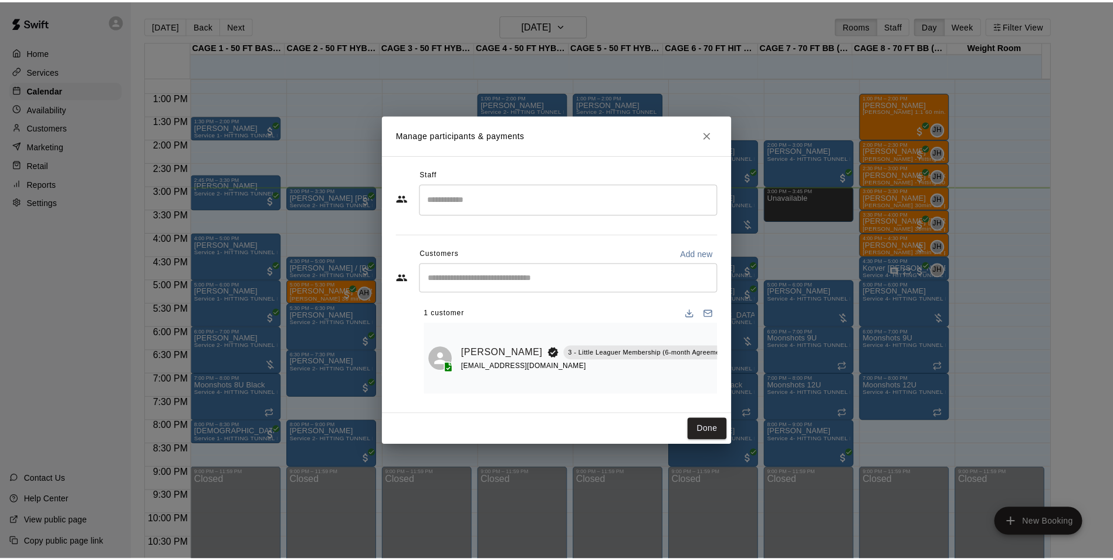
scroll to position [0, 50]
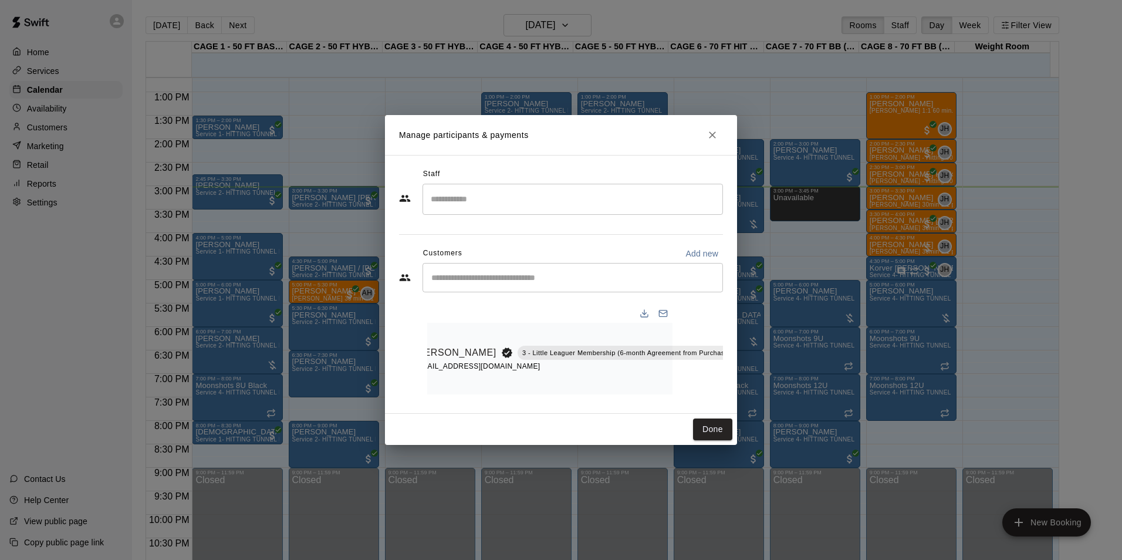
click at [752, 373] on button "Manage bookings & payment" at bounding box center [762, 379] width 21 height 21
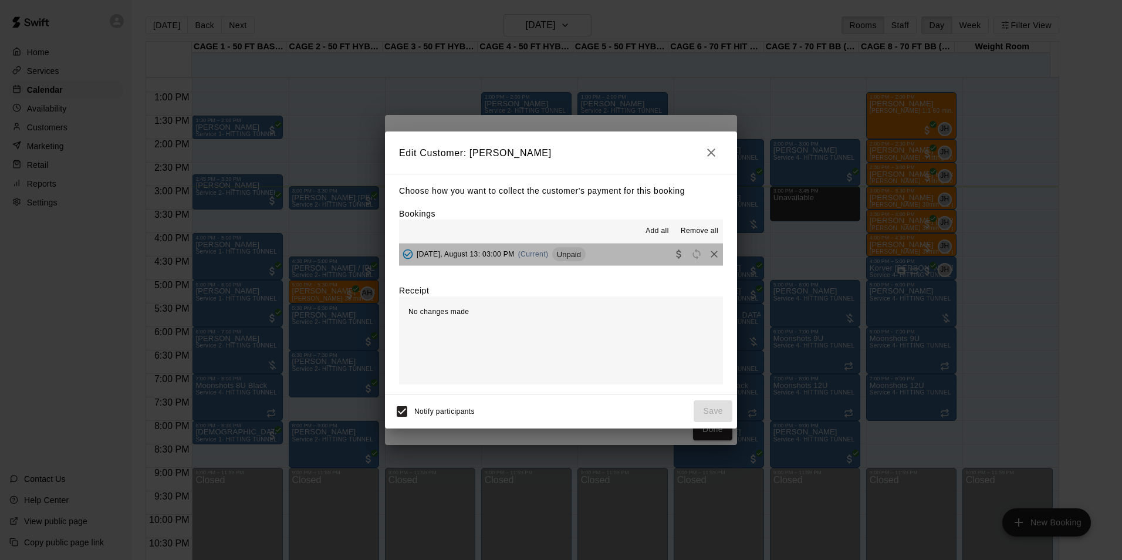
click at [586, 256] on span "Unpaid" at bounding box center [568, 254] width 33 height 9
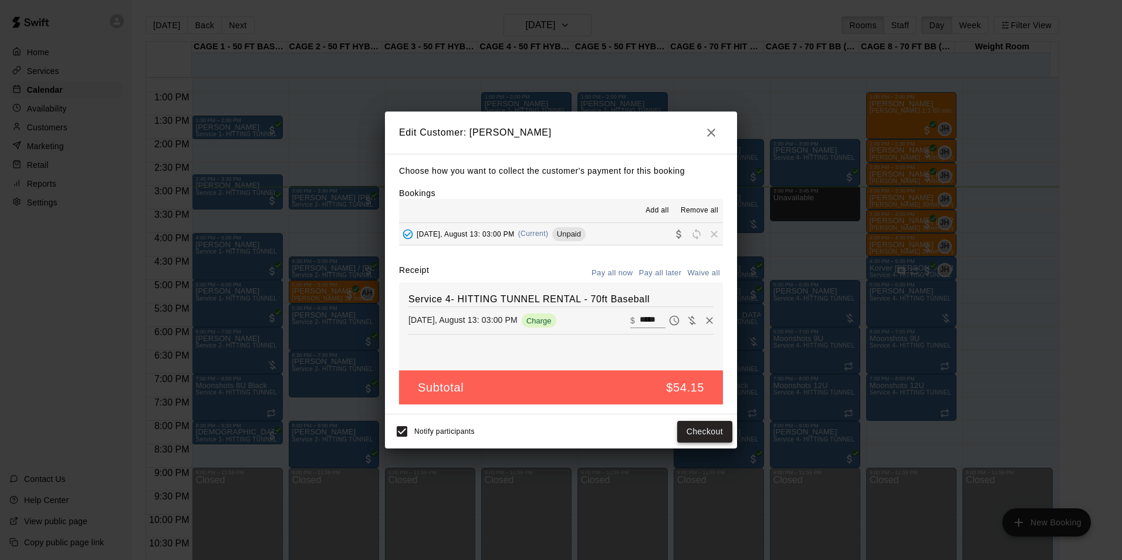
click at [697, 427] on button "Checkout" at bounding box center [704, 432] width 55 height 22
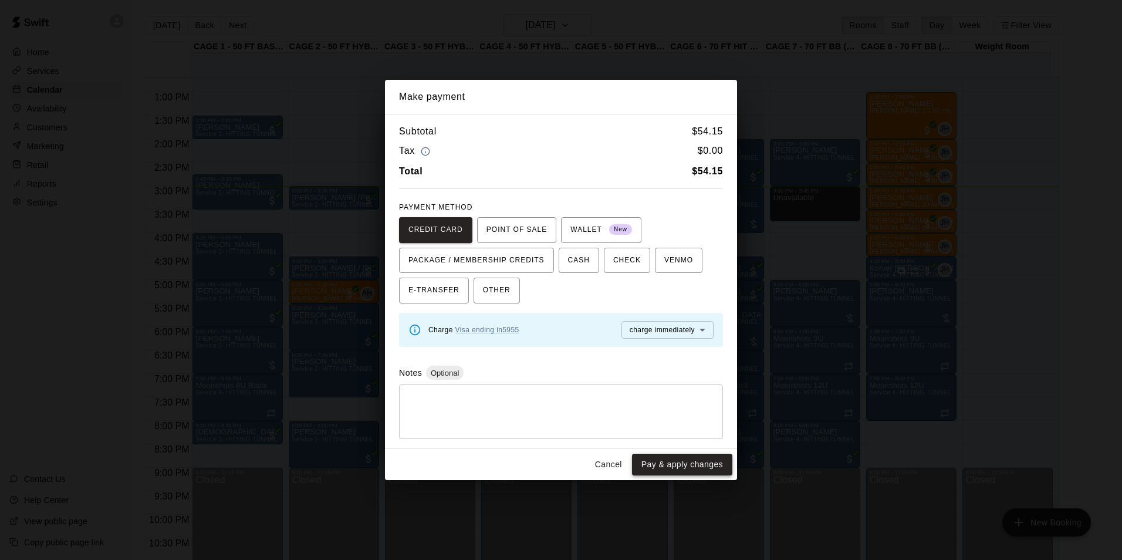
click at [699, 464] on button "Pay & apply changes" at bounding box center [682, 465] width 100 height 22
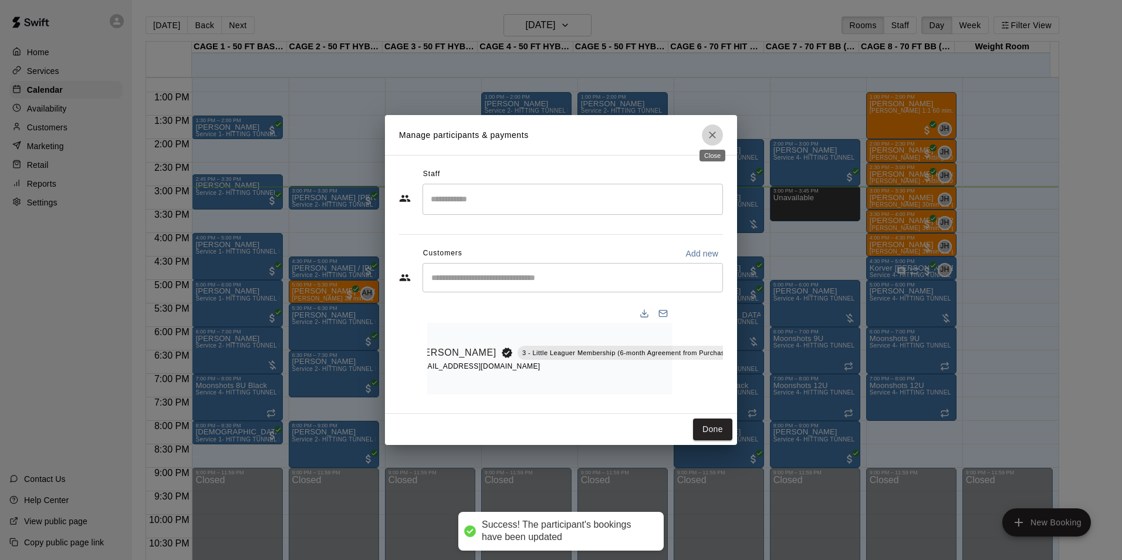
click at [715, 134] on icon "Close" at bounding box center [712, 134] width 7 height 7
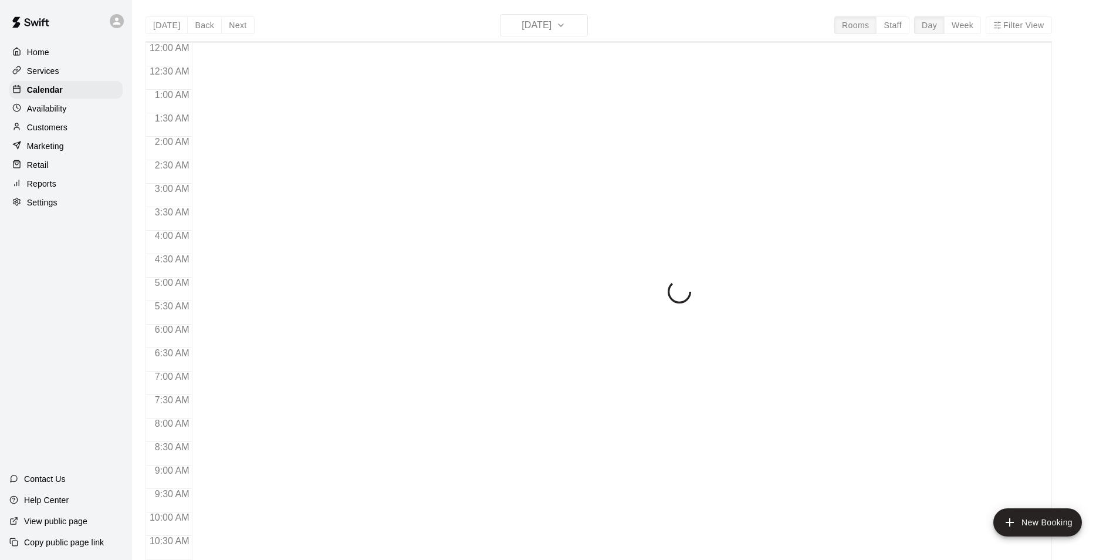
scroll to position [596, 0]
